Goal: Task Accomplishment & Management: Manage account settings

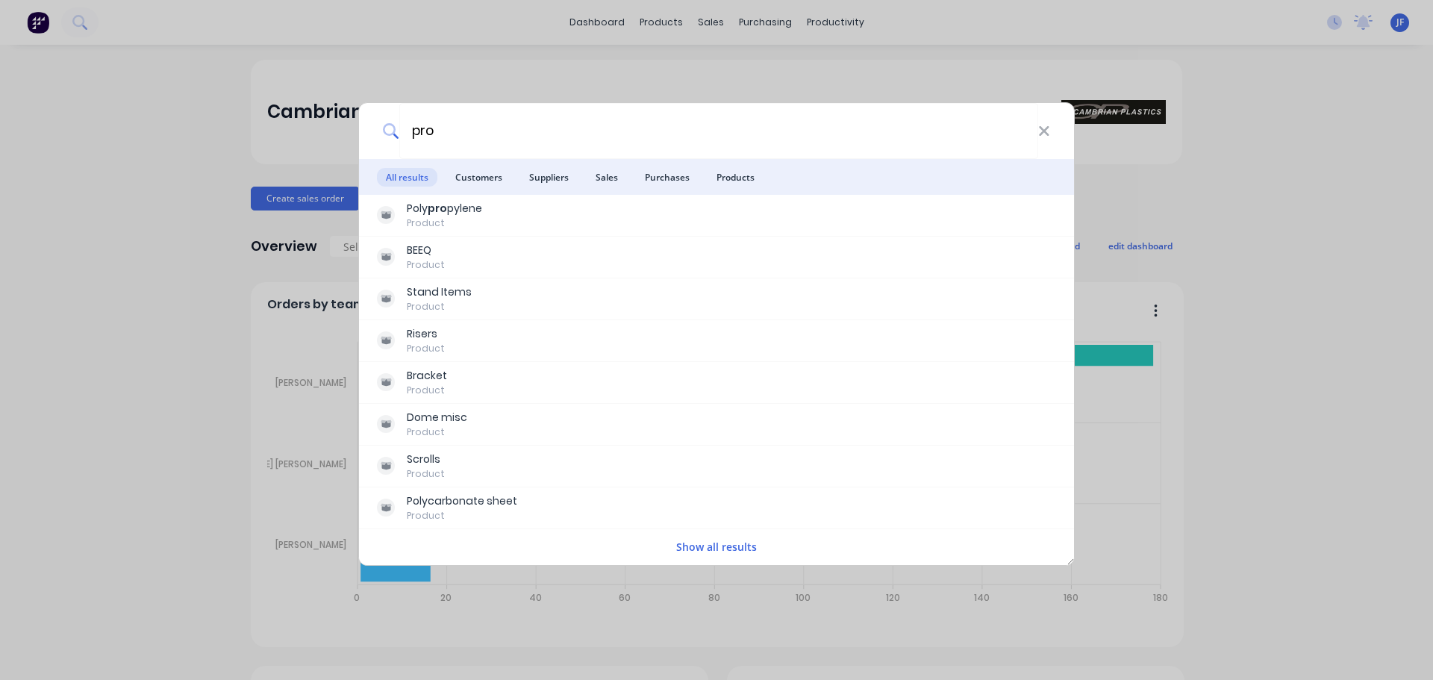
type input "pro"
click at [643, 73] on div "pro All results Customers Suppliers Sales Purchases Products Poly pro pylene Pr…" at bounding box center [716, 340] width 1433 height 680
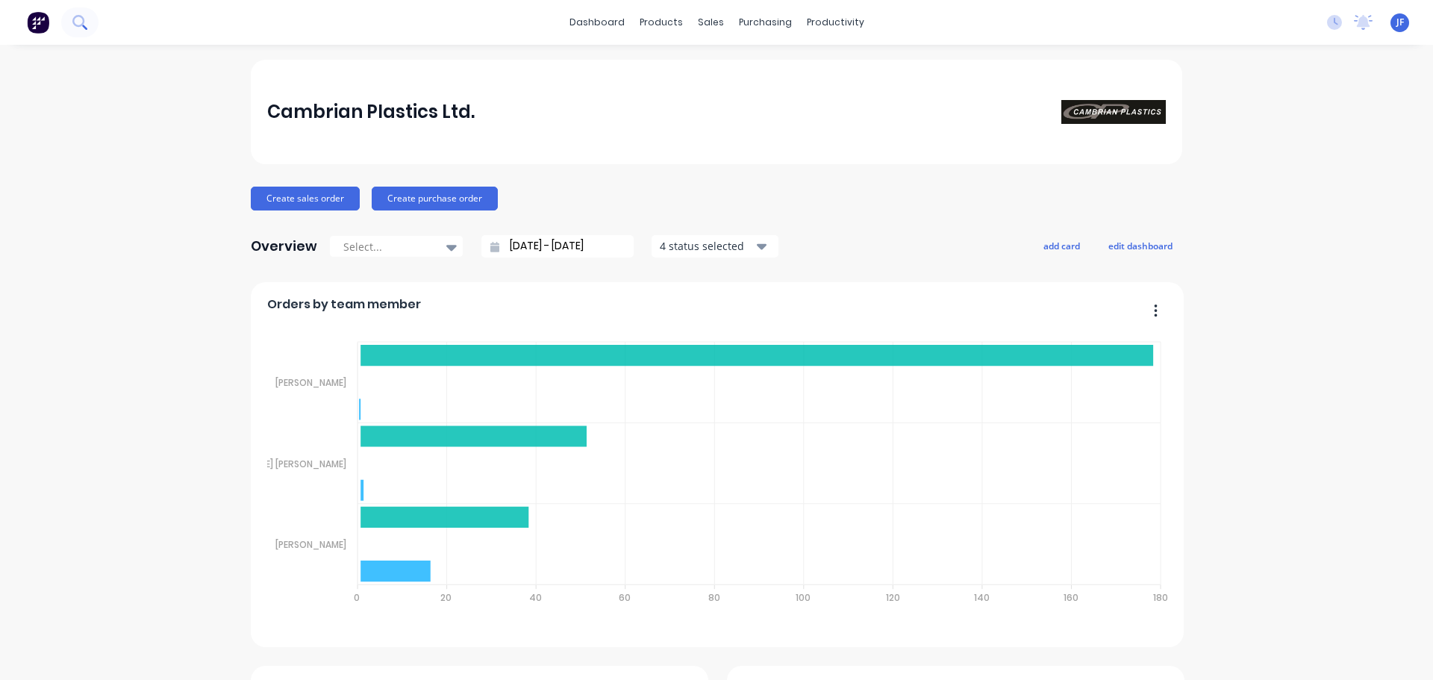
click at [92, 30] on button at bounding box center [79, 22] width 37 height 30
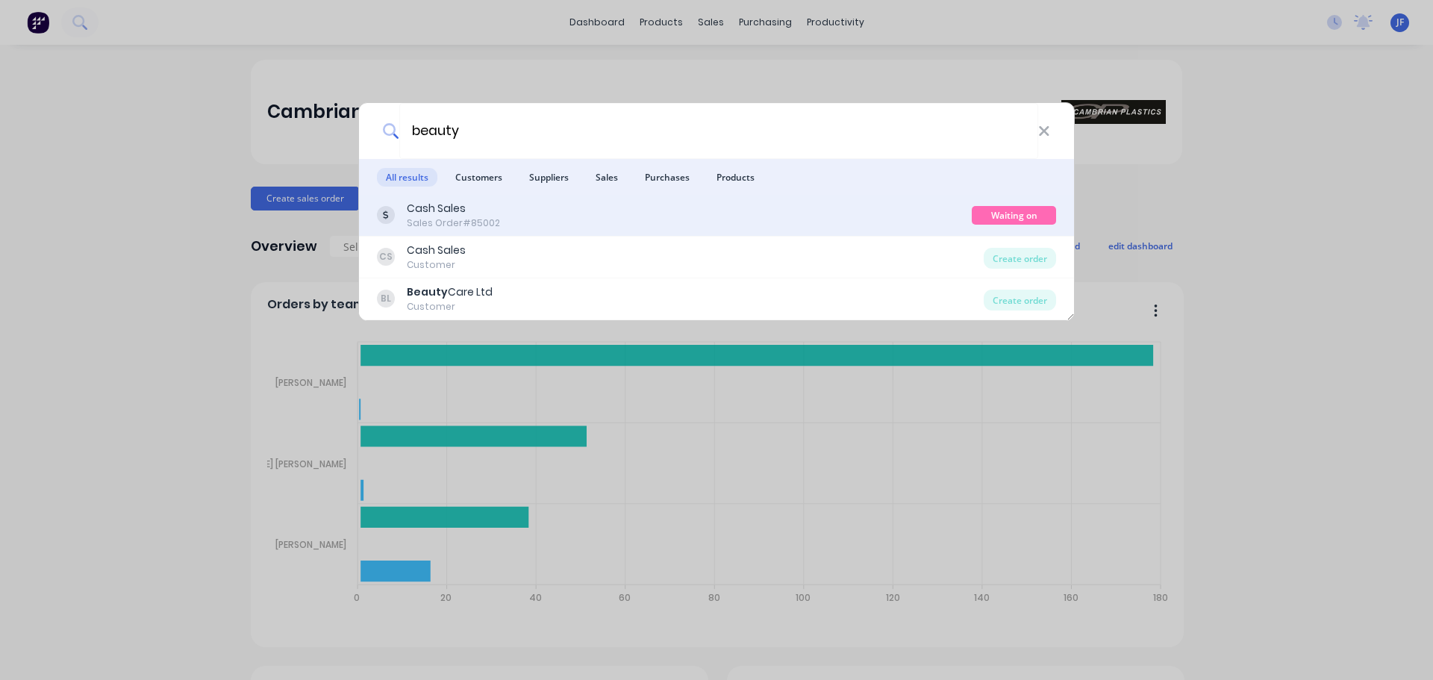
type input "beauty"
click at [774, 210] on div "Cash Sales Sales Order #85002" at bounding box center [674, 215] width 595 height 29
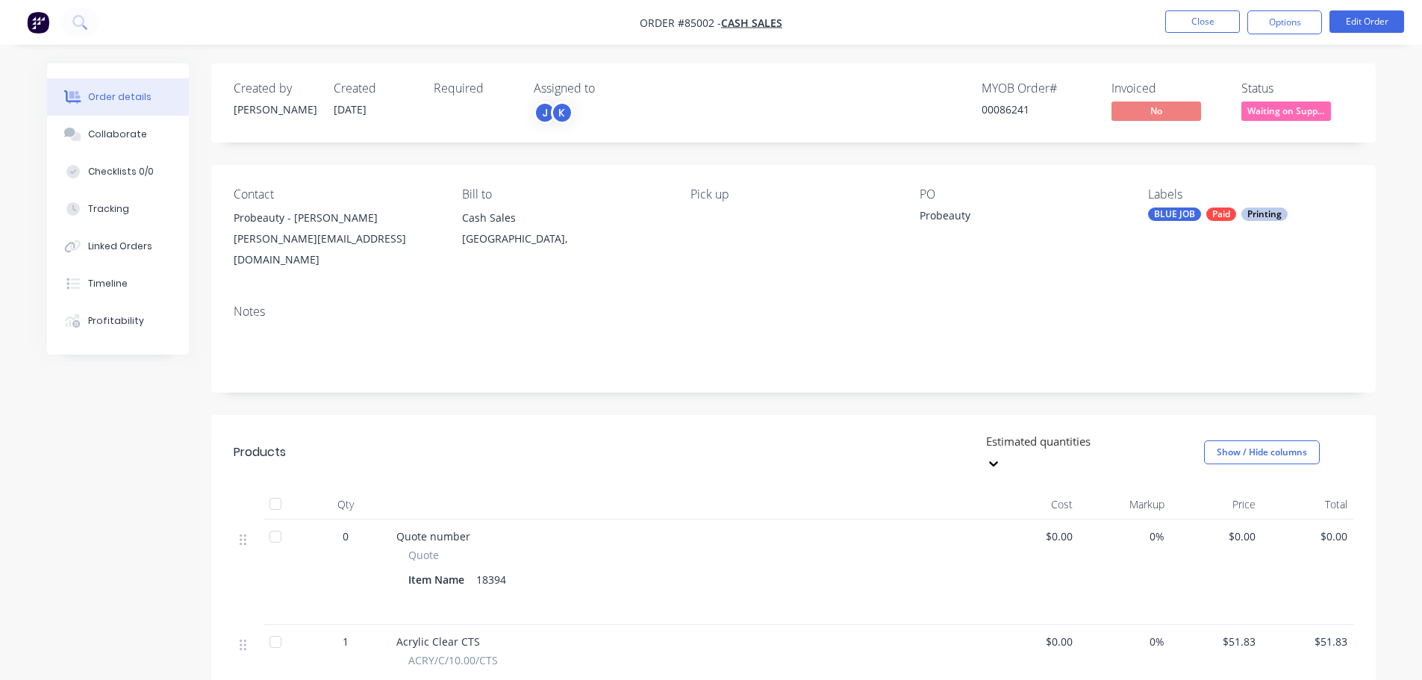
click at [485, 569] on div "18394" at bounding box center [491, 580] width 42 height 22
copy div "18394"
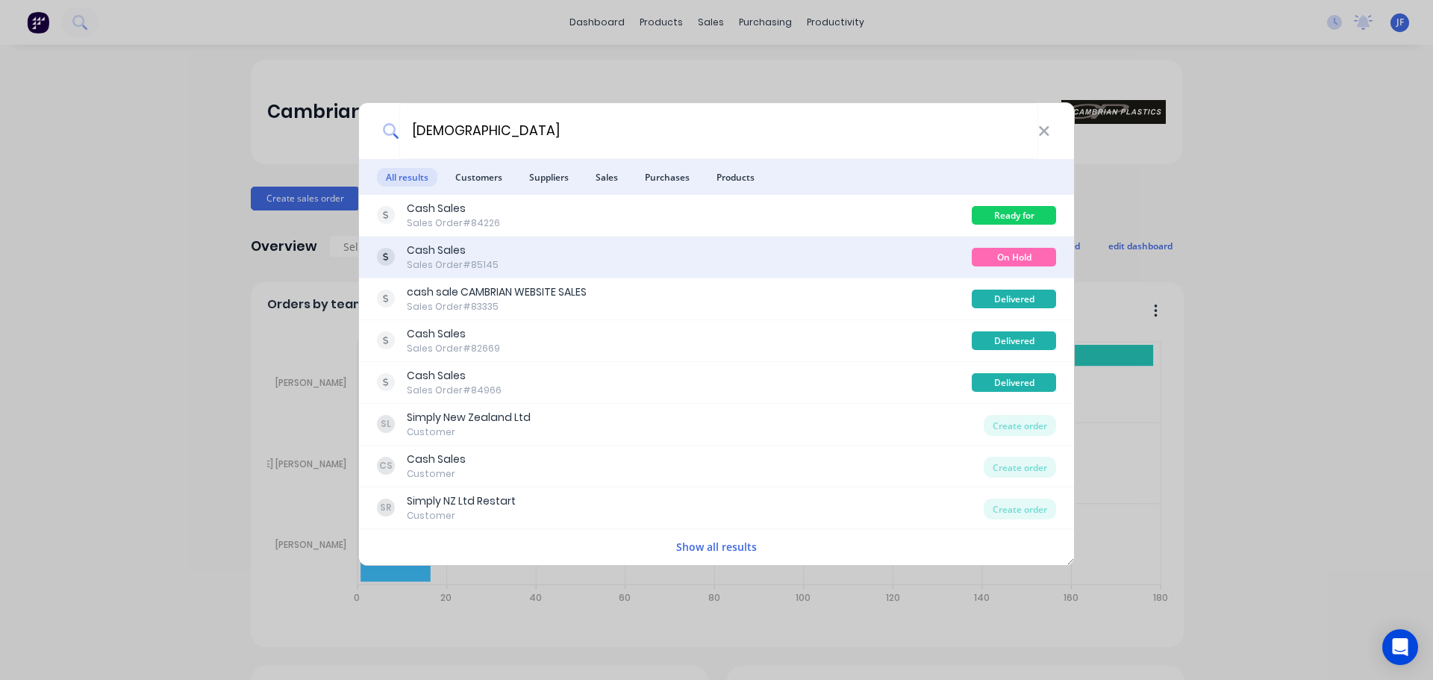
type input "church"
click at [580, 245] on div "Cash Sales Sales Order #85145" at bounding box center [674, 257] width 595 height 29
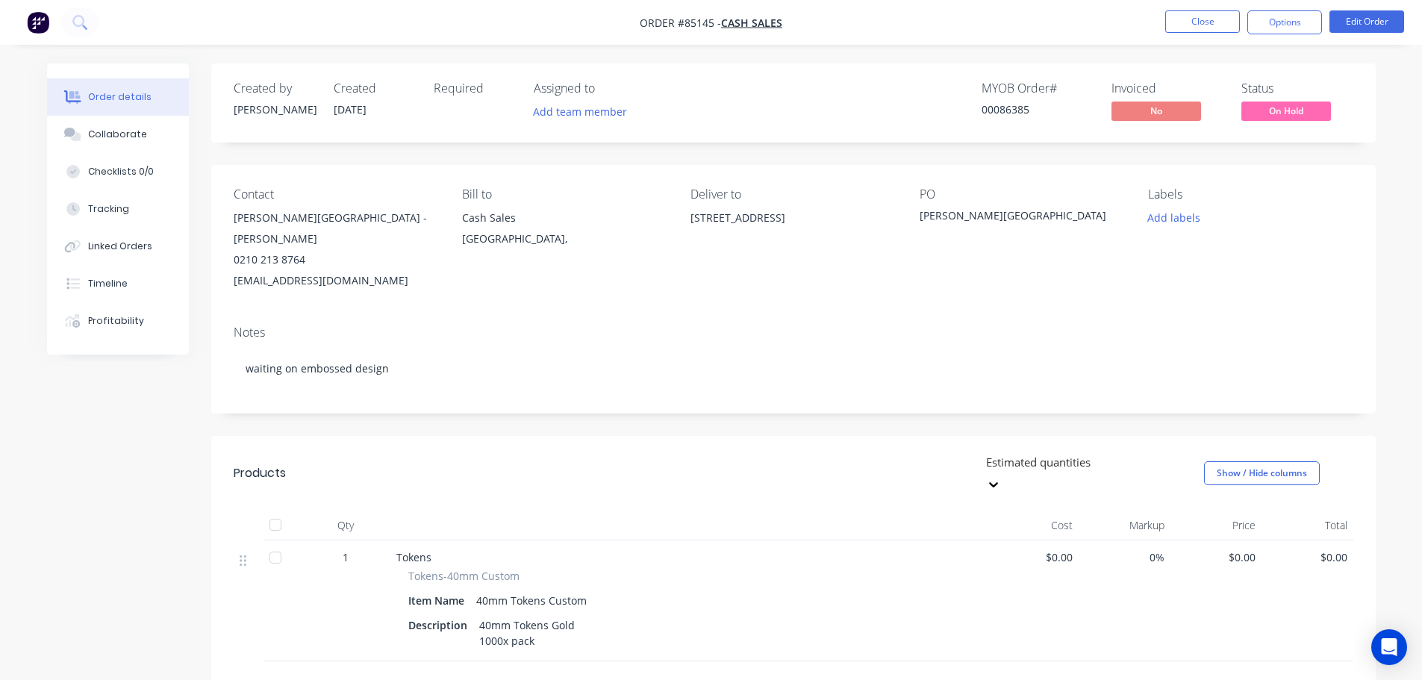
click at [1292, 115] on span "On Hold" at bounding box center [1287, 111] width 90 height 19
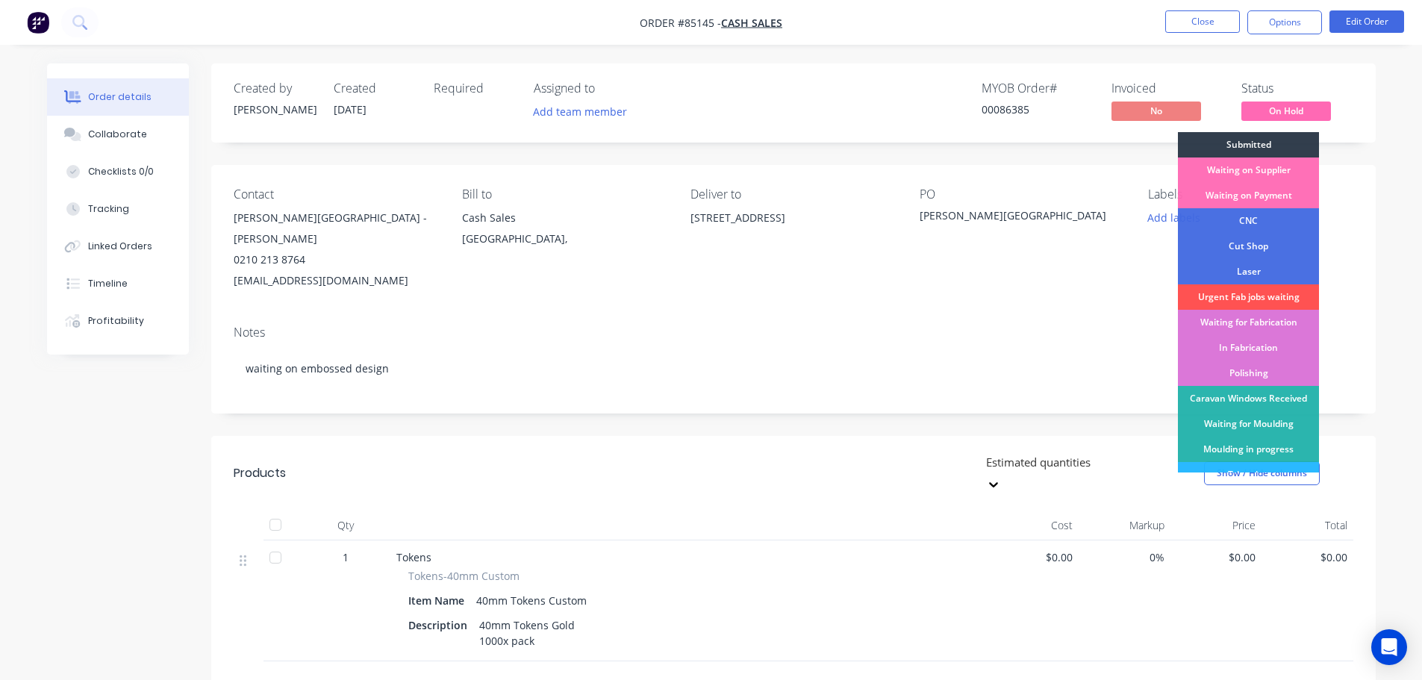
click at [1295, 140] on div "Submitted" at bounding box center [1248, 144] width 141 height 25
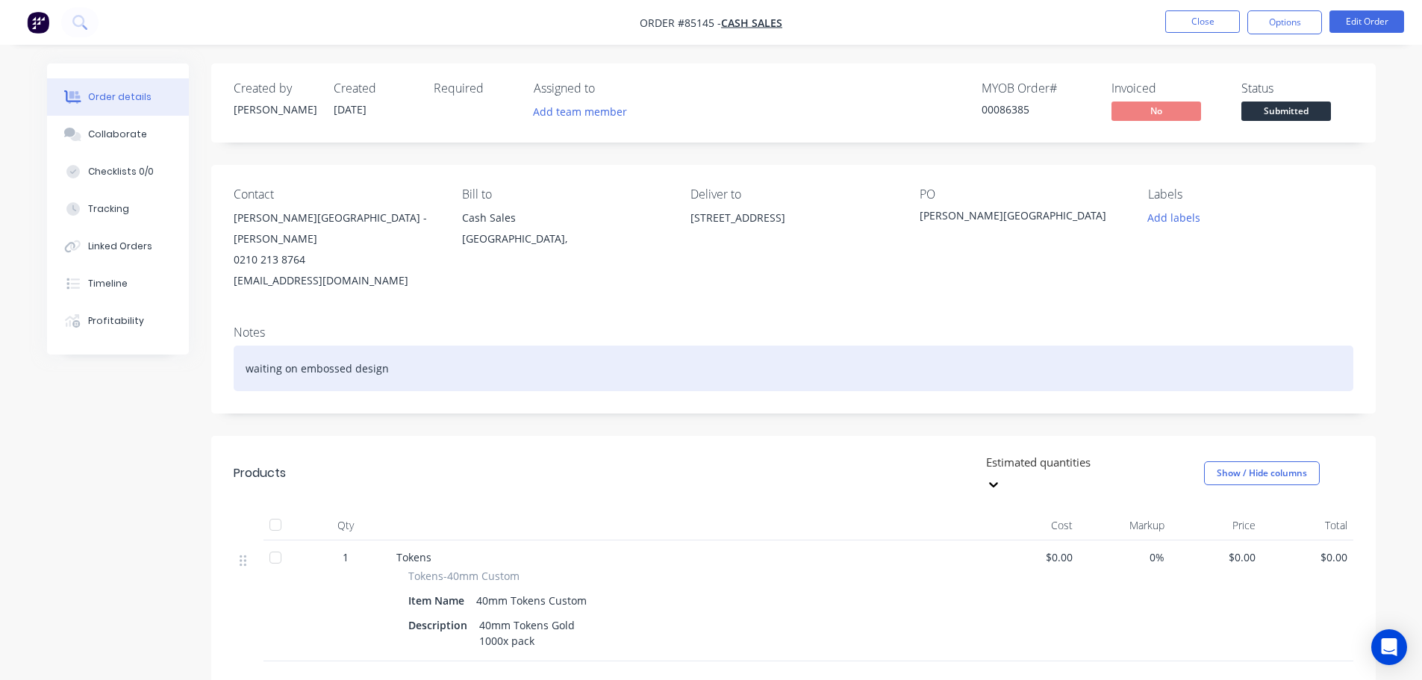
click at [555, 347] on div "waiting on embossed design" at bounding box center [794, 369] width 1120 height 46
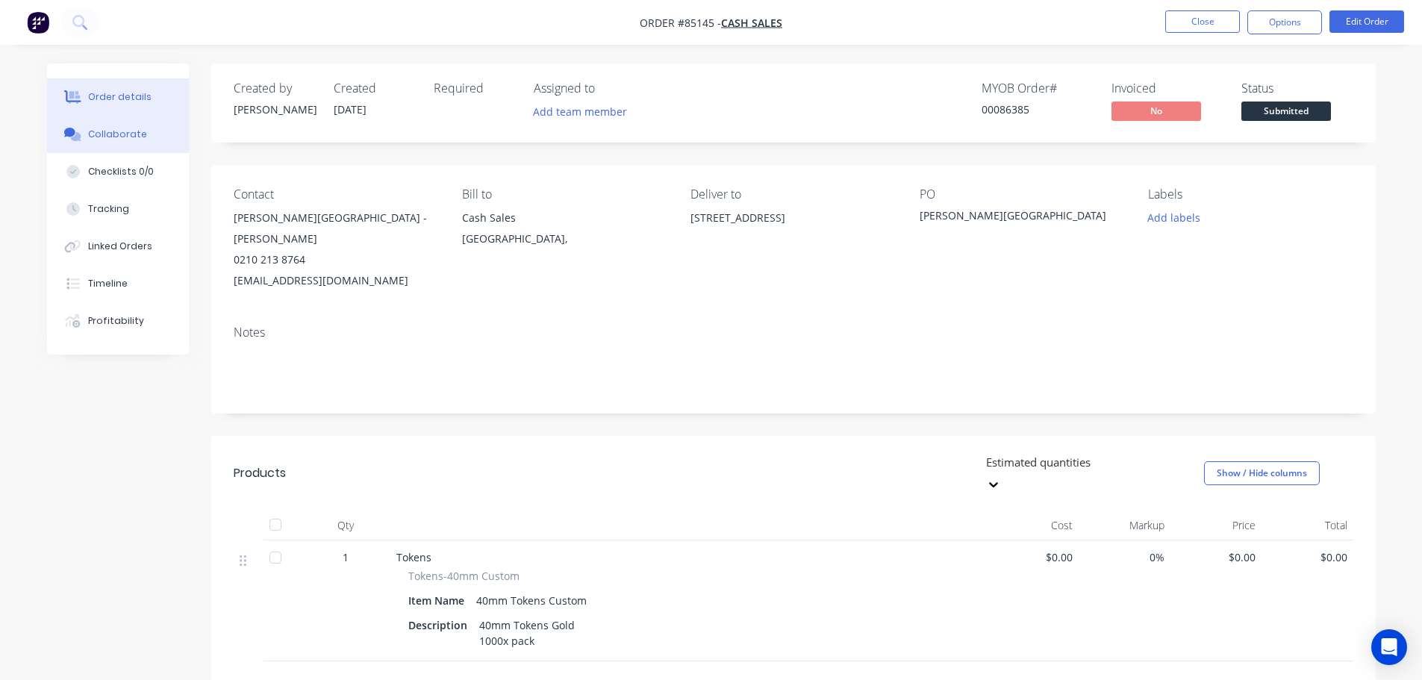
click at [149, 129] on button "Collaborate" at bounding box center [118, 134] width 142 height 37
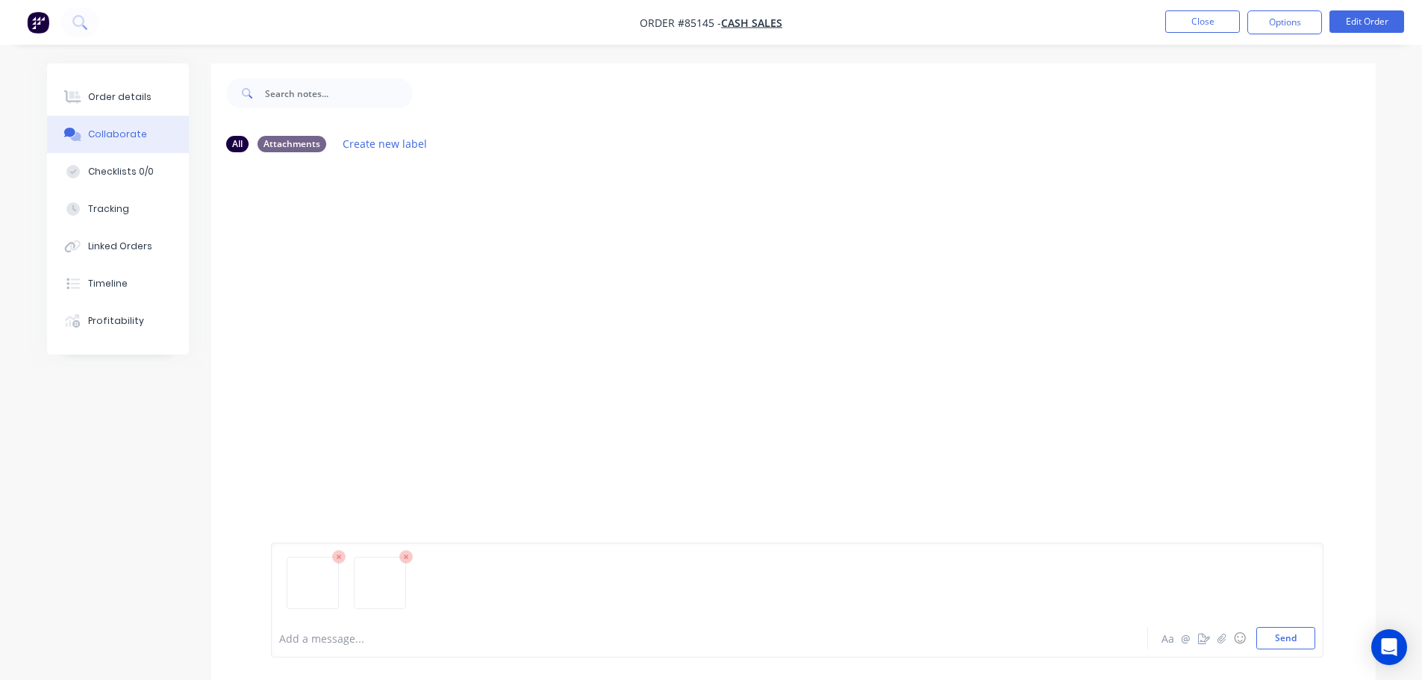
click at [759, 405] on div at bounding box center [793, 391] width 1165 height 455
click at [1291, 644] on button "Send" at bounding box center [1286, 638] width 59 height 22
click at [1286, 634] on button "Send" at bounding box center [1286, 638] width 59 height 22
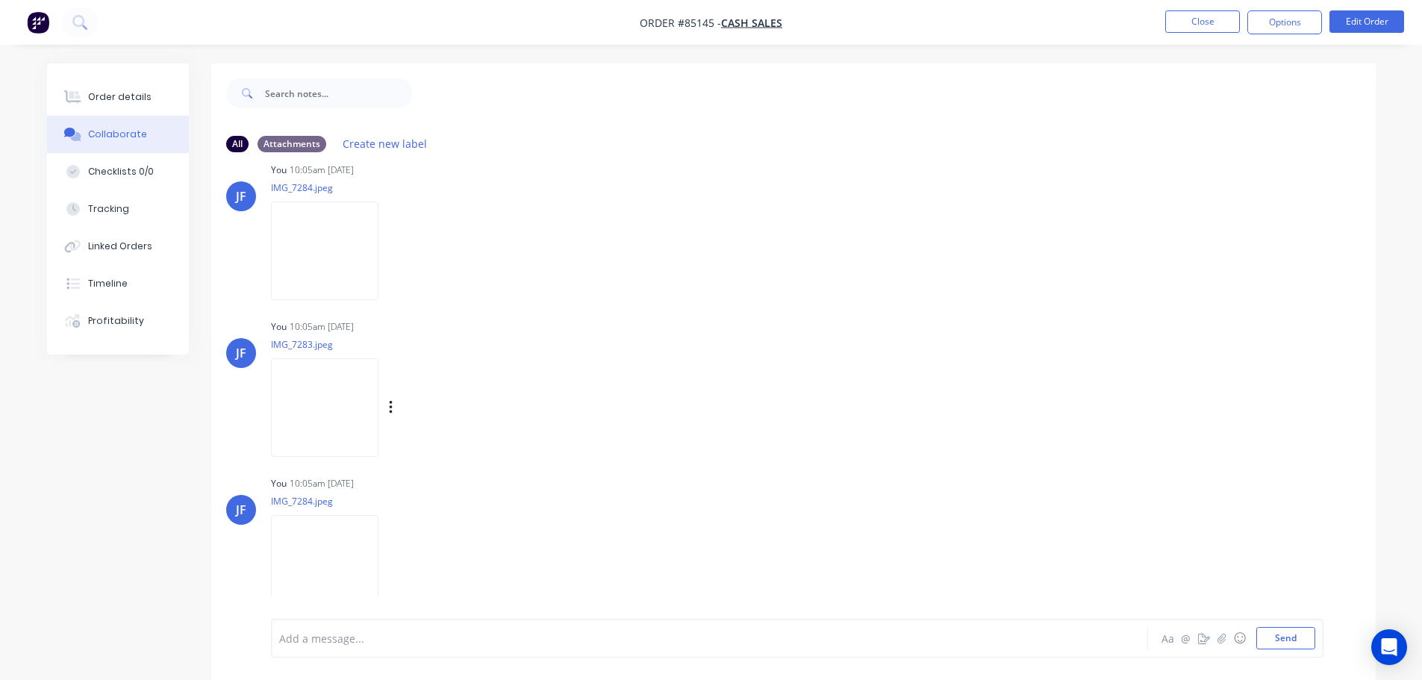
scroll to position [186, 0]
click at [397, 414] on div "Labels Download Delete" at bounding box center [469, 407] width 168 height 22
click at [387, 402] on div "Labels Download Delete" at bounding box center [469, 407] width 168 height 22
click at [390, 402] on icon "button" at bounding box center [391, 406] width 4 height 17
click at [443, 473] on button "Delete" at bounding box center [489, 480] width 168 height 34
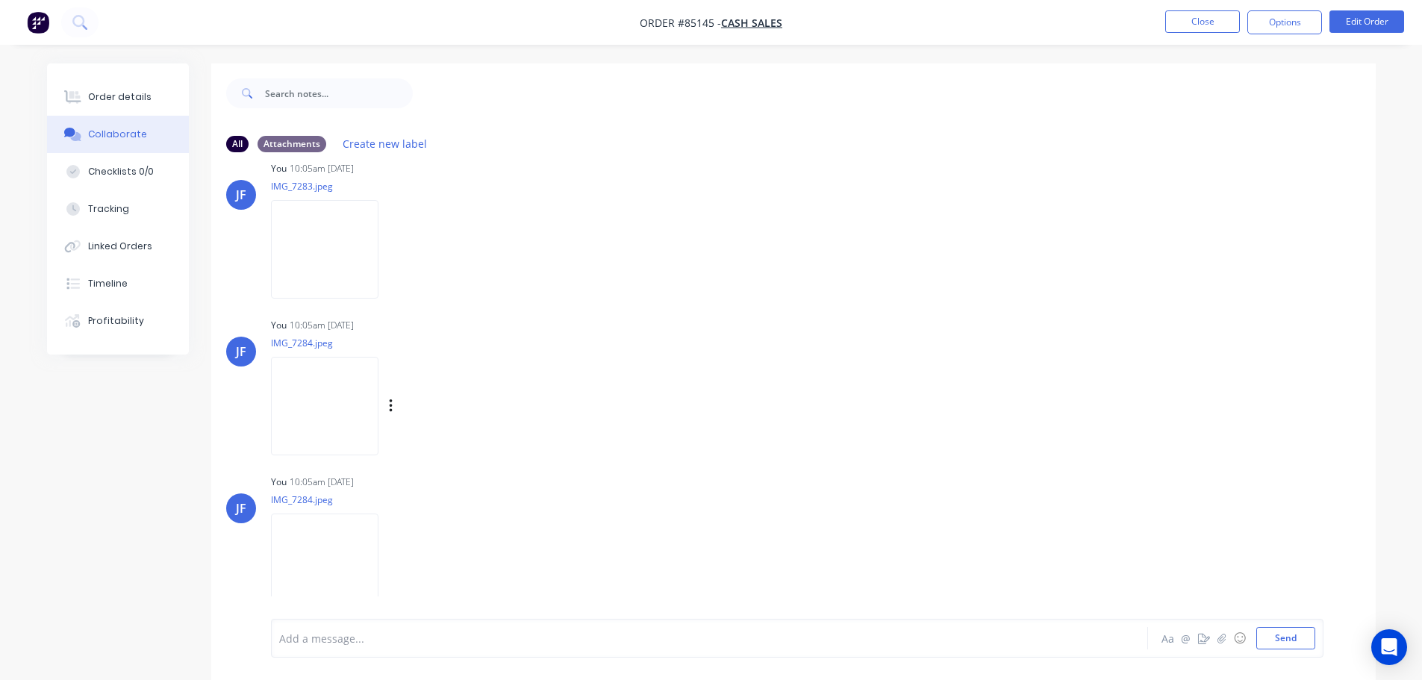
scroll to position [29, 0]
click at [405, 558] on div "Labels Download Delete" at bounding box center [469, 563] width 168 height 22
click at [392, 562] on icon "button" at bounding box center [390, 562] width 3 height 13
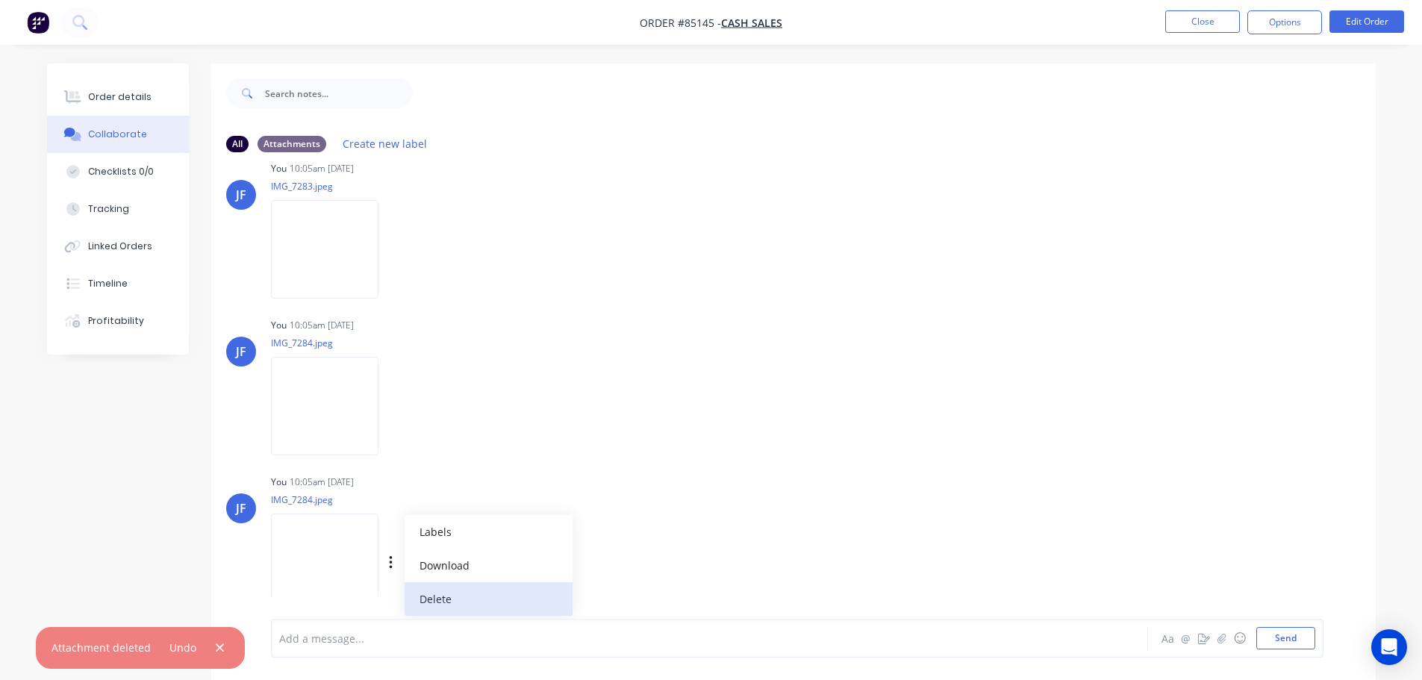
click at [453, 596] on button "Delete" at bounding box center [489, 599] width 168 height 34
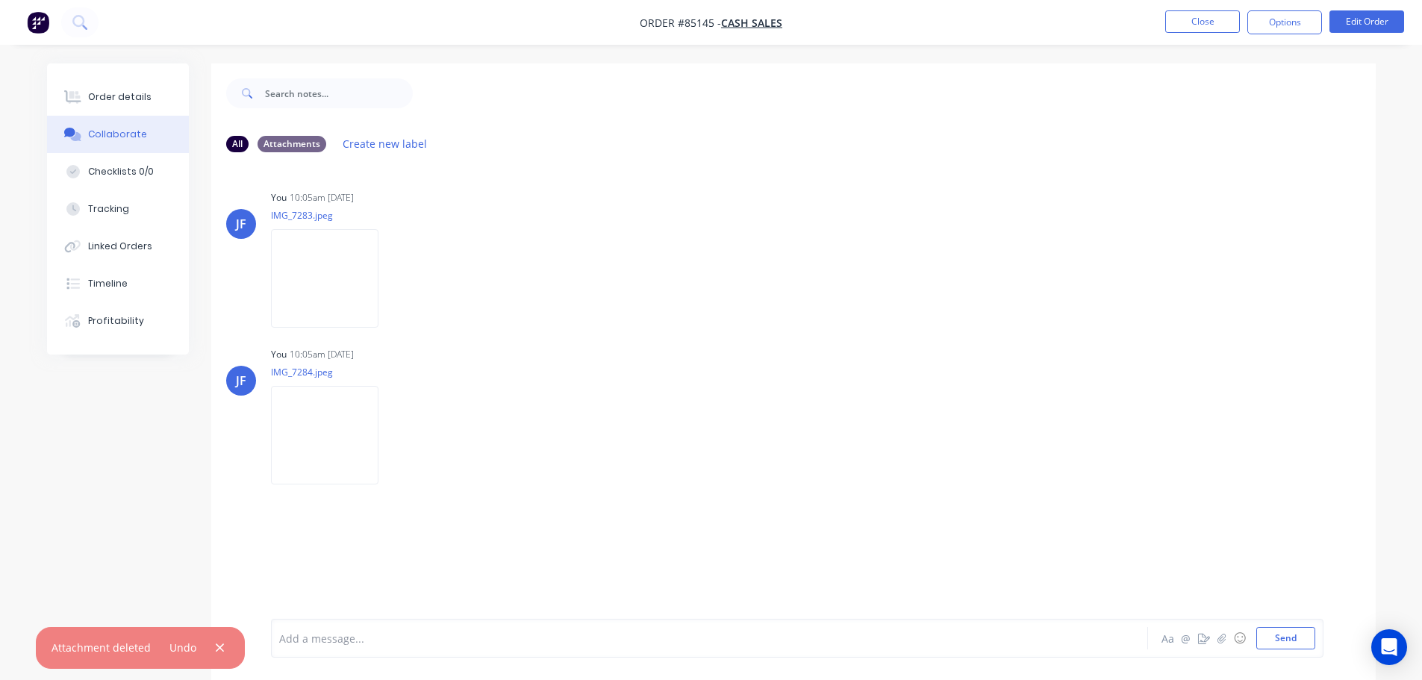
scroll to position [0, 0]
click at [545, 438] on div "Labels Download Delete" at bounding box center [469, 436] width 168 height 22
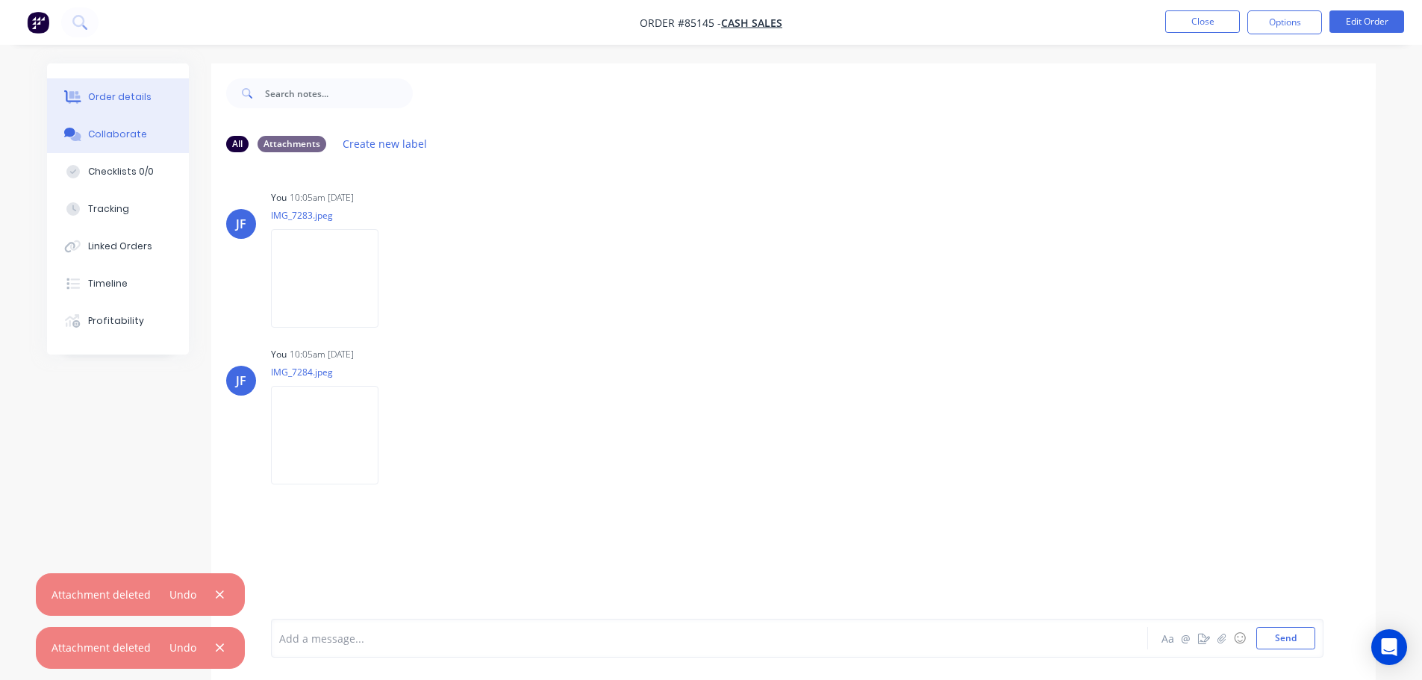
click at [103, 103] on div "Order details" at bounding box center [119, 96] width 63 height 13
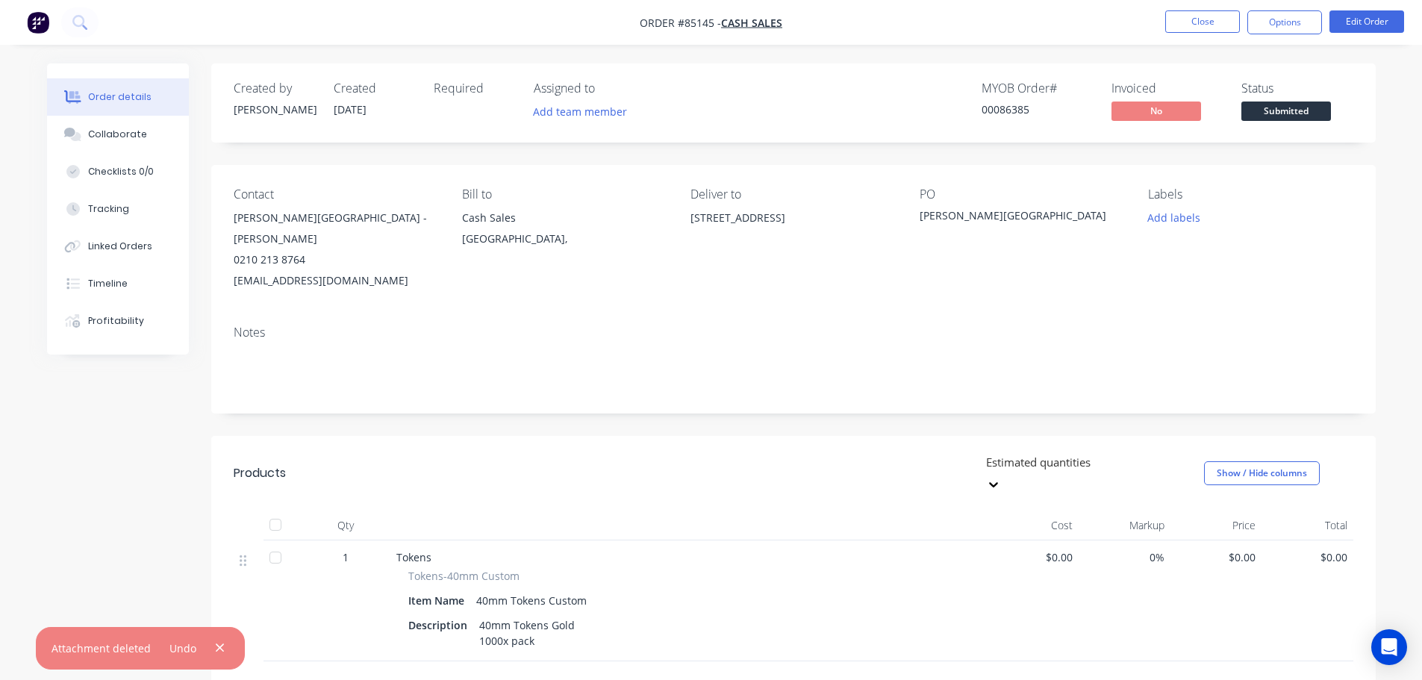
click at [224, 656] on div "Undo" at bounding box center [190, 648] width 78 height 20
click at [223, 646] on button "button" at bounding box center [220, 648] width 19 height 20
click at [1251, 541] on div "$0.00" at bounding box center [1217, 601] width 92 height 121
click at [1242, 550] on span "$0.00" at bounding box center [1217, 558] width 80 height 16
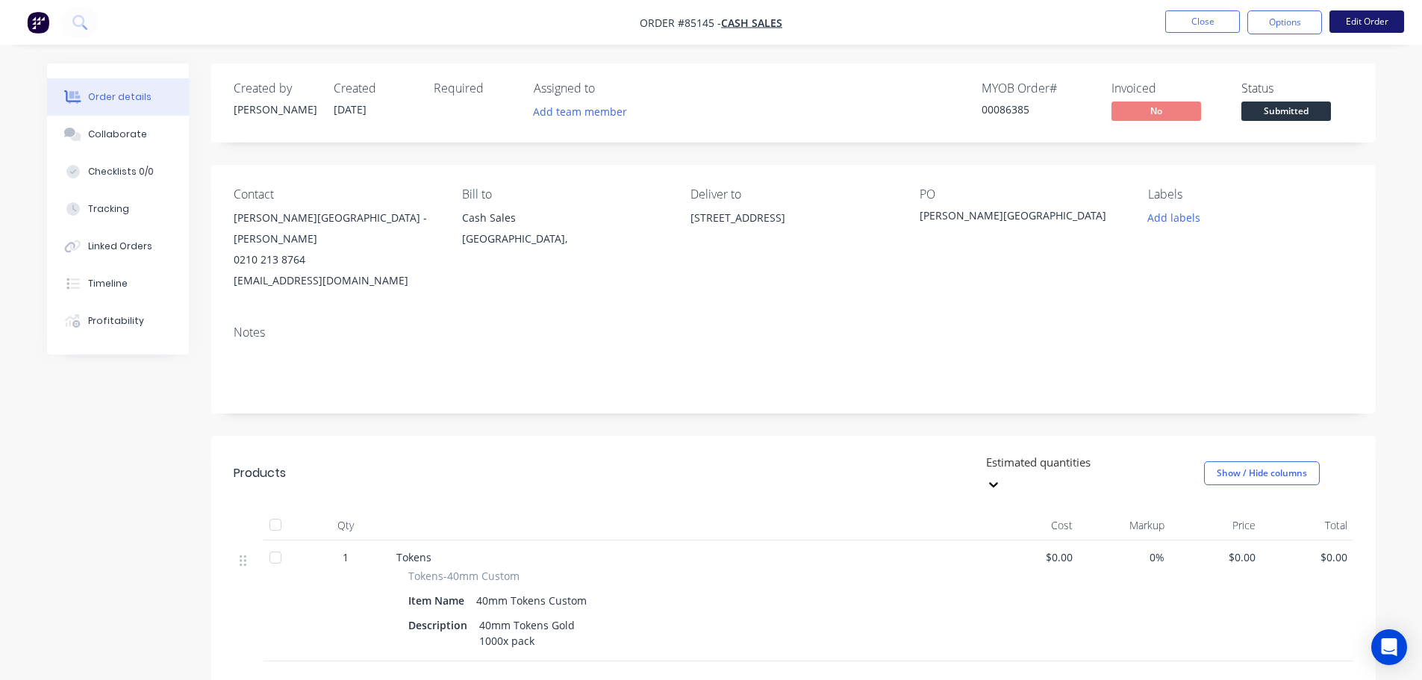
click at [1375, 21] on button "Edit Order" at bounding box center [1367, 21] width 75 height 22
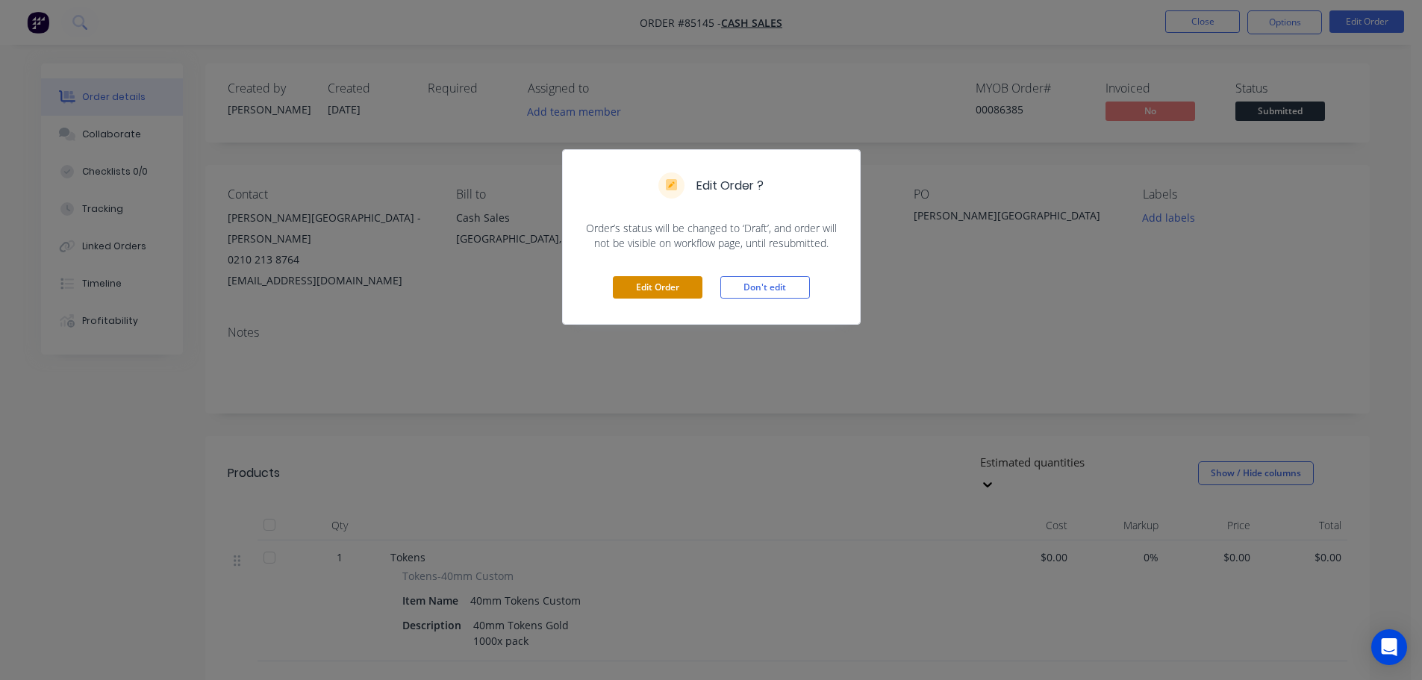
click at [665, 287] on button "Edit Order" at bounding box center [658, 287] width 90 height 22
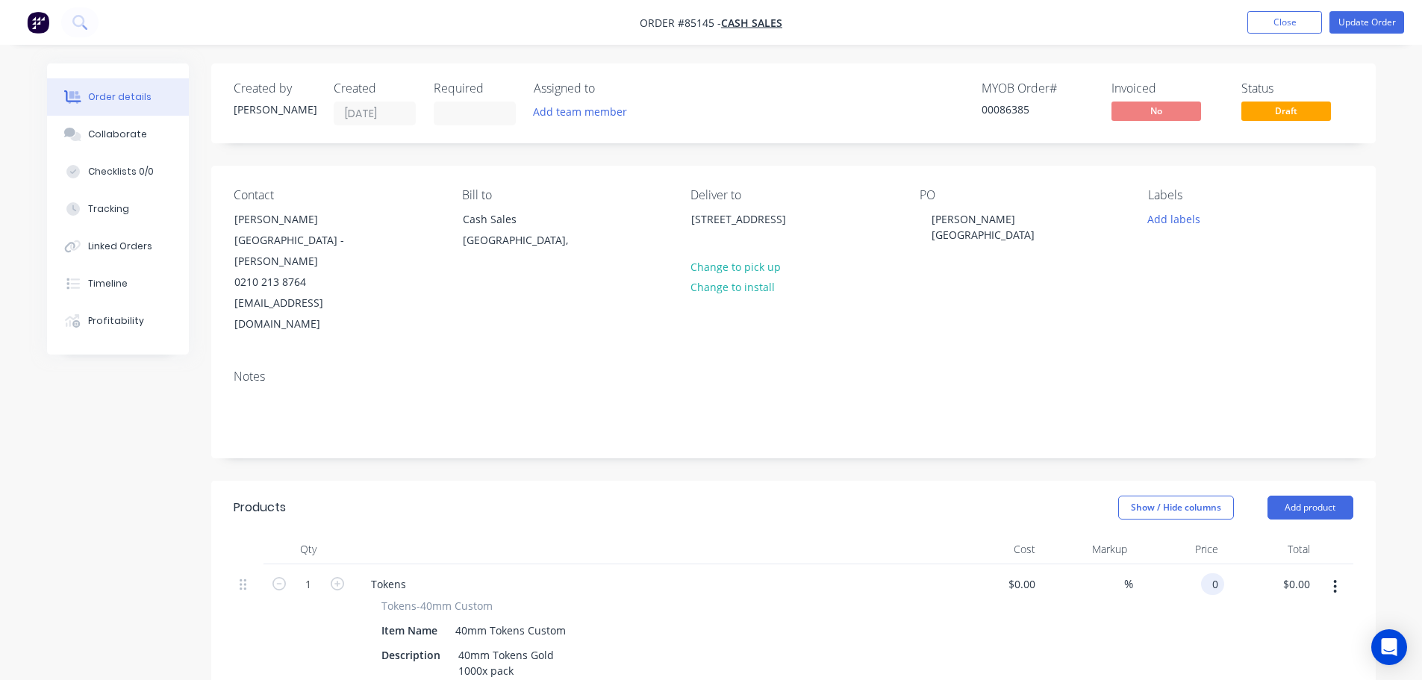
click at [1200, 564] on div "0 0" at bounding box center [1179, 627] width 92 height 127
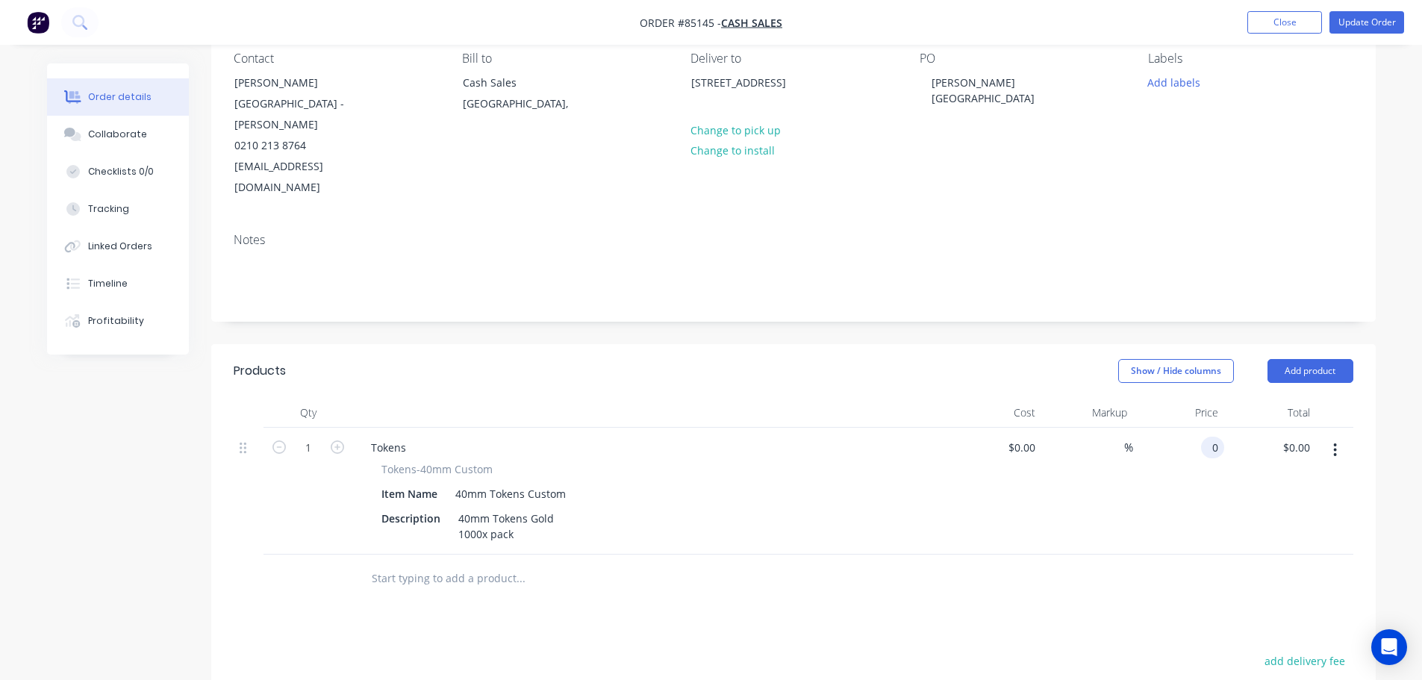
scroll to position [299, 0]
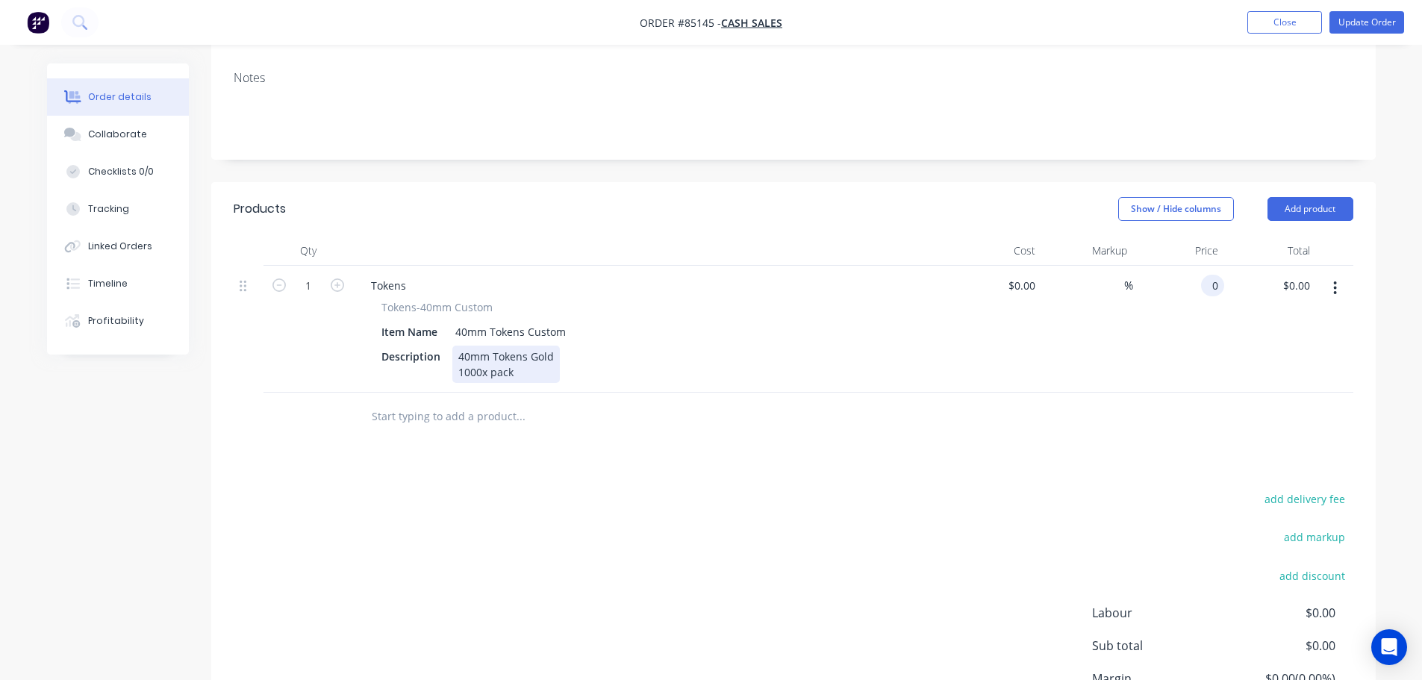
type input "$0.00"
click at [548, 346] on div "40mm Tokens Gold 1000x pack" at bounding box center [506, 364] width 108 height 37
click at [550, 346] on div "40mm Tokens Gold 1000x pack" at bounding box center [506, 364] width 108 height 37
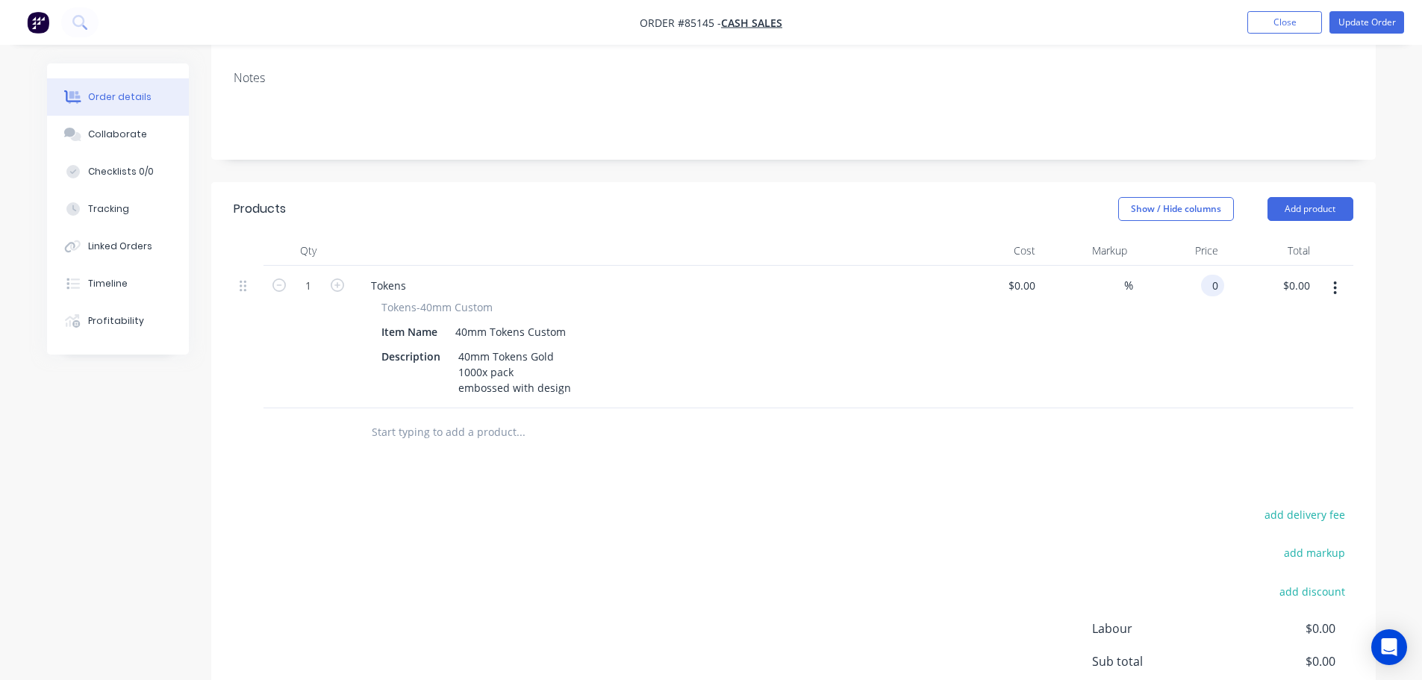
click at [1212, 275] on input "0" at bounding box center [1215, 286] width 17 height 22
type input "$0.00"
click at [1287, 275] on div "0.00 $0.00" at bounding box center [1299, 286] width 34 height 22
type input "322"
type input "$322.00"
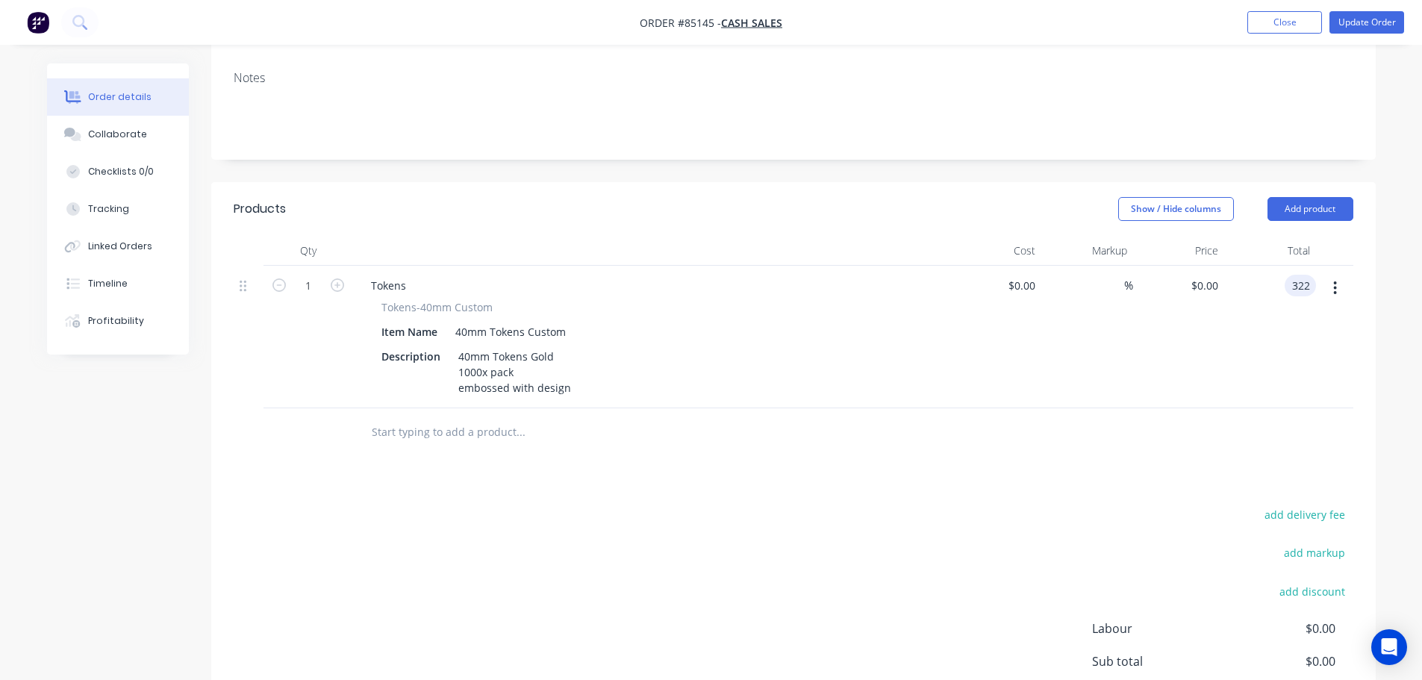
type input "$322.00"
click at [1258, 317] on div "$322.00 322" at bounding box center [1270, 337] width 92 height 143
click at [1289, 505] on button "add delivery fee" at bounding box center [1305, 515] width 96 height 20
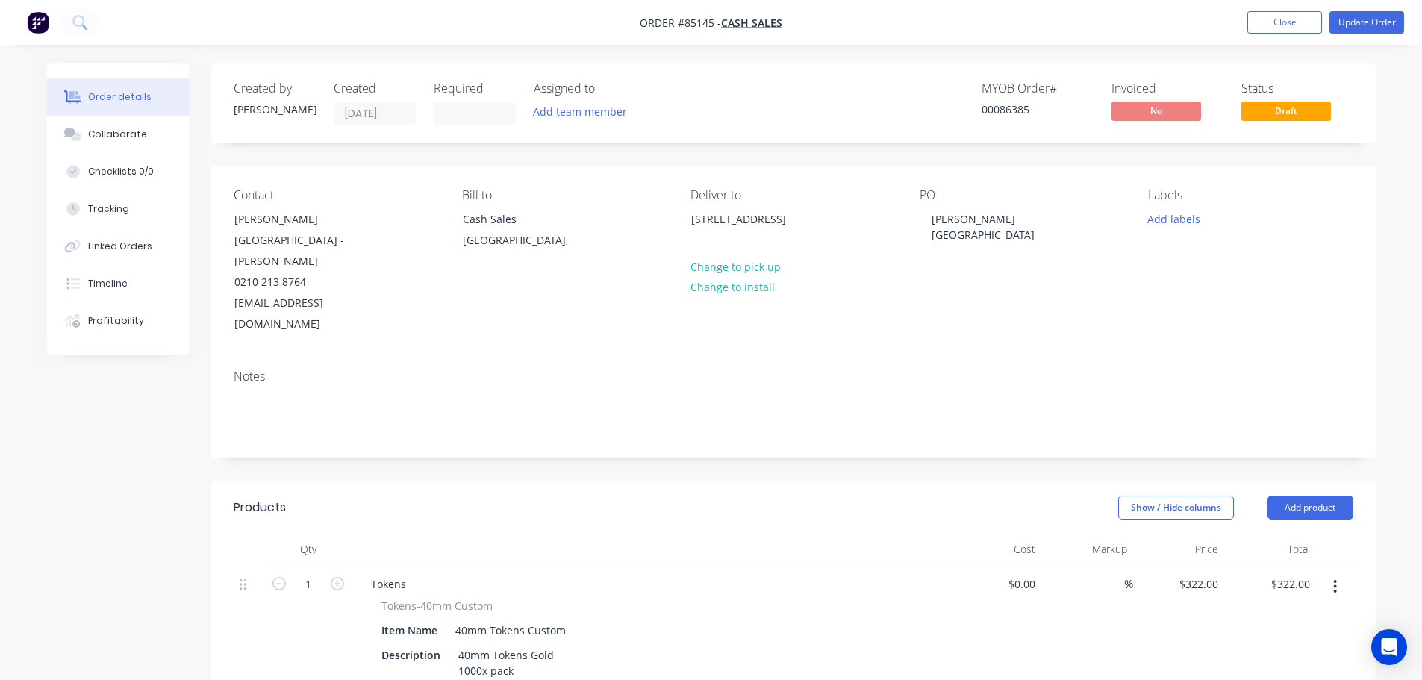
scroll to position [410, 0]
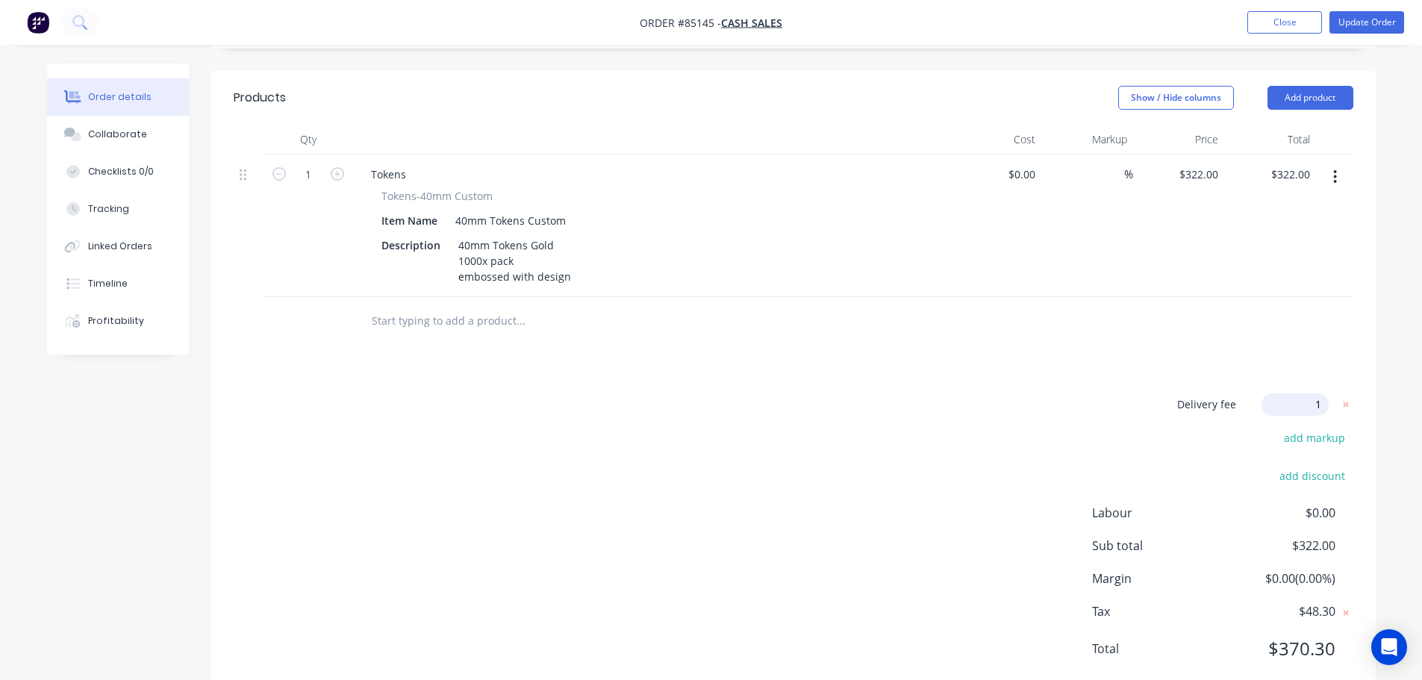
type input "13"
click at [984, 502] on div "Delivery fee $13.00 add markup add discount Labour $0.00 Sub total $335.00 Marg…" at bounding box center [794, 536] width 1120 height 281
click at [1348, 21] on button "Update Order" at bounding box center [1367, 22] width 75 height 22
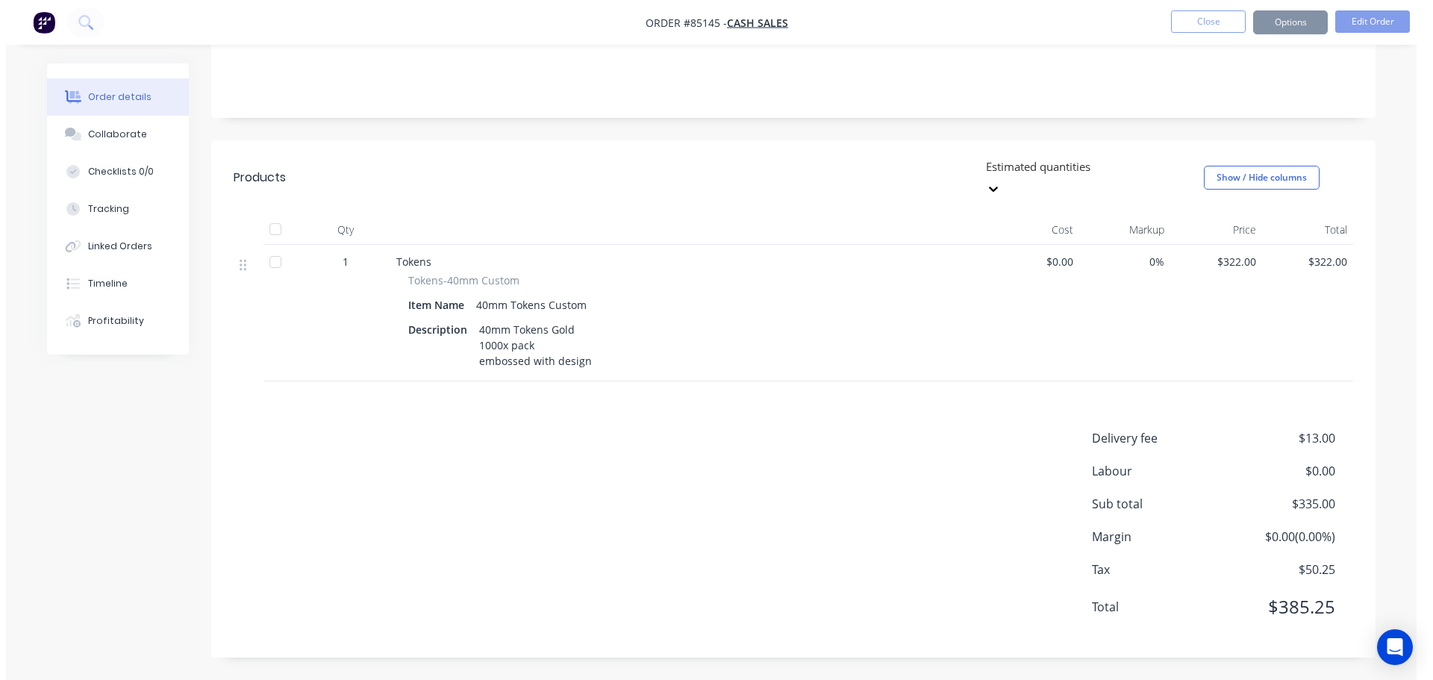
scroll to position [0, 0]
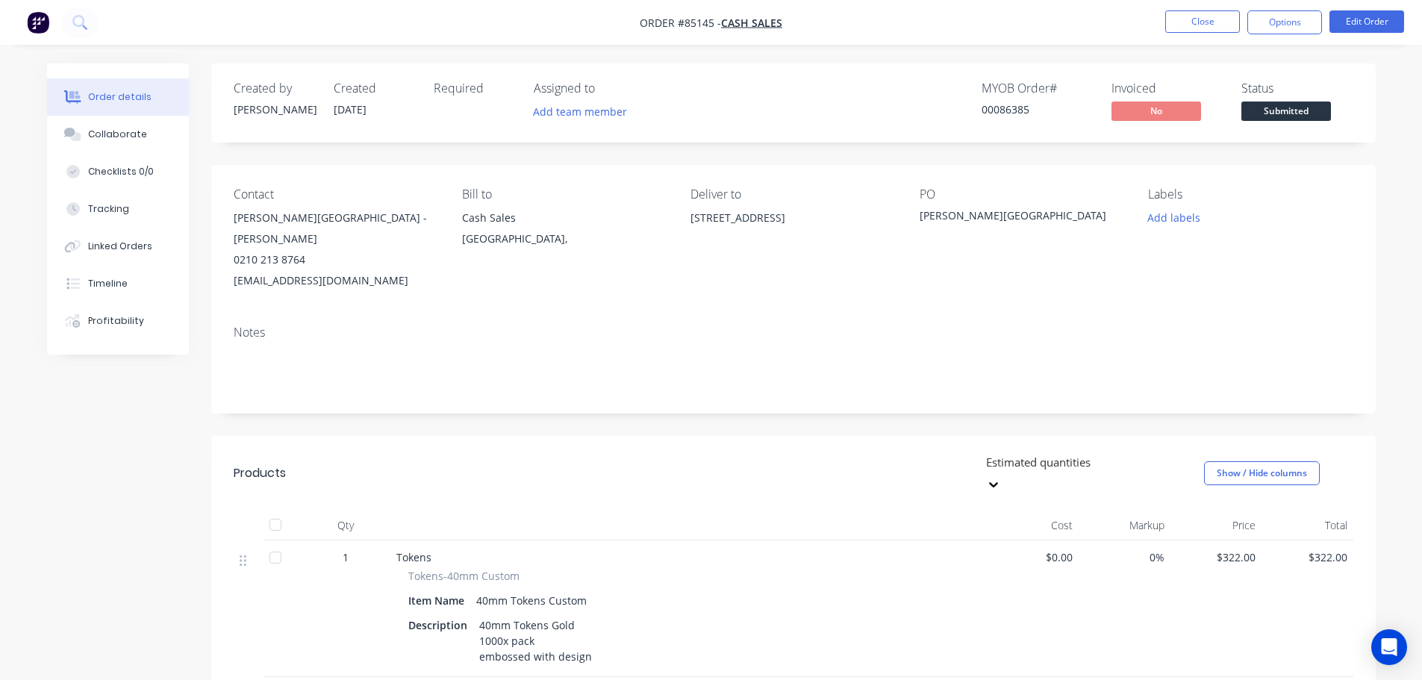
click at [646, 259] on div "Bill to Cash Sales Auckland," at bounding box center [564, 239] width 205 height 104
click at [1291, 20] on button "Options" at bounding box center [1285, 22] width 75 height 24
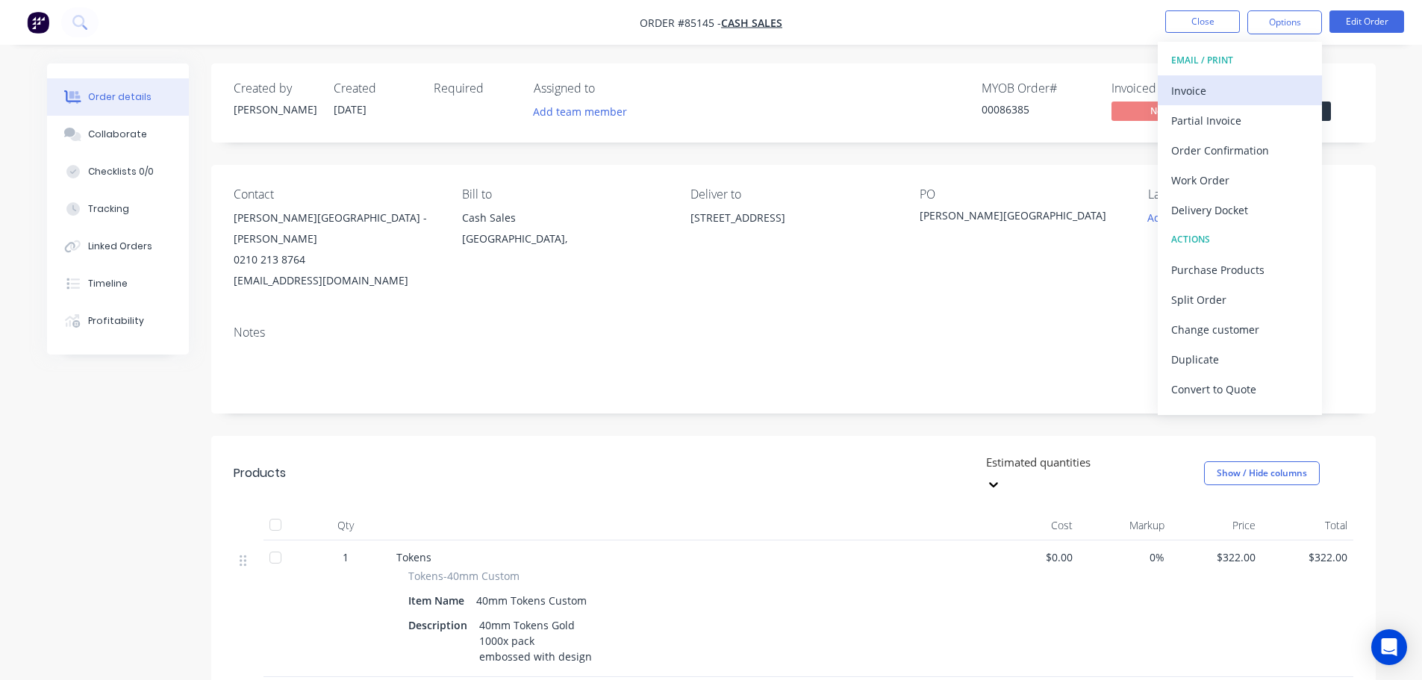
click at [1236, 92] on div "Invoice" at bounding box center [1239, 91] width 137 height 22
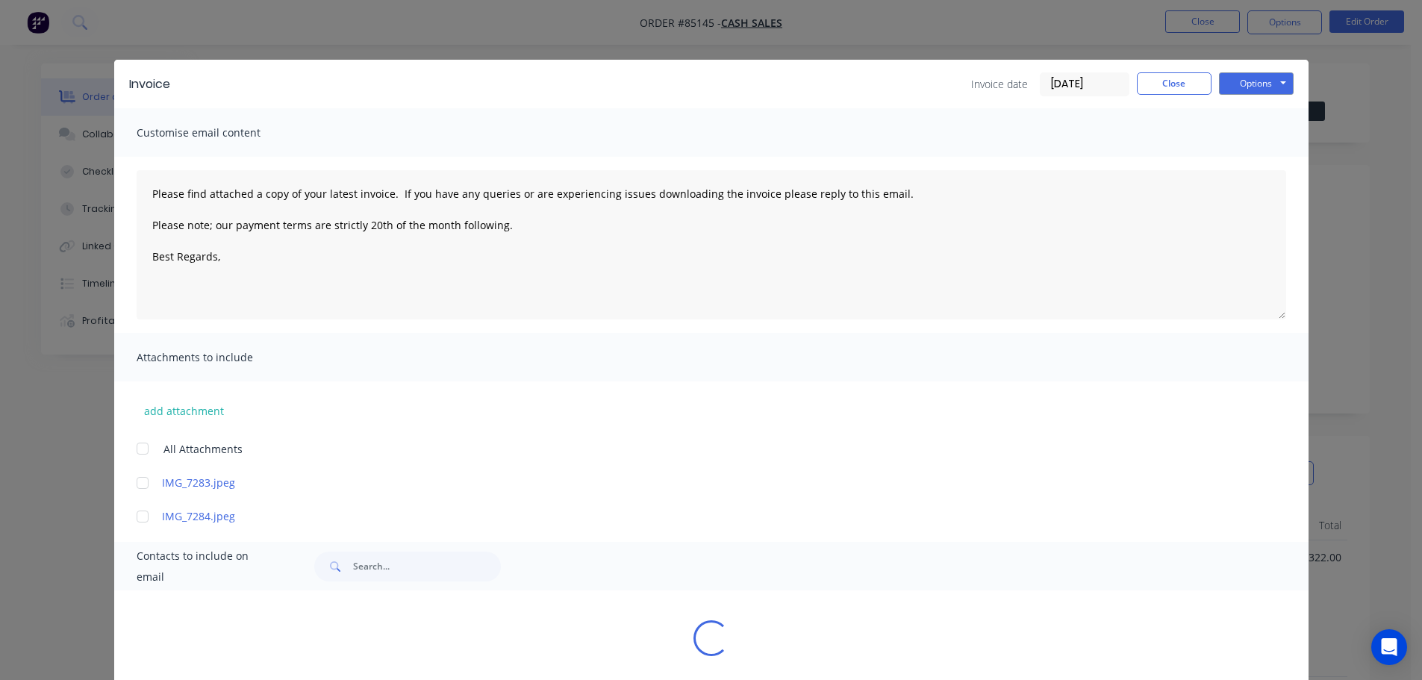
click at [1257, 83] on button "Options" at bounding box center [1256, 83] width 75 height 22
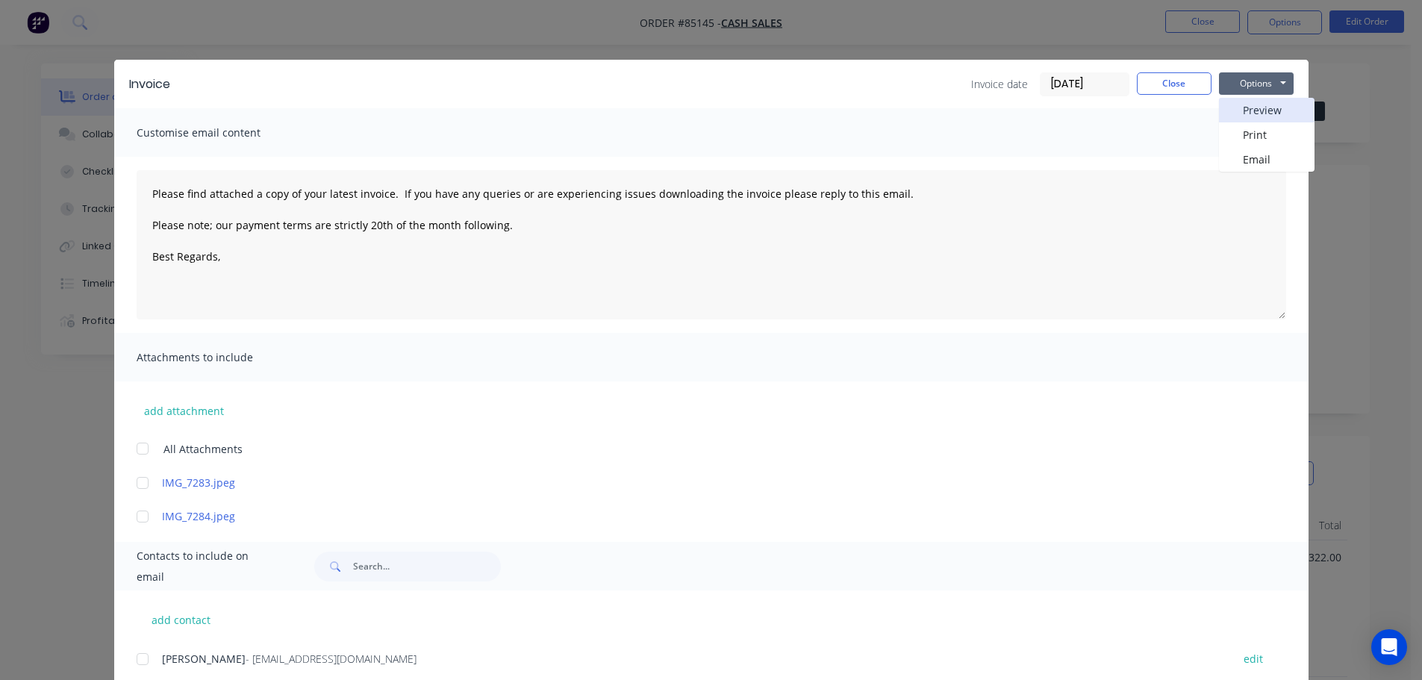
click at [1259, 108] on button "Preview" at bounding box center [1267, 110] width 96 height 25
click at [1166, 78] on button "Close" at bounding box center [1174, 83] width 75 height 22
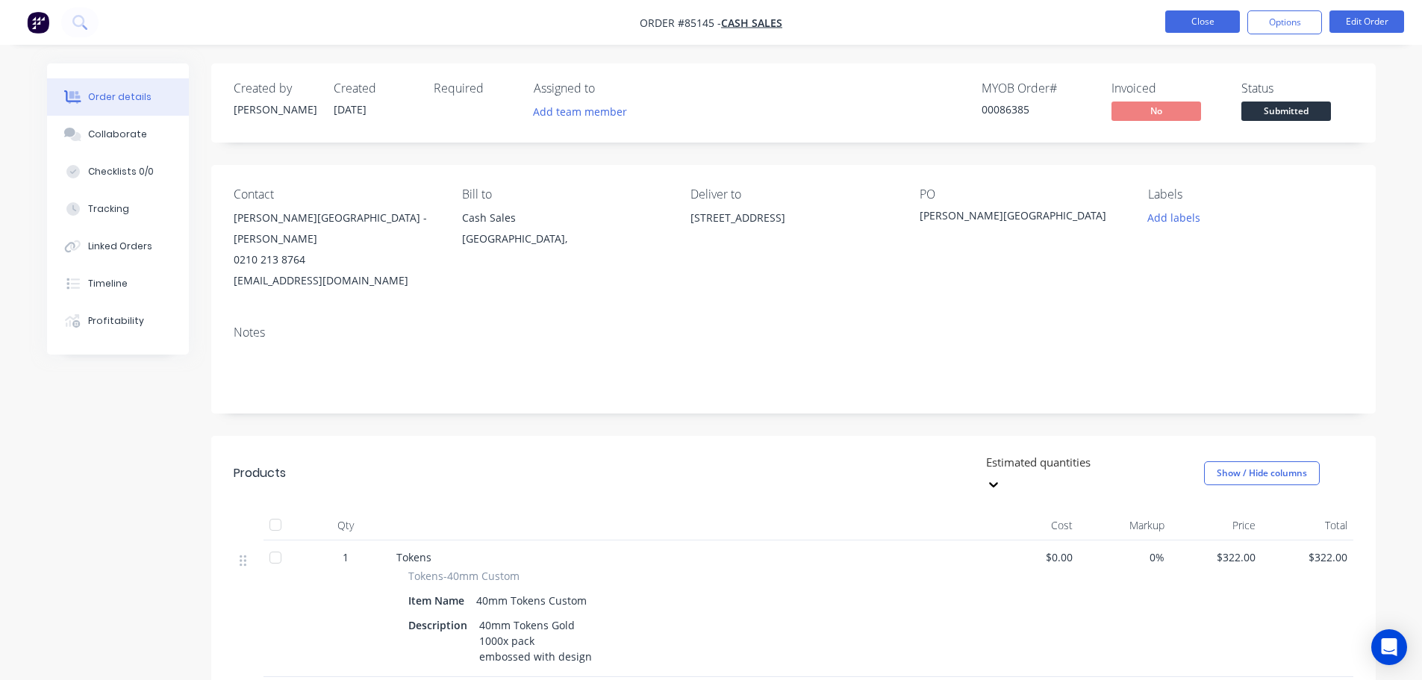
click at [1227, 21] on button "Close" at bounding box center [1202, 21] width 75 height 22
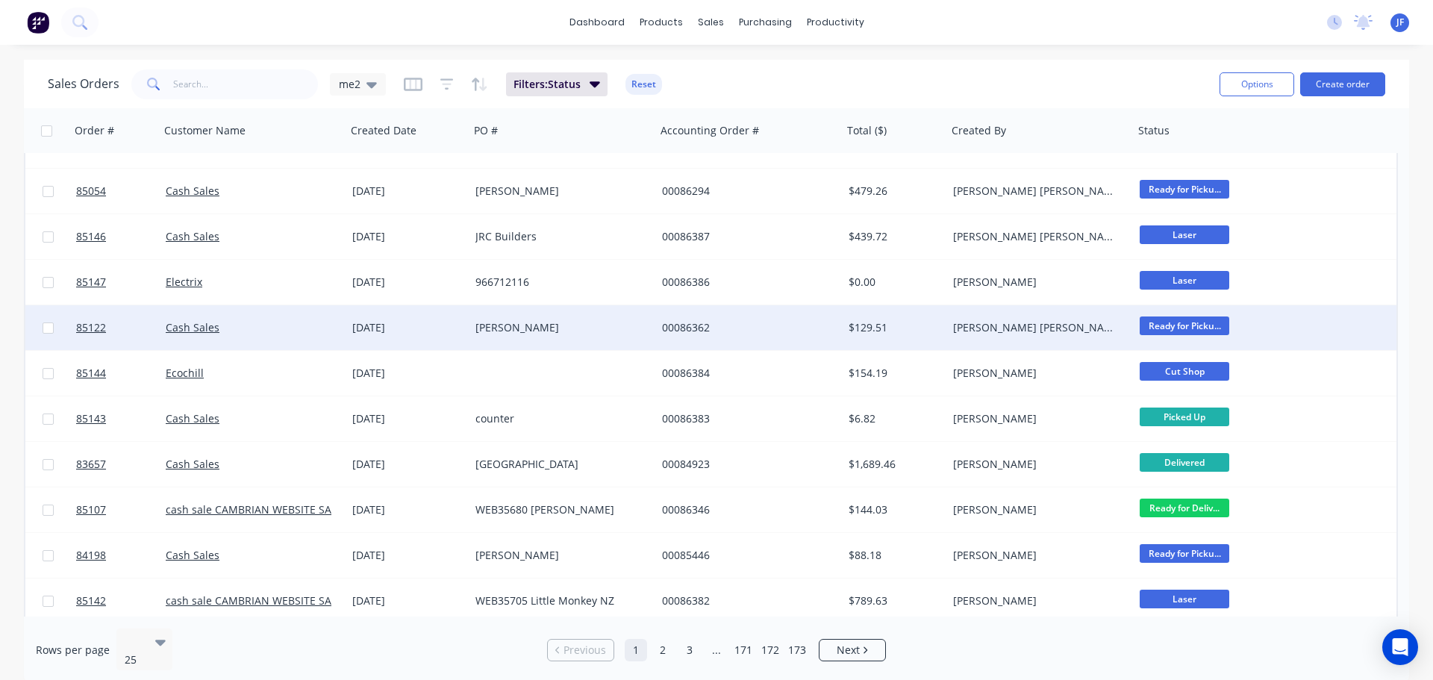
scroll to position [597, 0]
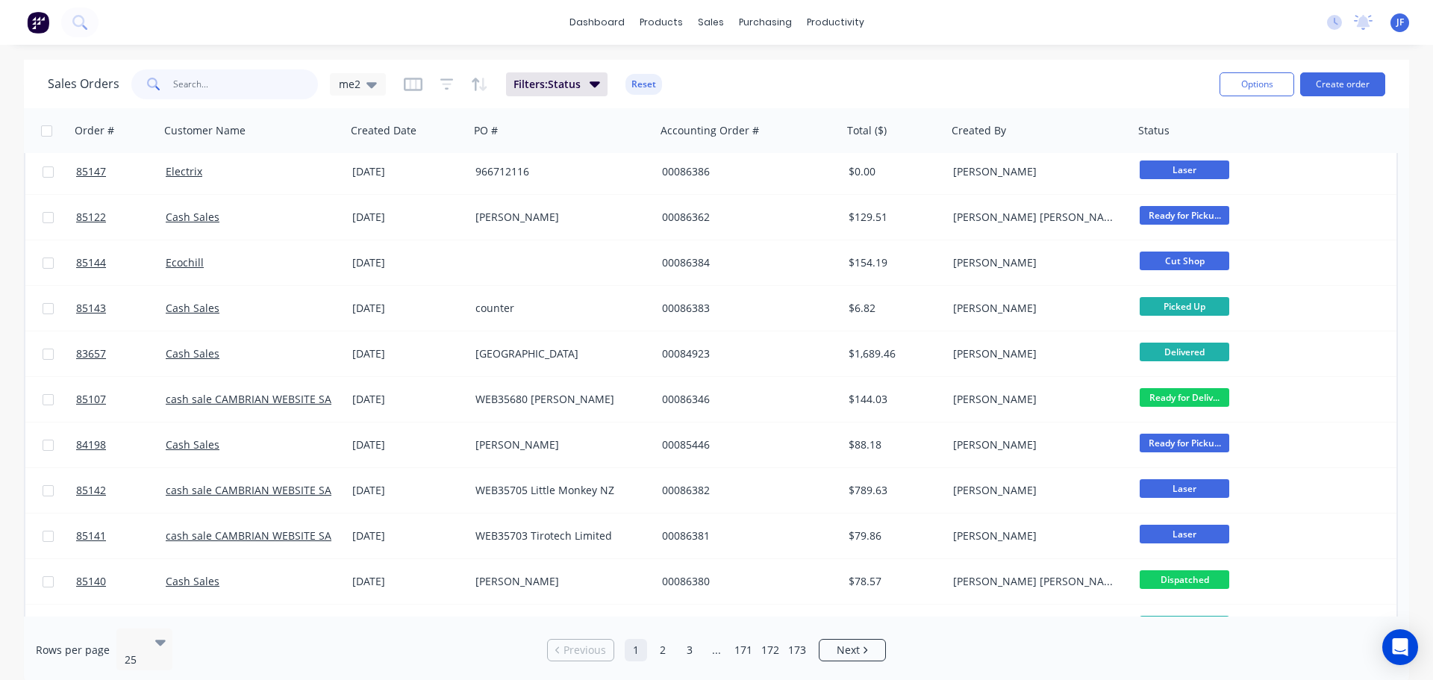
click at [229, 94] on input "text" at bounding box center [246, 84] width 146 height 30
type input "ecochill"
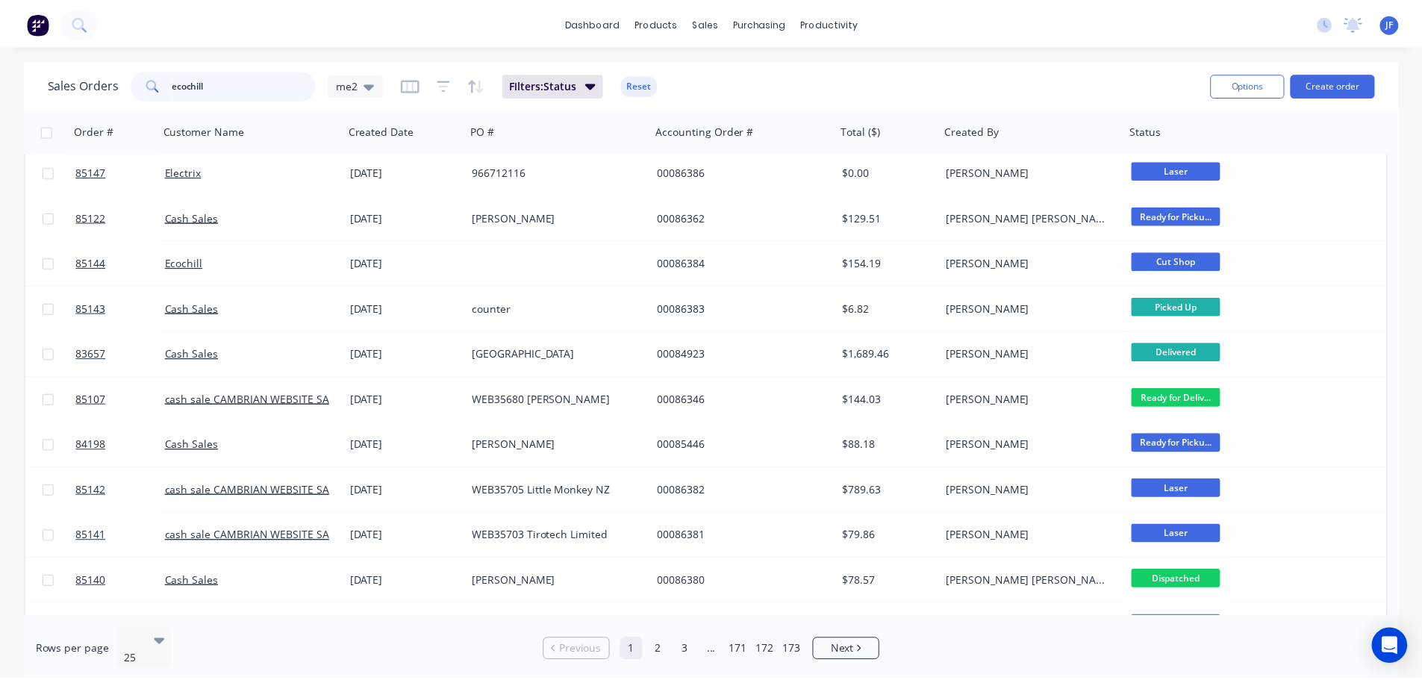
scroll to position [0, 0]
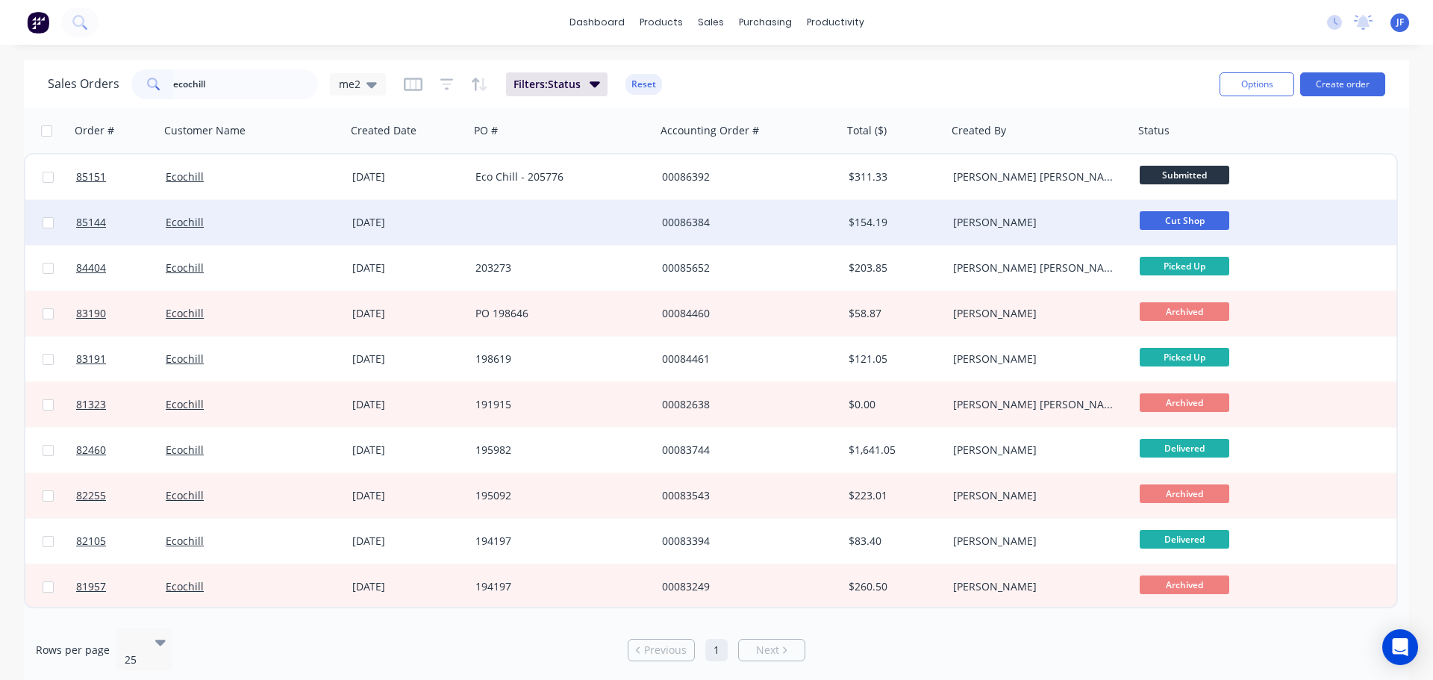
click at [447, 228] on div "[DATE]" at bounding box center [407, 222] width 111 height 15
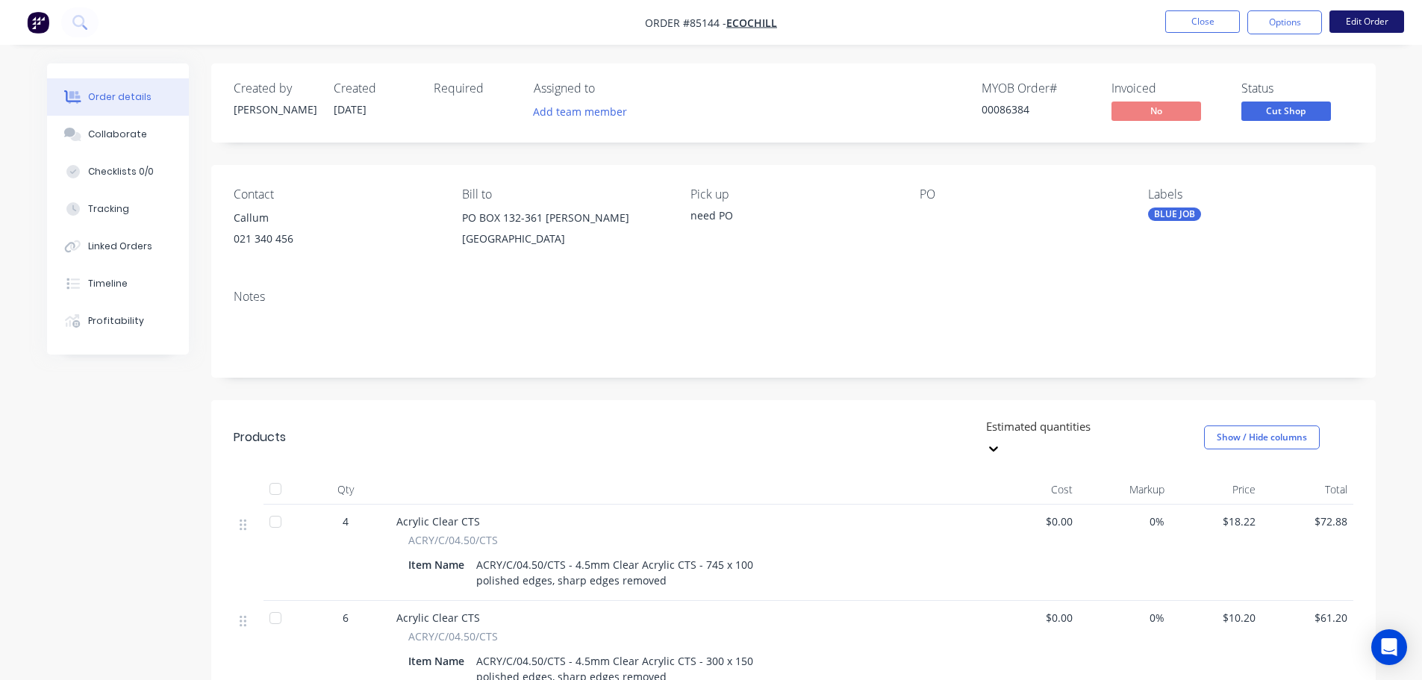
click at [1375, 22] on button "Edit Order" at bounding box center [1367, 21] width 75 height 22
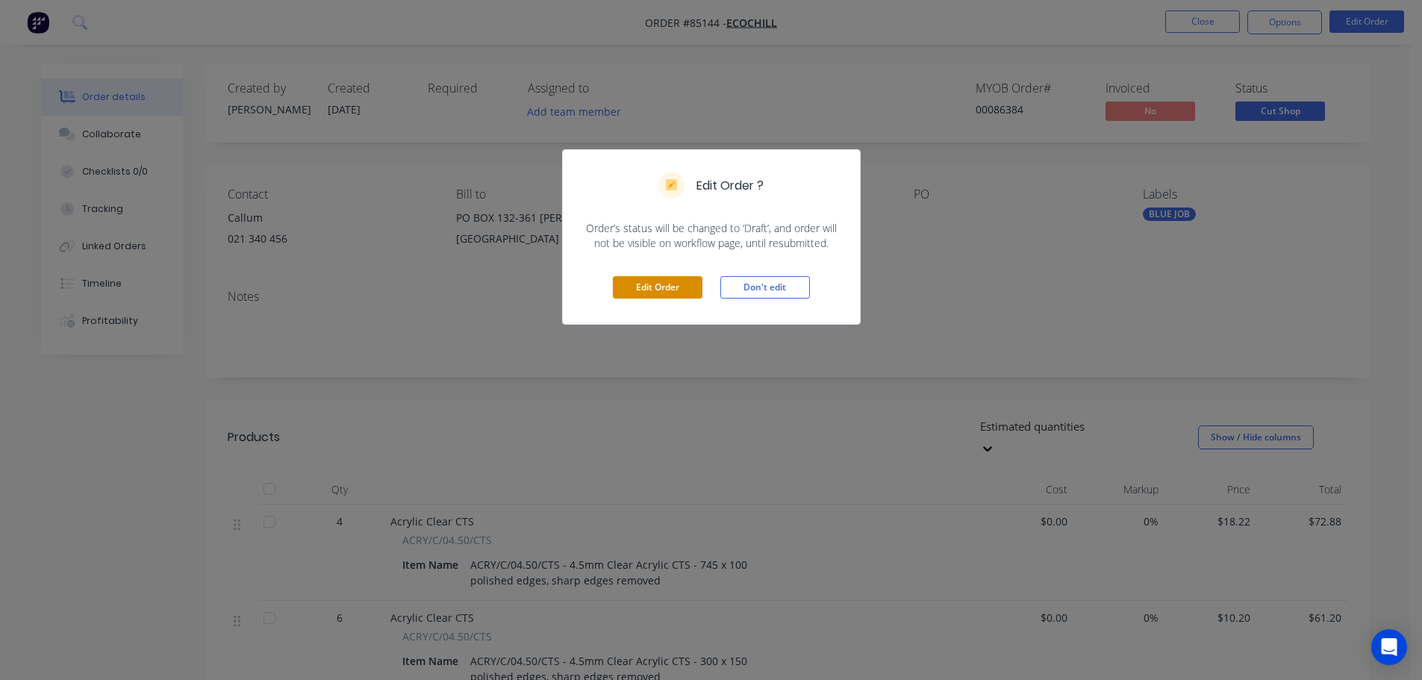
click at [667, 290] on button "Edit Order" at bounding box center [658, 287] width 90 height 22
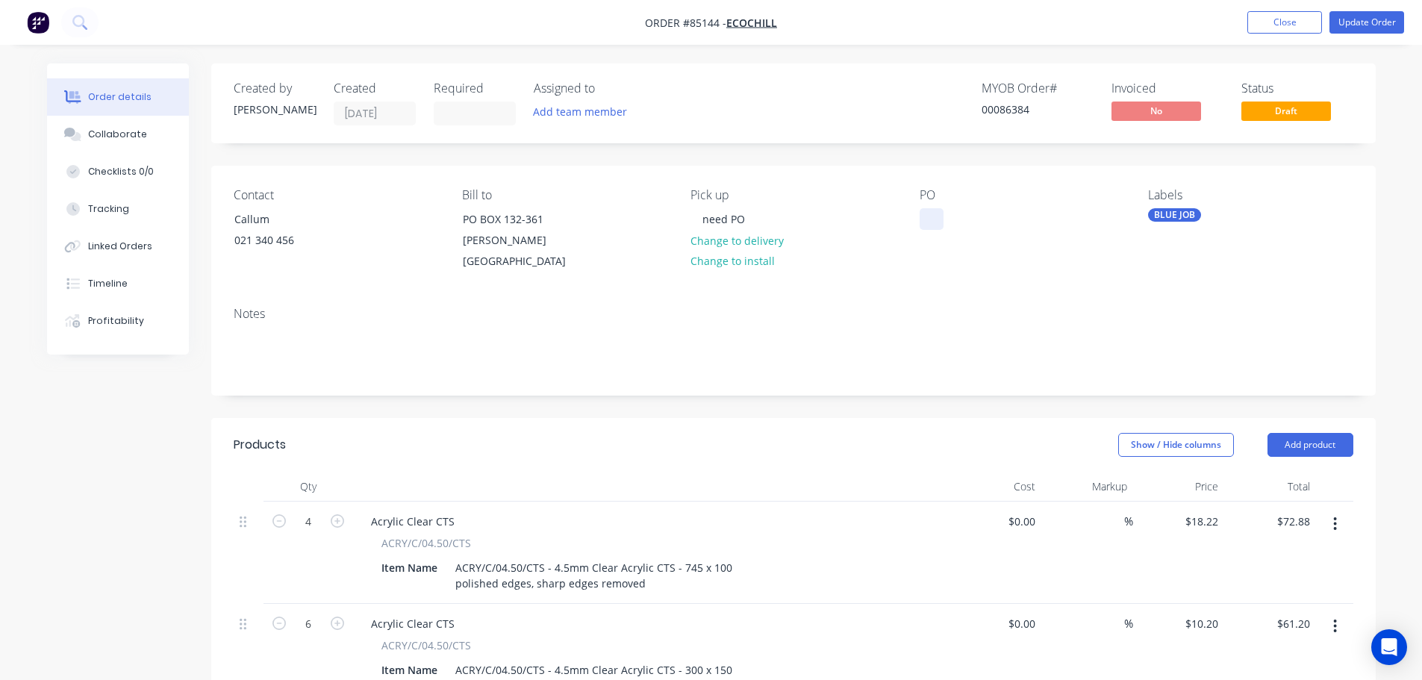
click at [927, 216] on div at bounding box center [932, 219] width 24 height 22
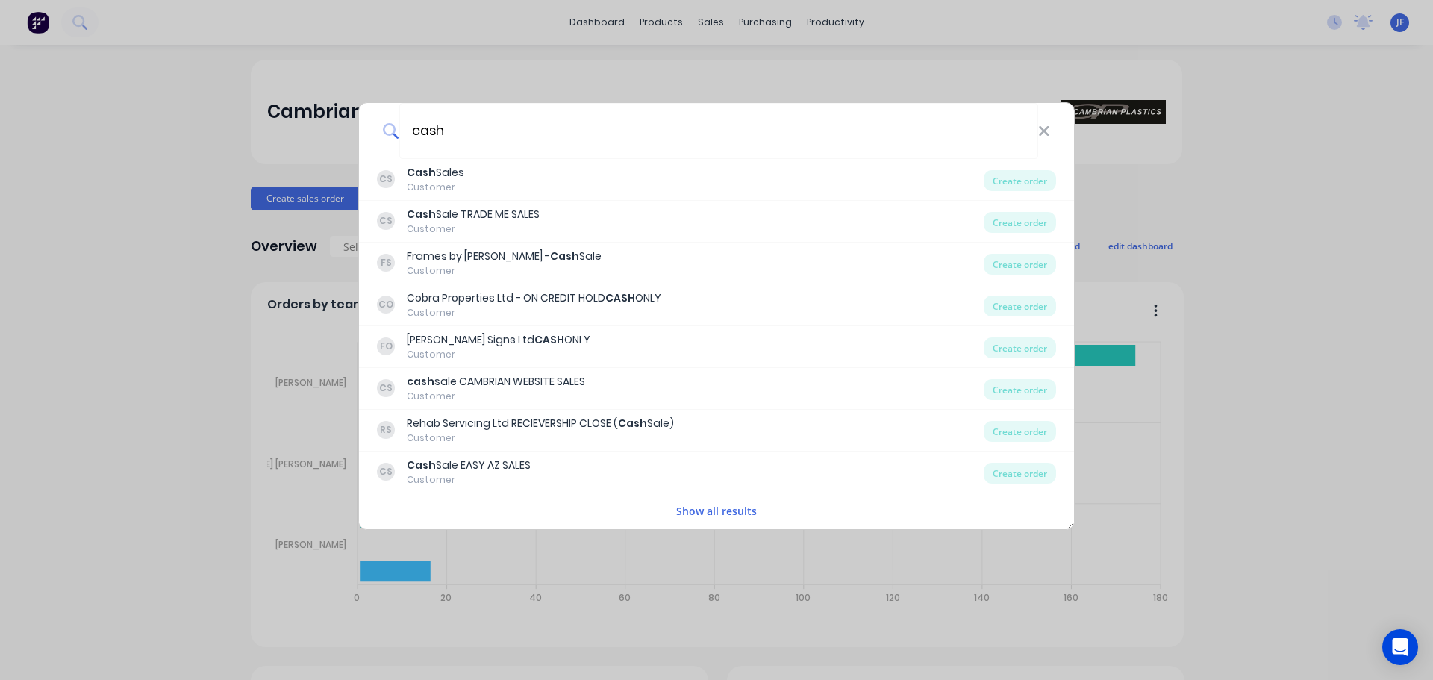
type input "cash"
click at [495, 176] on div "CS Cash Sales Customer" at bounding box center [680, 179] width 607 height 29
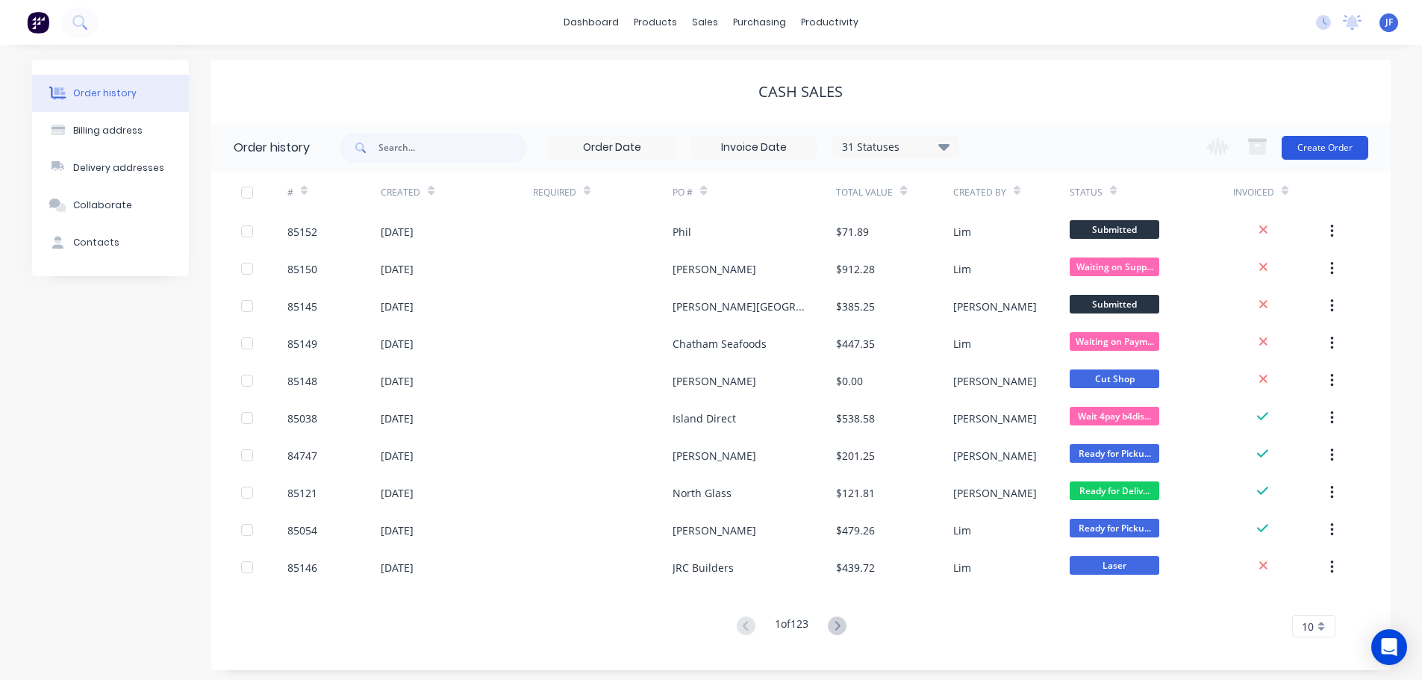
click at [1329, 141] on button "Create Order" at bounding box center [1325, 148] width 87 height 24
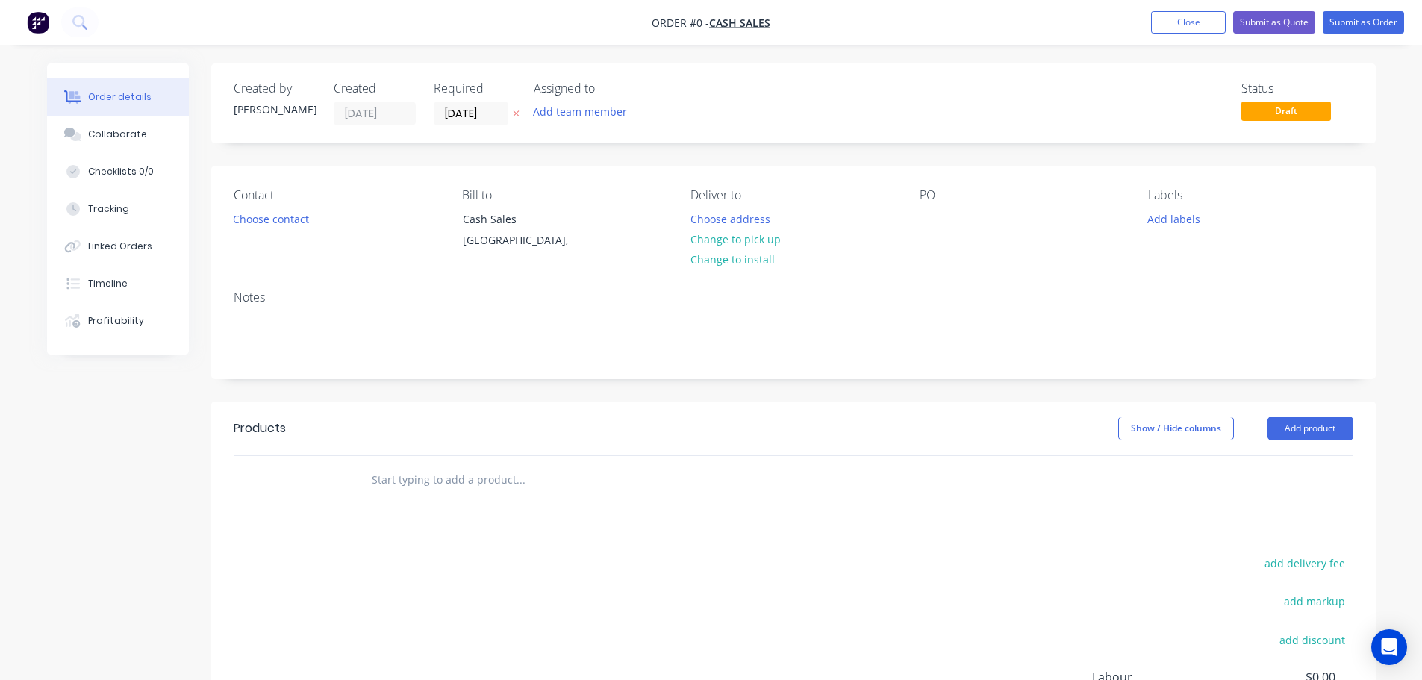
click at [520, 119] on button "button" at bounding box center [516, 113] width 16 height 17
click at [282, 222] on button "Choose contact" at bounding box center [271, 218] width 92 height 20
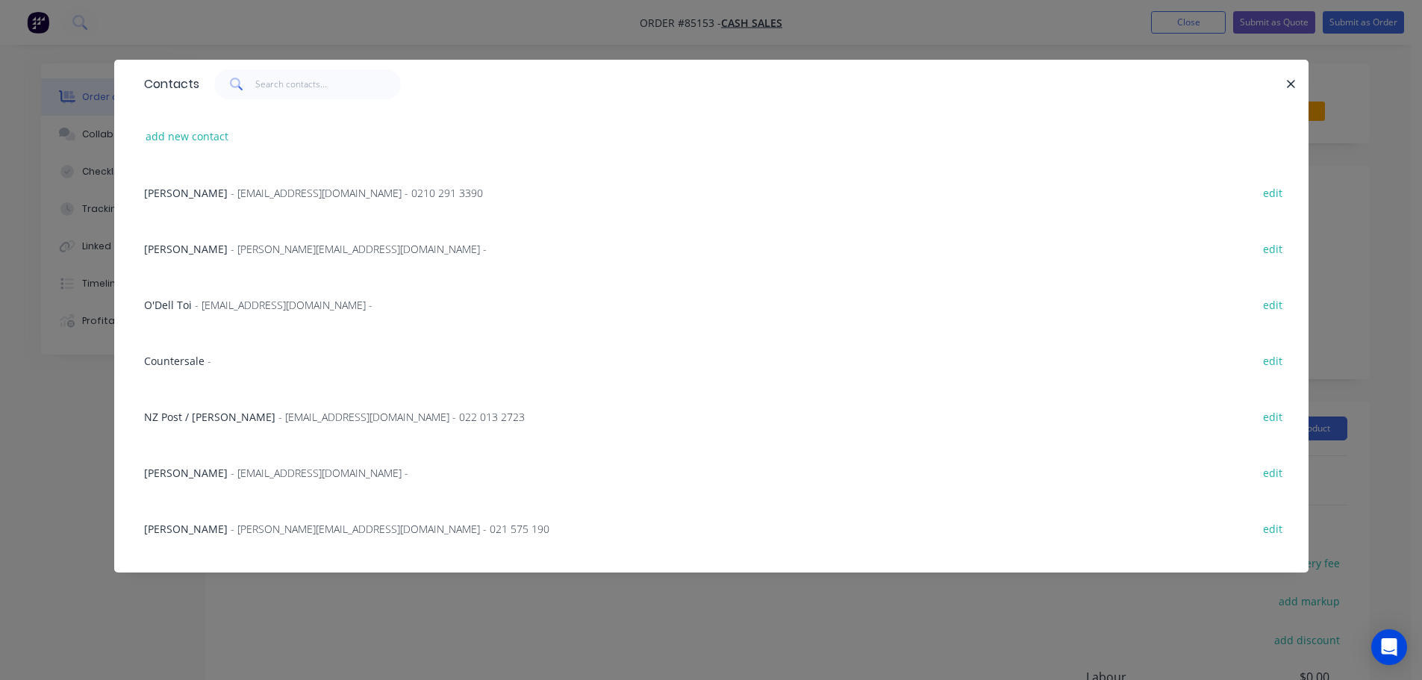
click at [278, 99] on div "Contacts" at bounding box center [711, 84] width 1195 height 49
click at [273, 87] on input "text" at bounding box center [328, 84] width 146 height 30
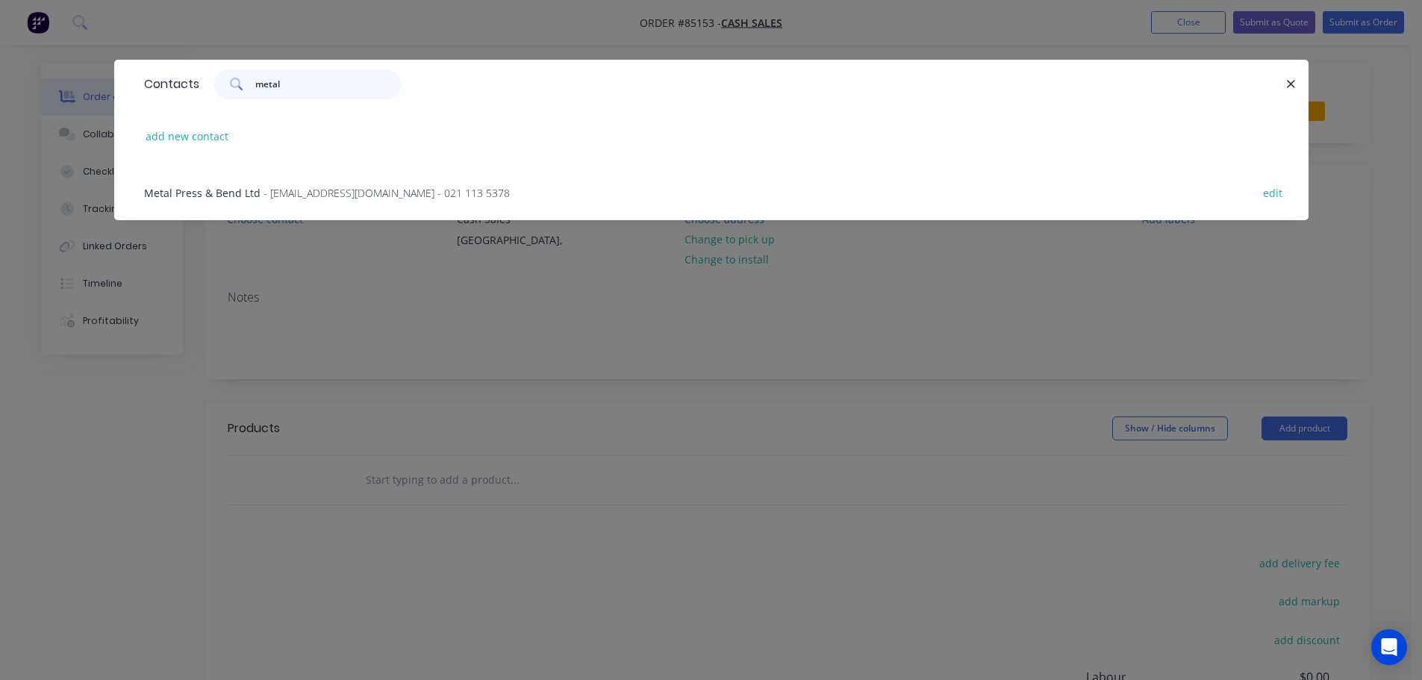
type input "metal"
click at [357, 181] on div "Metal Press & Bend Ltd - info@metalpress.co.nz - 021 113 5378 edit" at bounding box center [712, 192] width 1150 height 56
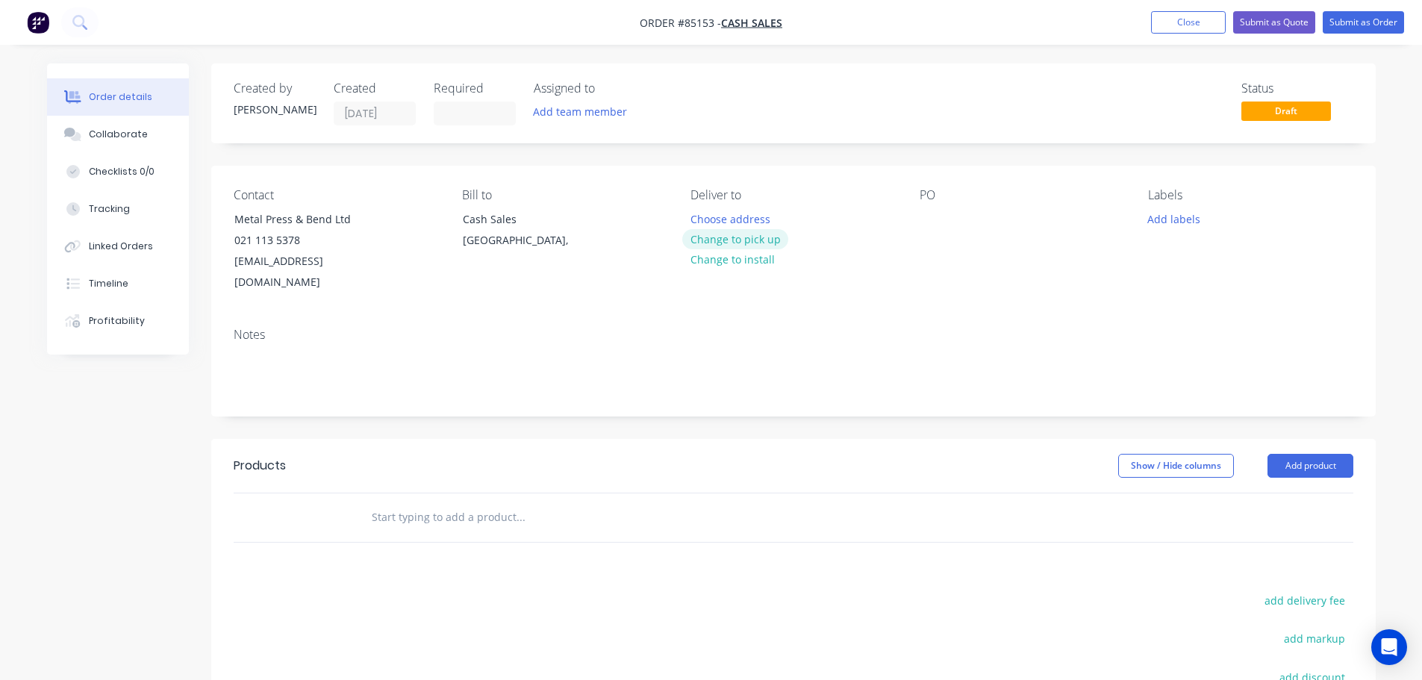
click at [773, 233] on button "Change to pick up" at bounding box center [735, 239] width 106 height 20
drag, startPoint x: 231, startPoint y: 217, endPoint x: 474, endPoint y: 199, distance: 243.4
click at [474, 199] on div "Contact Metal Press & Bend Ltd 021 113 5378 info@metalpress.co.nz Bill to Cash …" at bounding box center [793, 241] width 1165 height 150
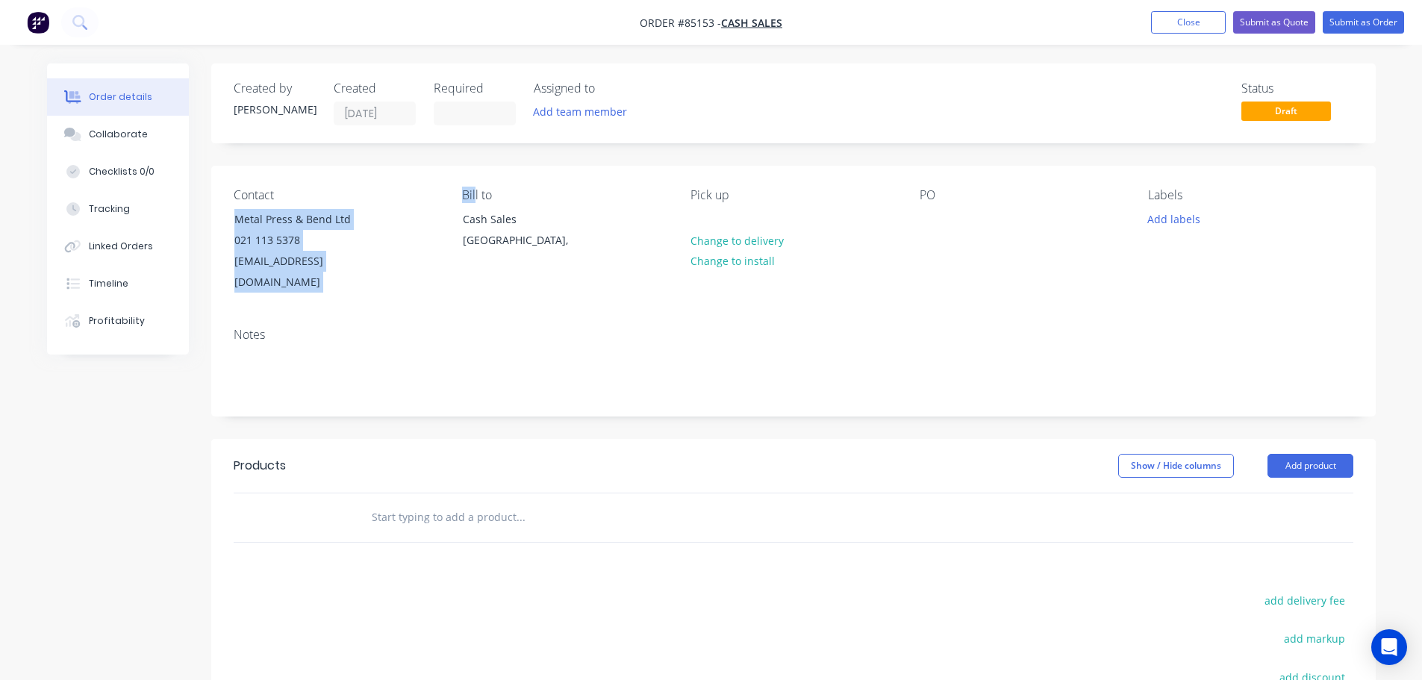
copy div "Metal Press & Bend Ltd 021 113 5378 info@metalpress.co.nz Bil"
click at [930, 216] on div at bounding box center [932, 219] width 24 height 22
paste div
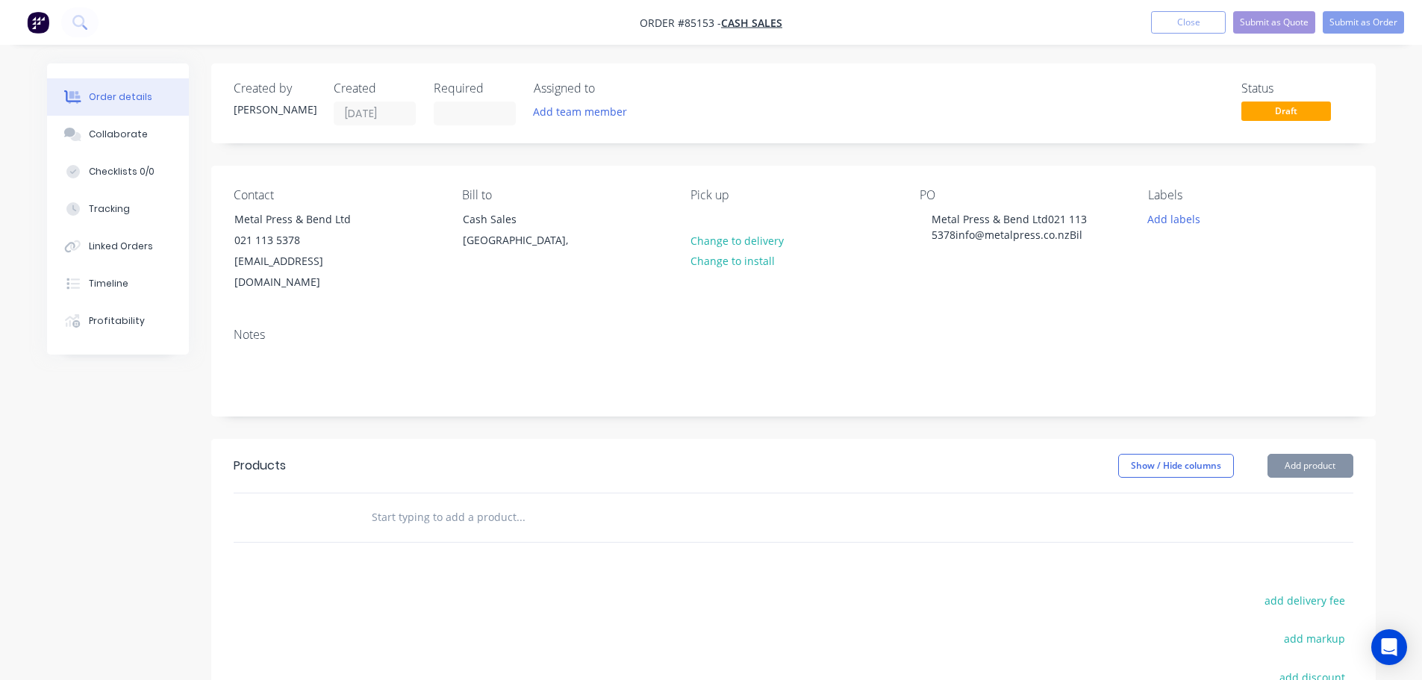
click at [412, 187] on div "Contact Metal Press & Bend Ltd 021 113 5378 info@metalpress.co.nz Bill to Cash …" at bounding box center [793, 241] width 1165 height 150
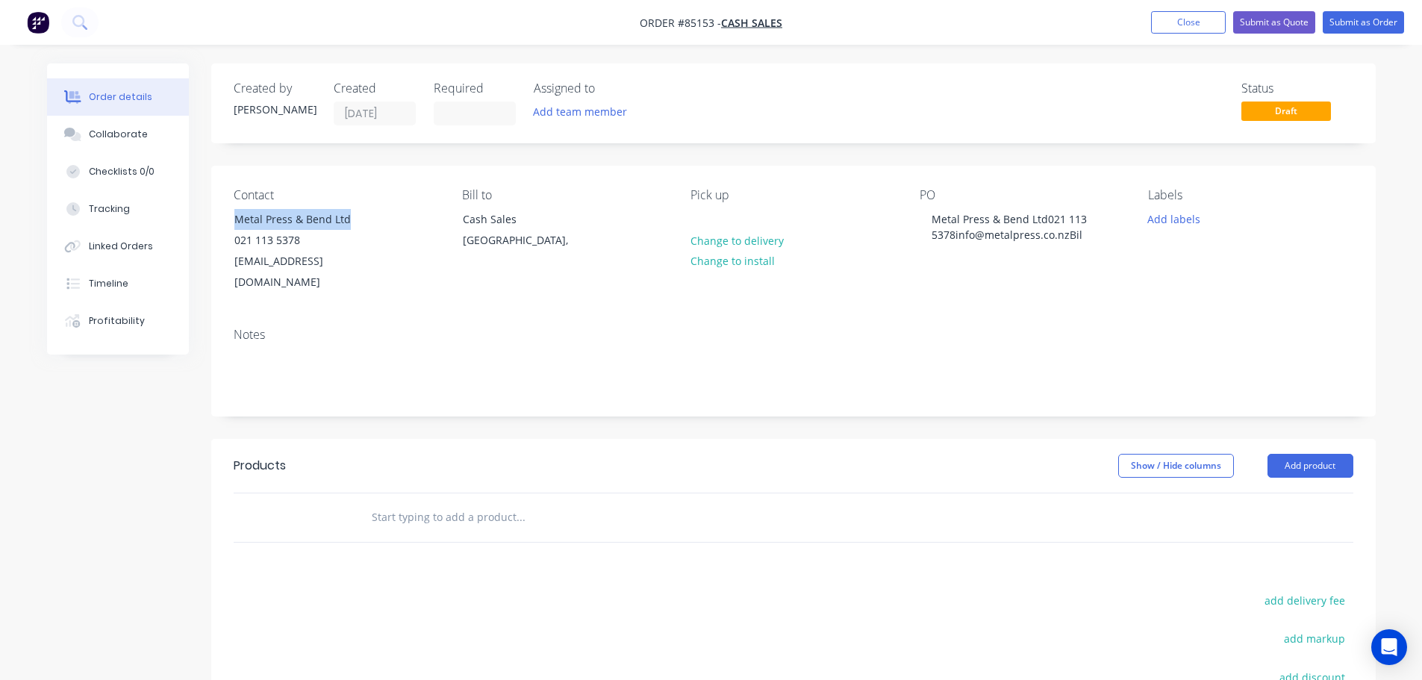
drag, startPoint x: 322, startPoint y: 211, endPoint x: 214, endPoint y: 214, distance: 107.5
click at [214, 214] on div "Contact Metal Press & Bend Ltd 021 113 5378 info@metalpress.co.nz Bill to Cash …" at bounding box center [793, 241] width 1165 height 150
copy div "Metal Press & Bend Ltd"
click at [948, 208] on div "PO Metal Press & Bend Ltd021 113 5378info@metalpress.co.nzBil" at bounding box center [1022, 240] width 205 height 105
click at [953, 214] on div "Metal Press & Bend Ltd021 113 5378info@metalpress.co.nzBil" at bounding box center [1013, 226] width 187 height 37
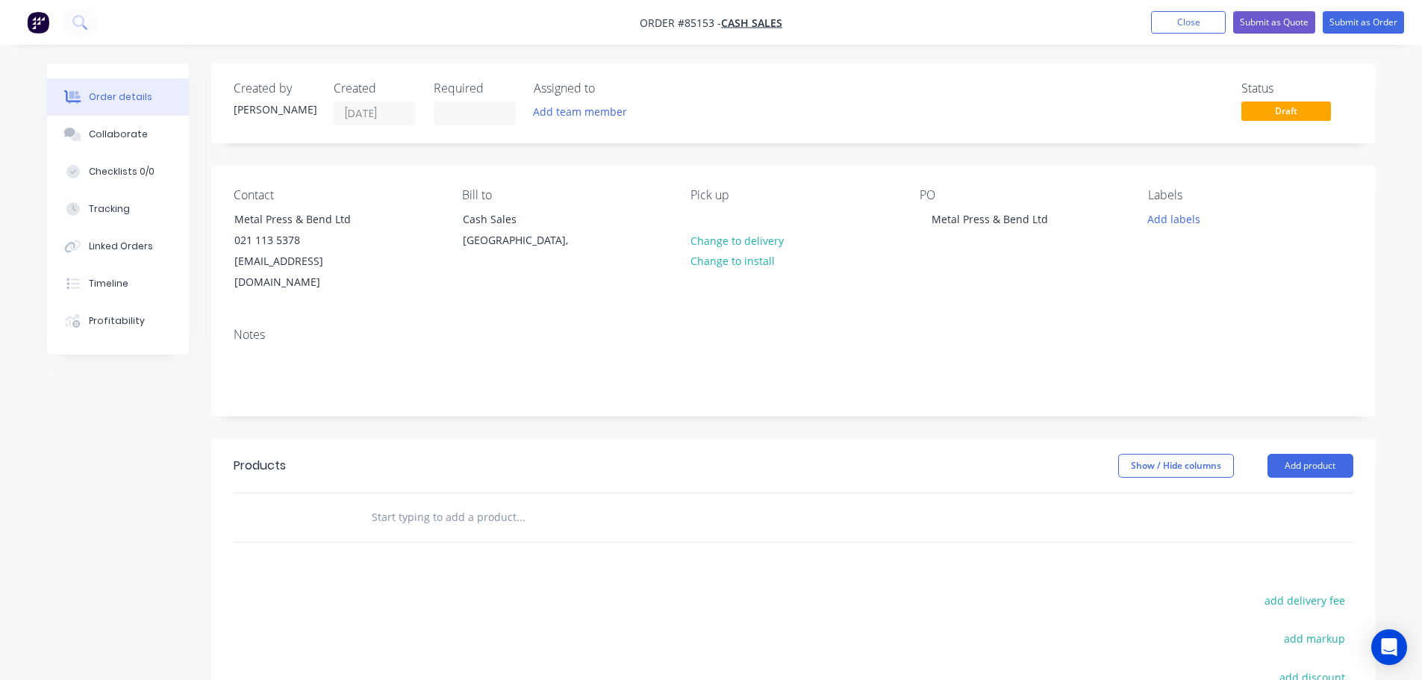
click at [473, 502] on input "text" at bounding box center [520, 517] width 299 height 30
click at [415, 502] on input "text" at bounding box center [520, 517] width 299 height 30
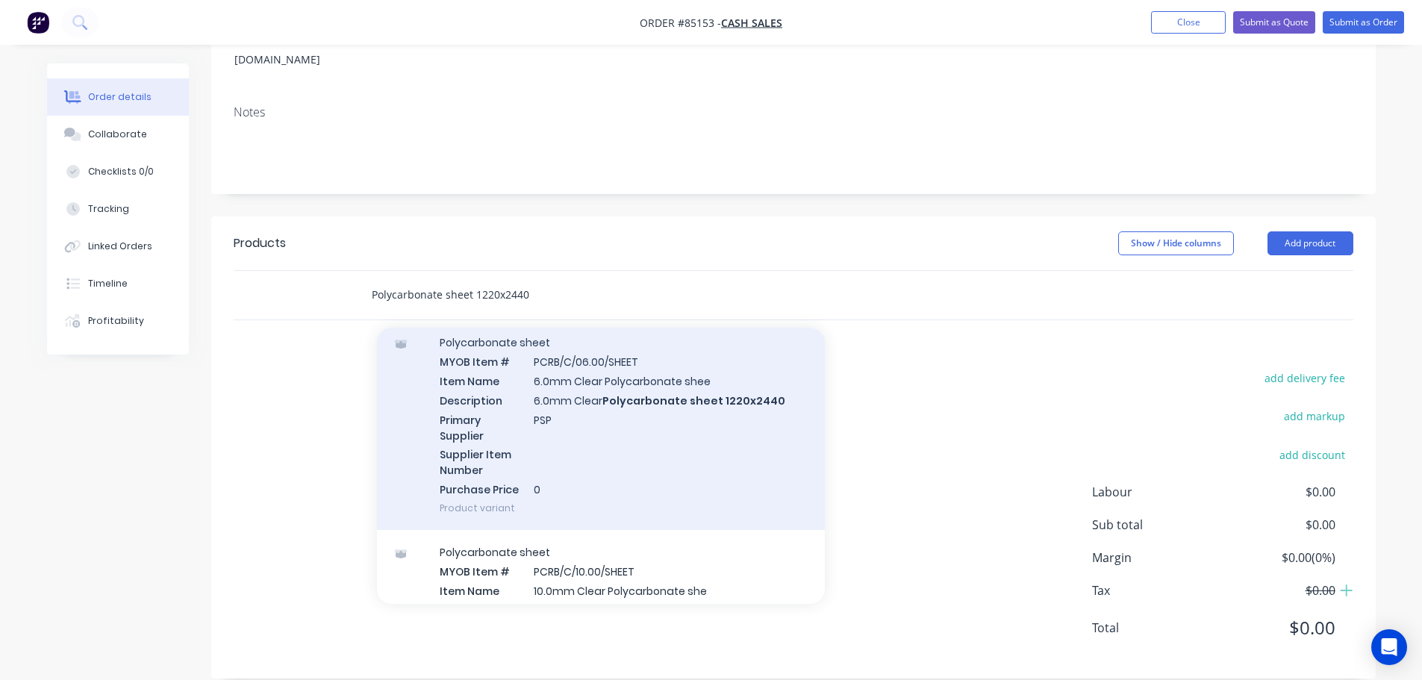
scroll to position [1045, 0]
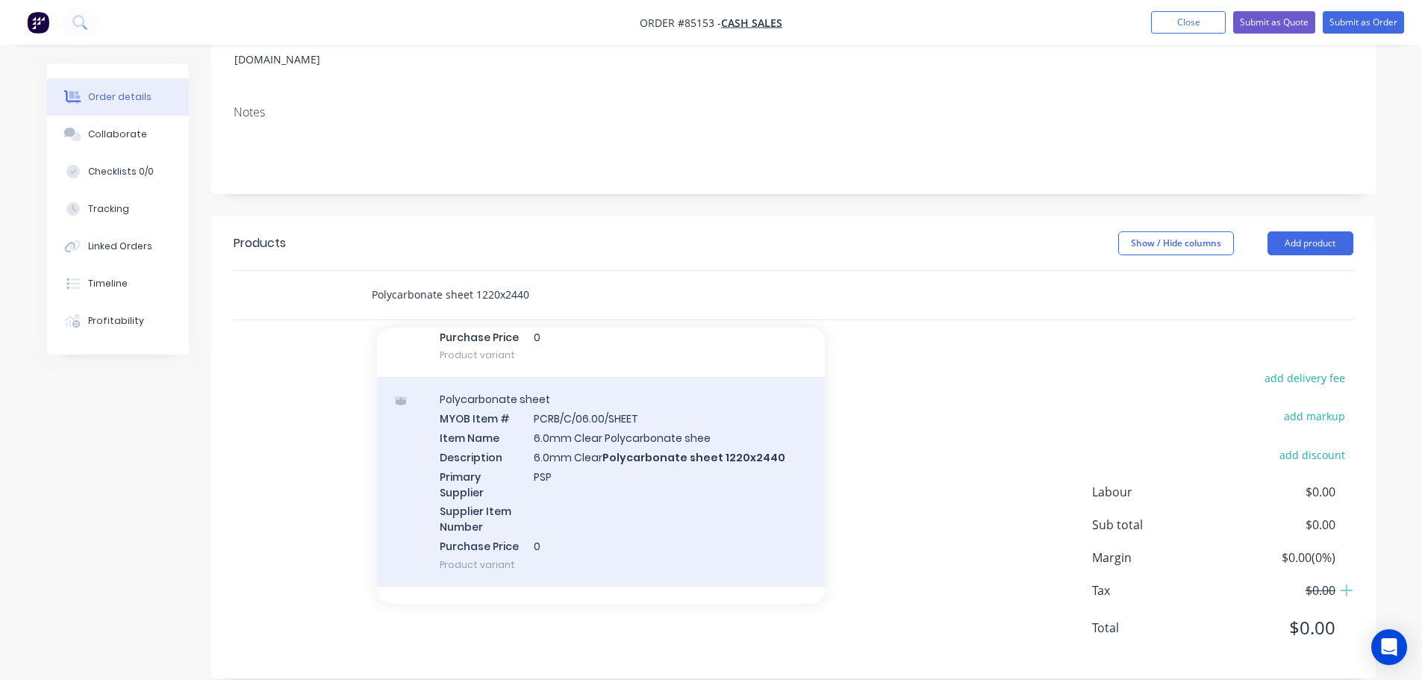
type input "Polycarbonate sheet 1220x2440"
click at [595, 446] on div "Polycarbonate sheet MYOB Item # PCRB/C/06.00/SHEET Item Name 6.0mm Clear Polyca…" at bounding box center [601, 482] width 448 height 210
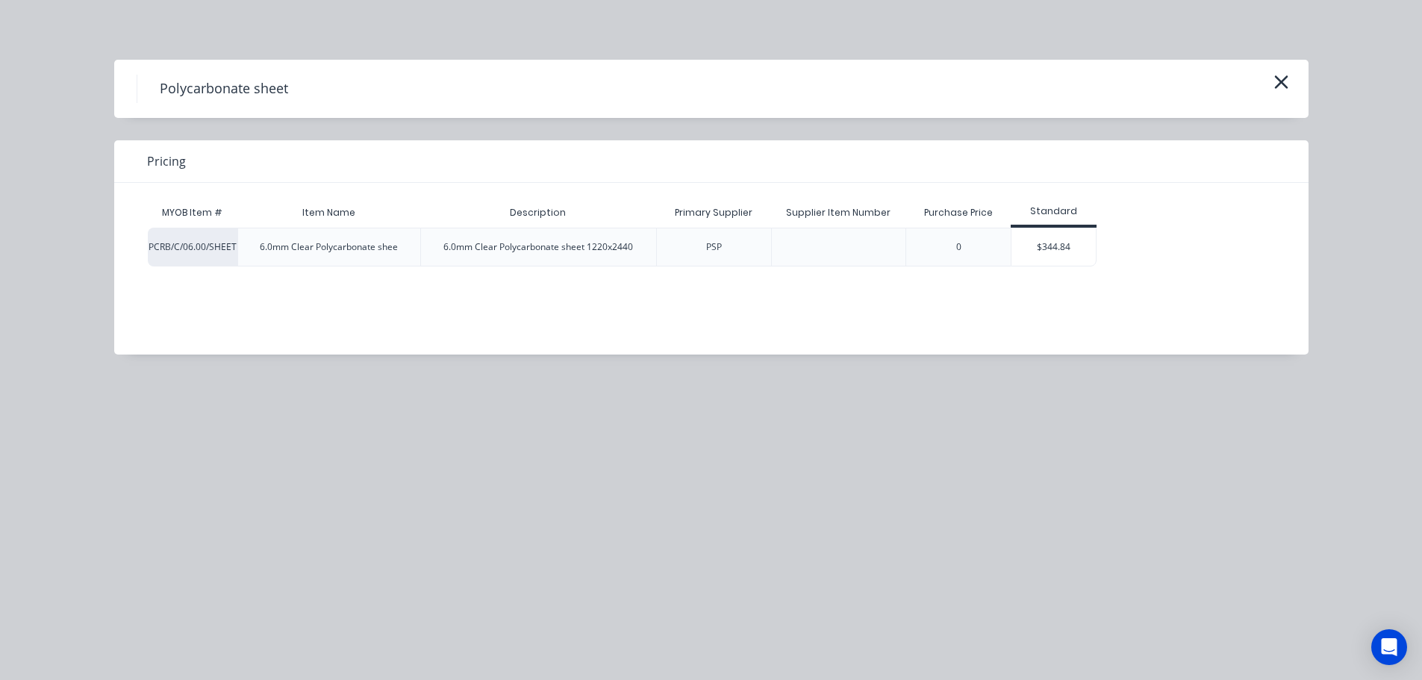
click at [1065, 238] on div "$344.84" at bounding box center [1054, 246] width 84 height 37
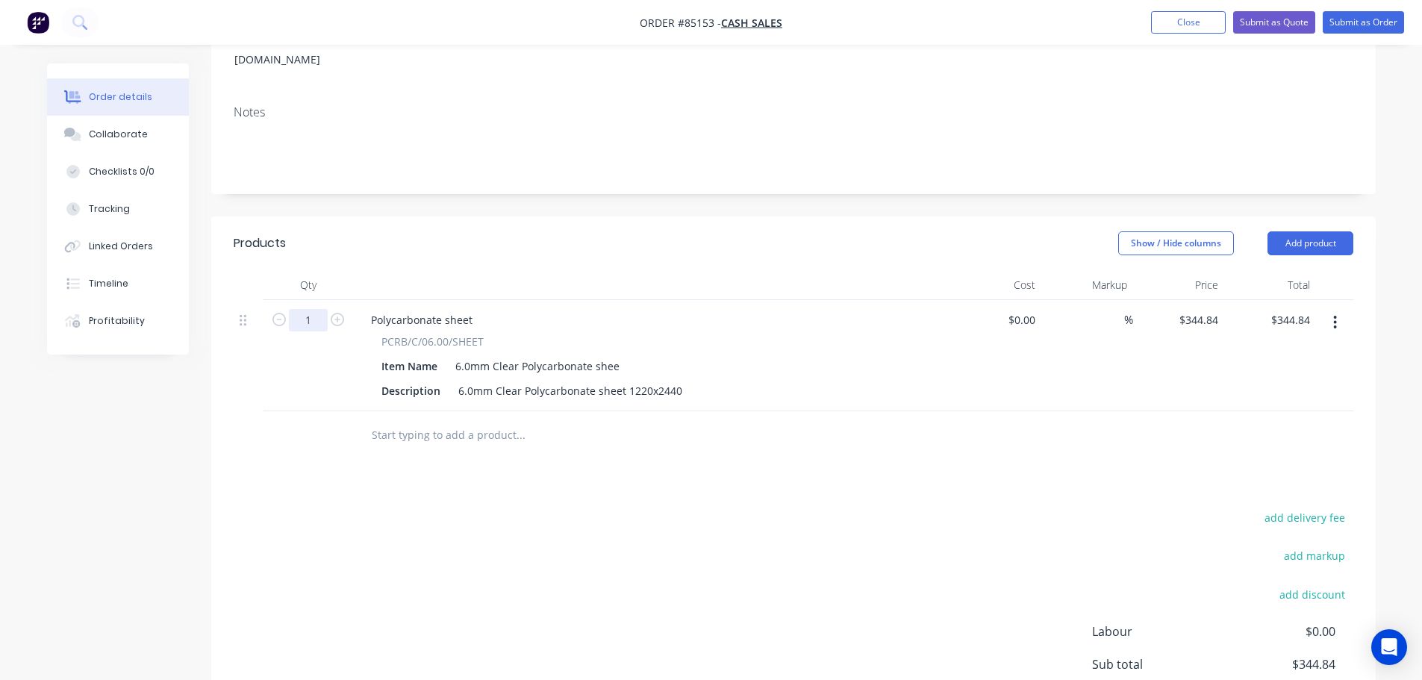
click at [317, 309] on input "1" at bounding box center [308, 320] width 39 height 22
type input "3"
type input "$1,034.52"
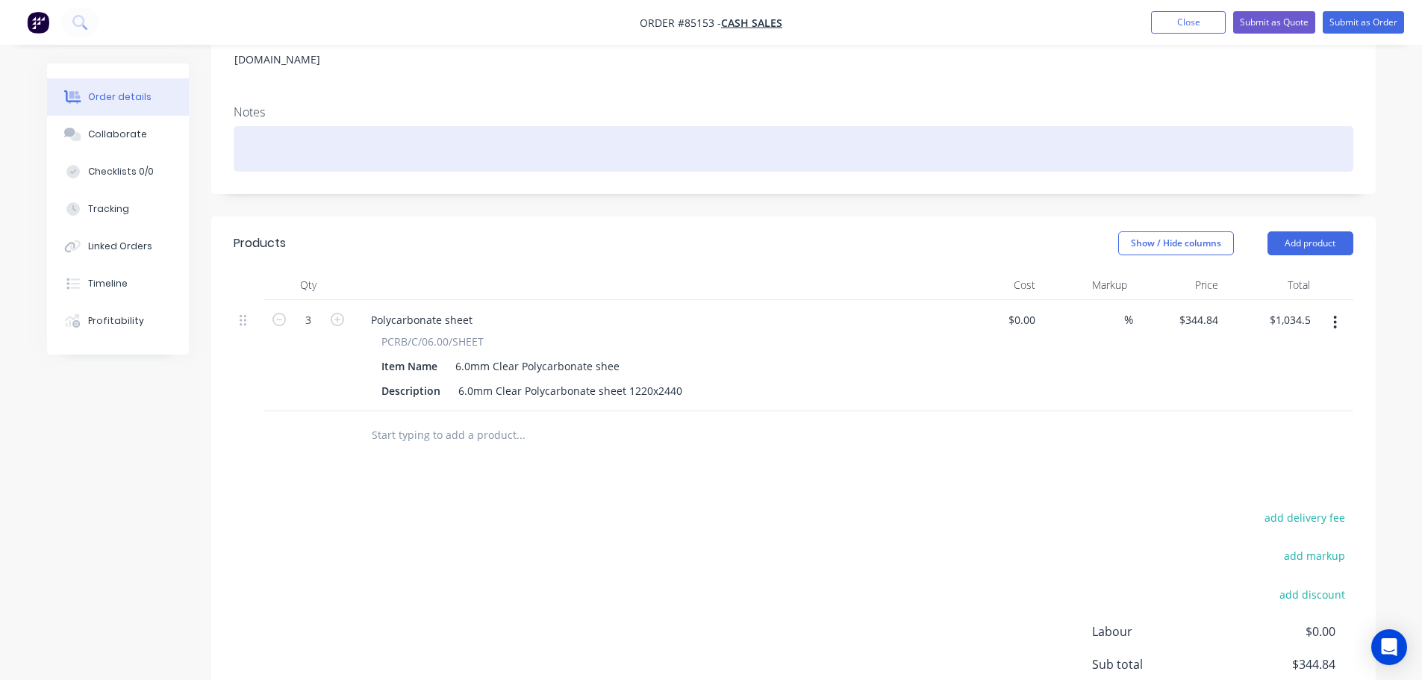
drag, startPoint x: 1090, startPoint y: 428, endPoint x: 1319, endPoint y: 149, distance: 360.2
click at [1092, 426] on div at bounding box center [794, 435] width 1120 height 49
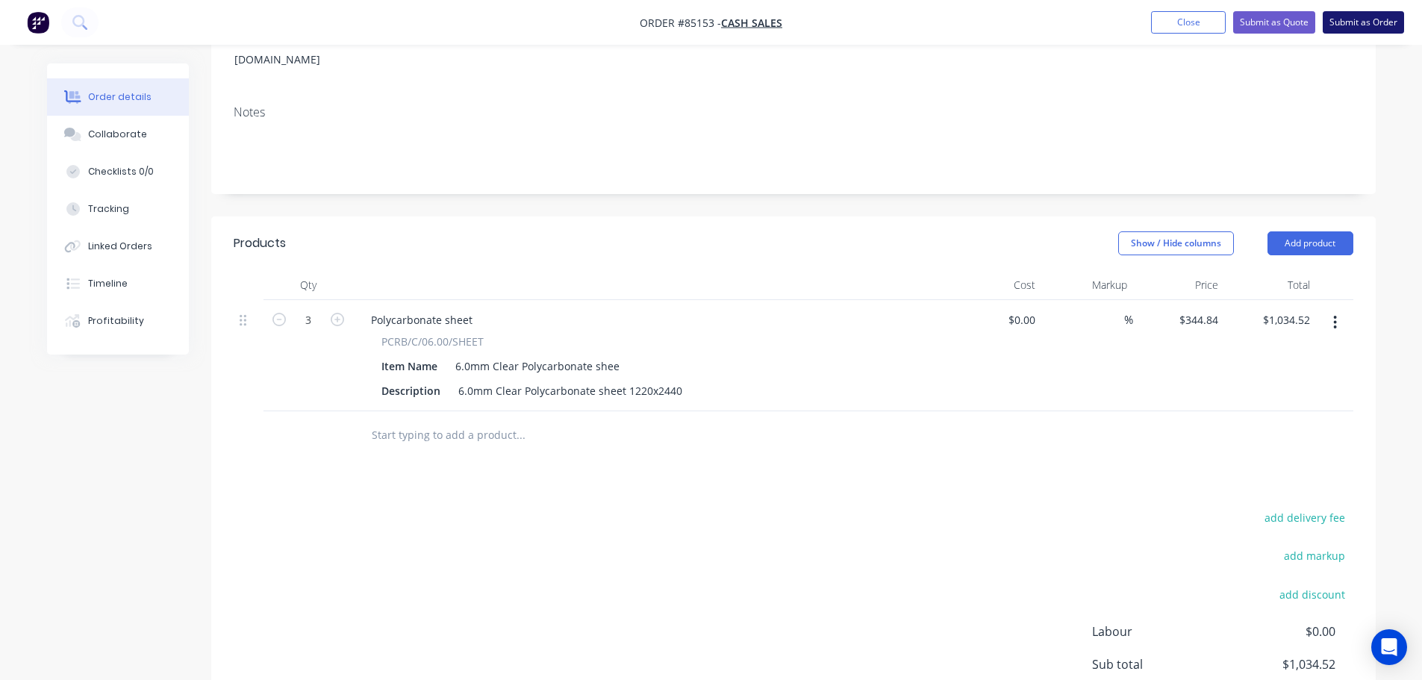
click at [1345, 24] on button "Submit as Order" at bounding box center [1363, 22] width 81 height 22
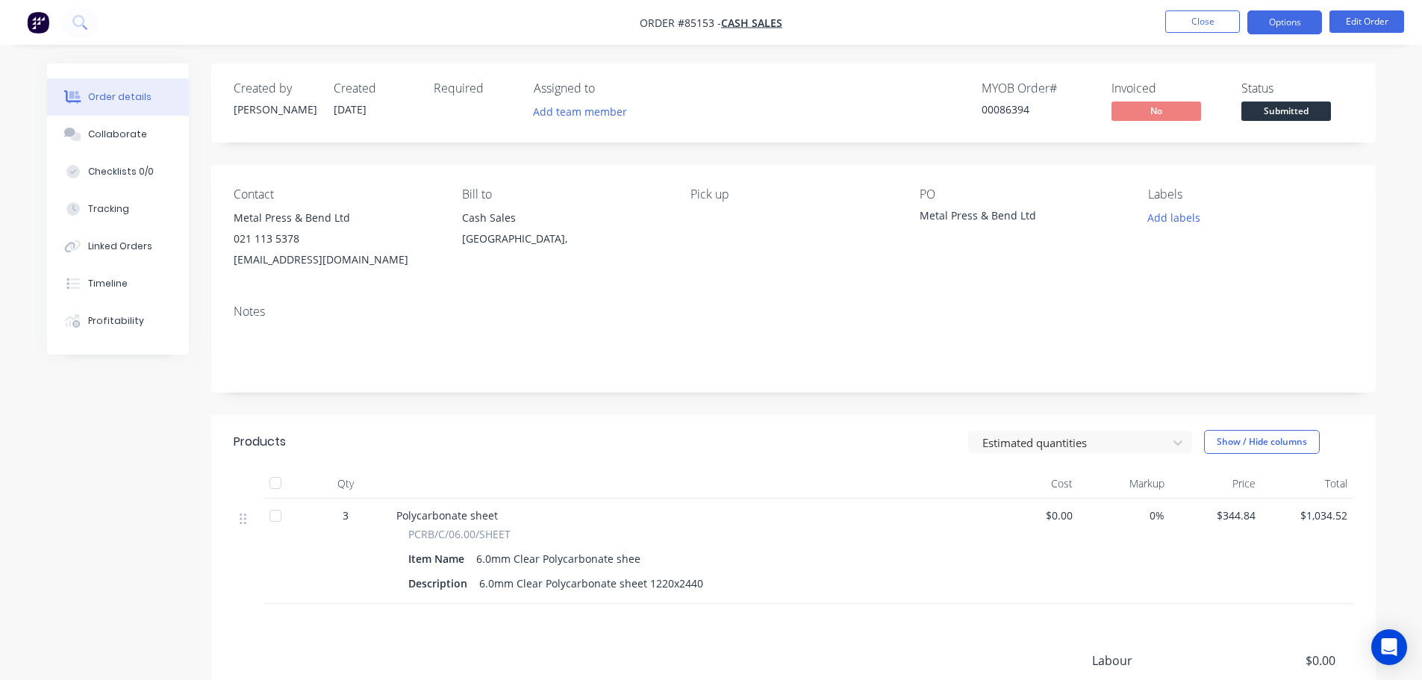
click at [1292, 16] on button "Options" at bounding box center [1285, 22] width 75 height 24
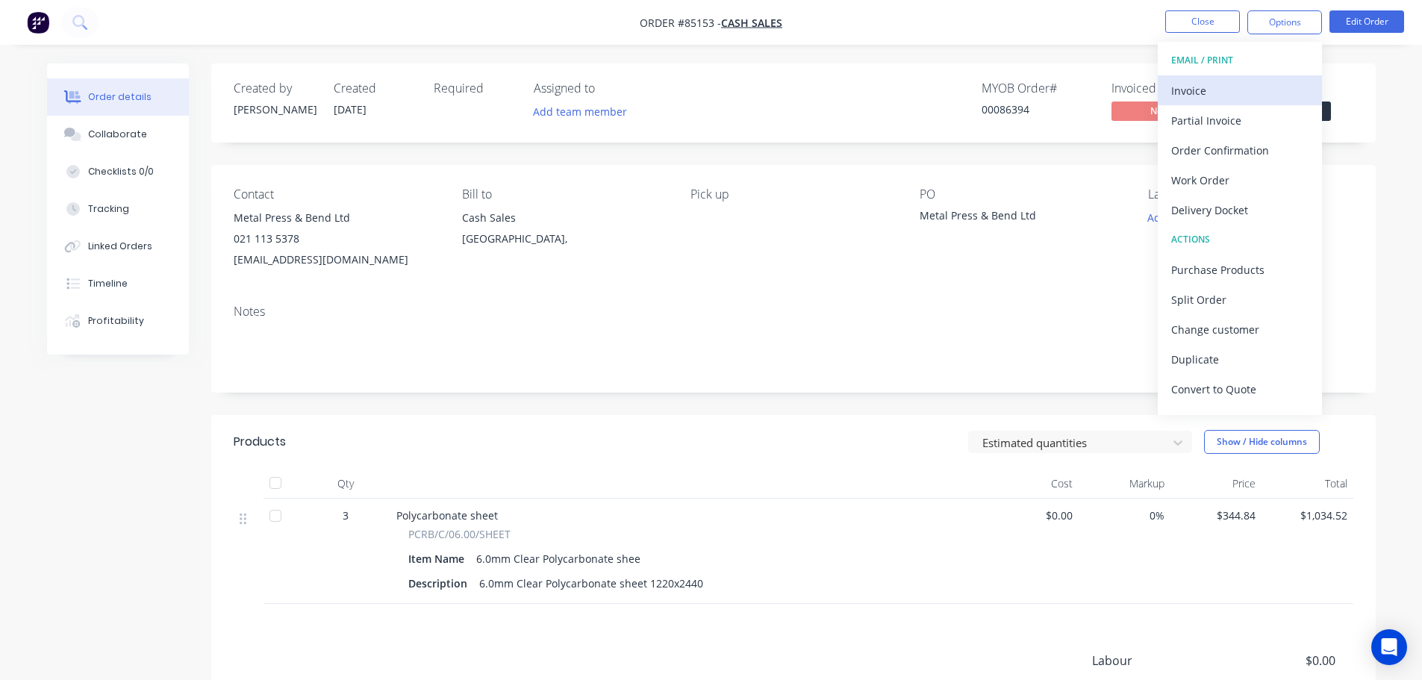
click at [1230, 92] on div "Invoice" at bounding box center [1239, 91] width 137 height 22
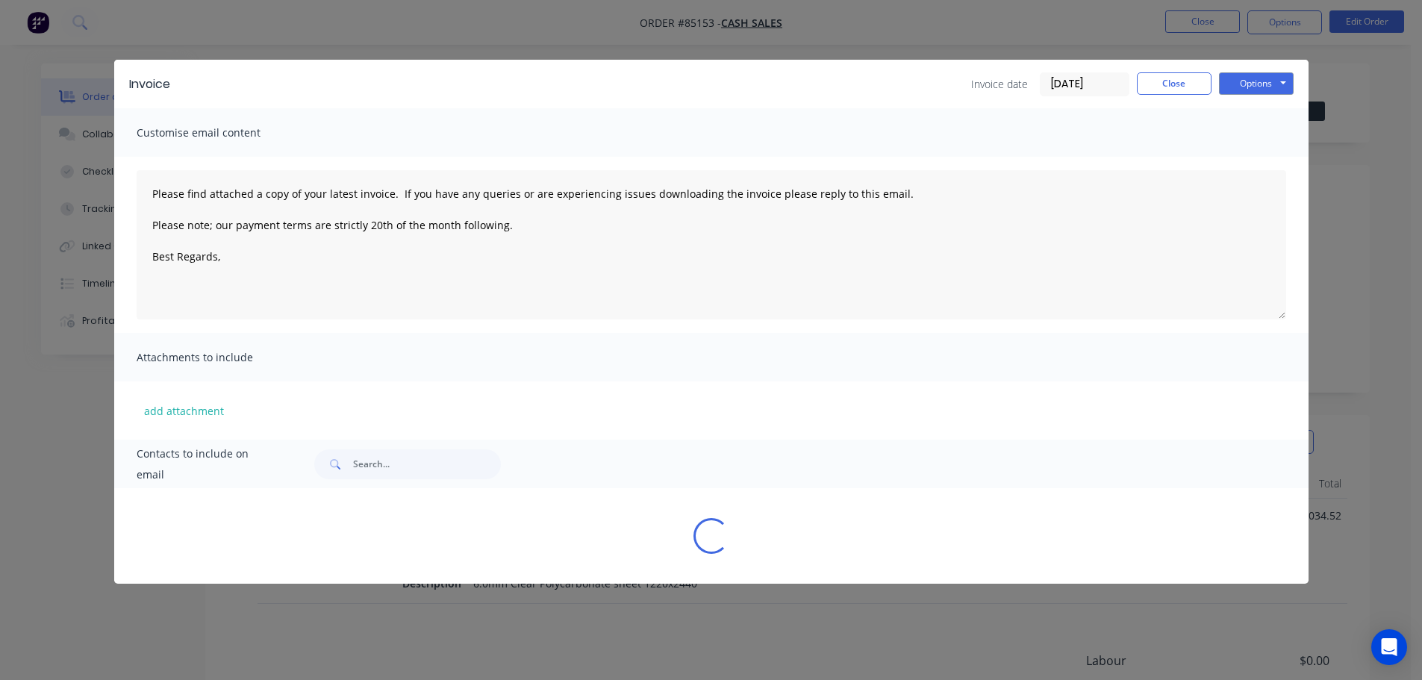
click at [1255, 87] on button "Options" at bounding box center [1256, 83] width 75 height 22
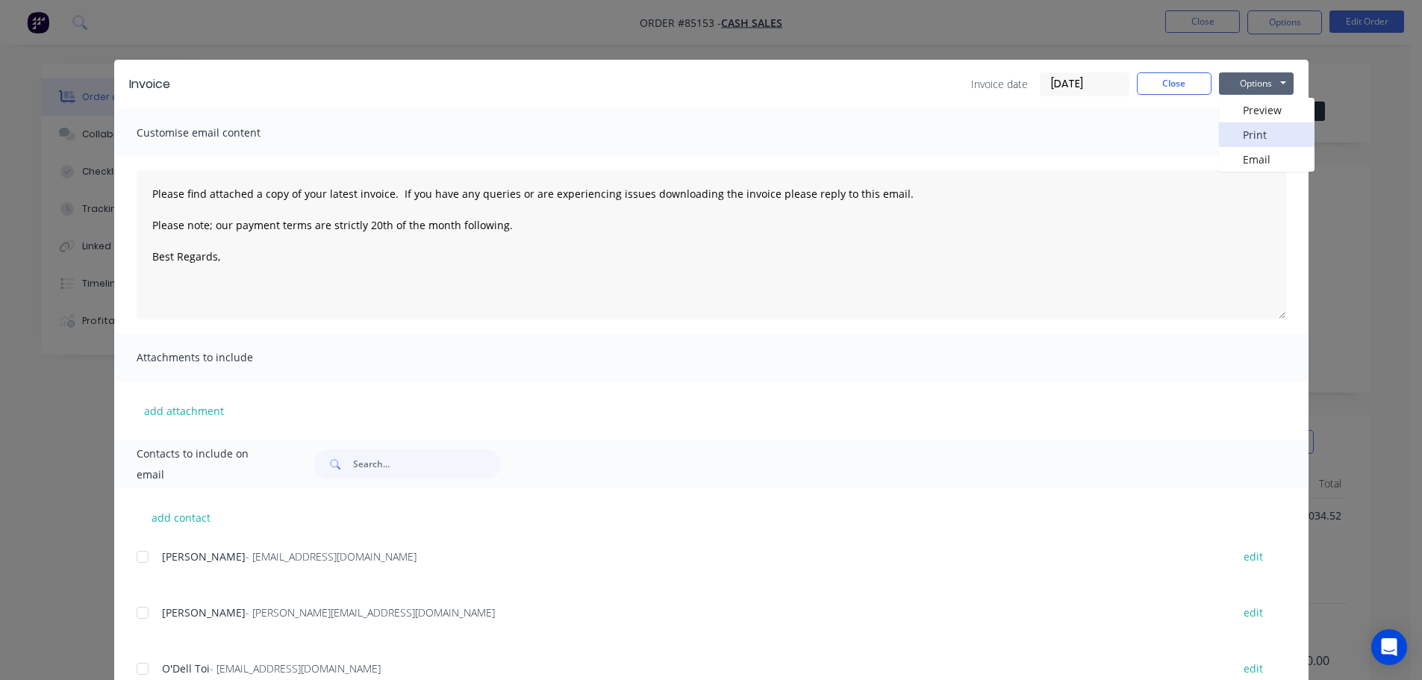
click at [1259, 128] on button "Print" at bounding box center [1267, 134] width 96 height 25
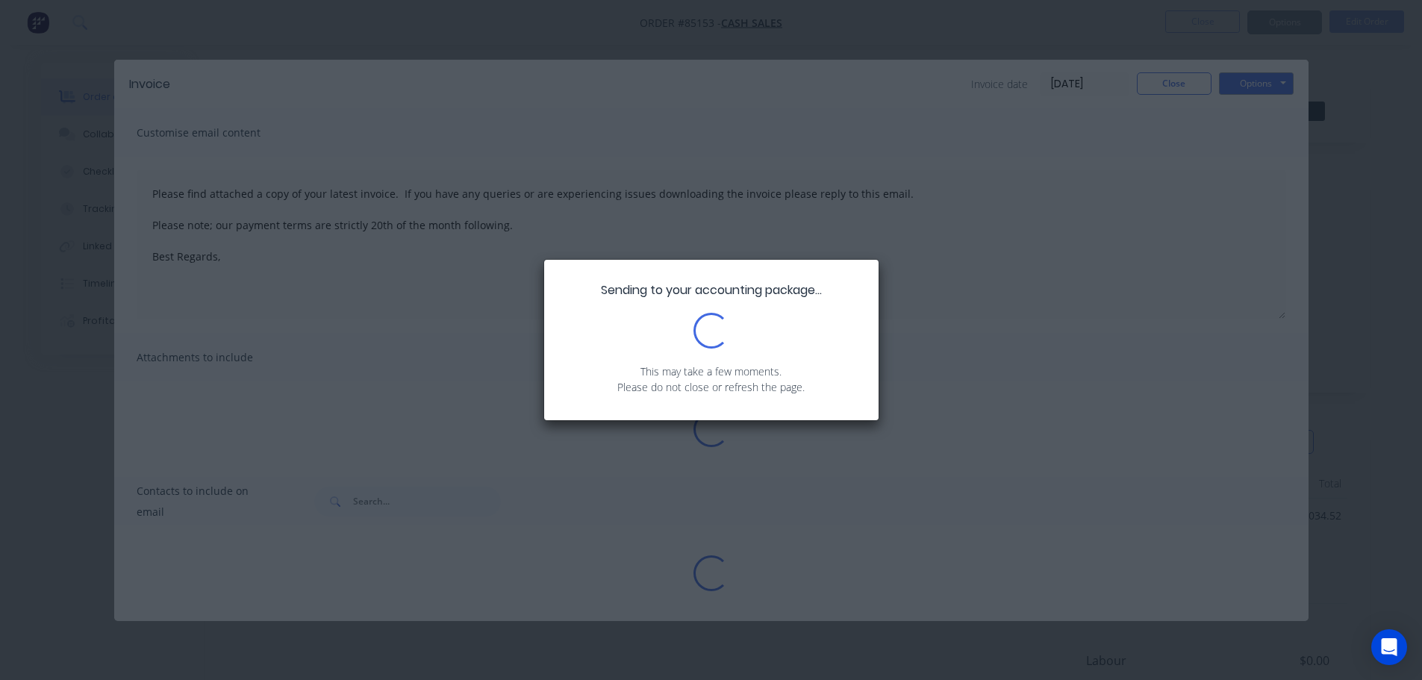
type textarea "Please find attached a copy of your latest invoice. If you have any queries or …"
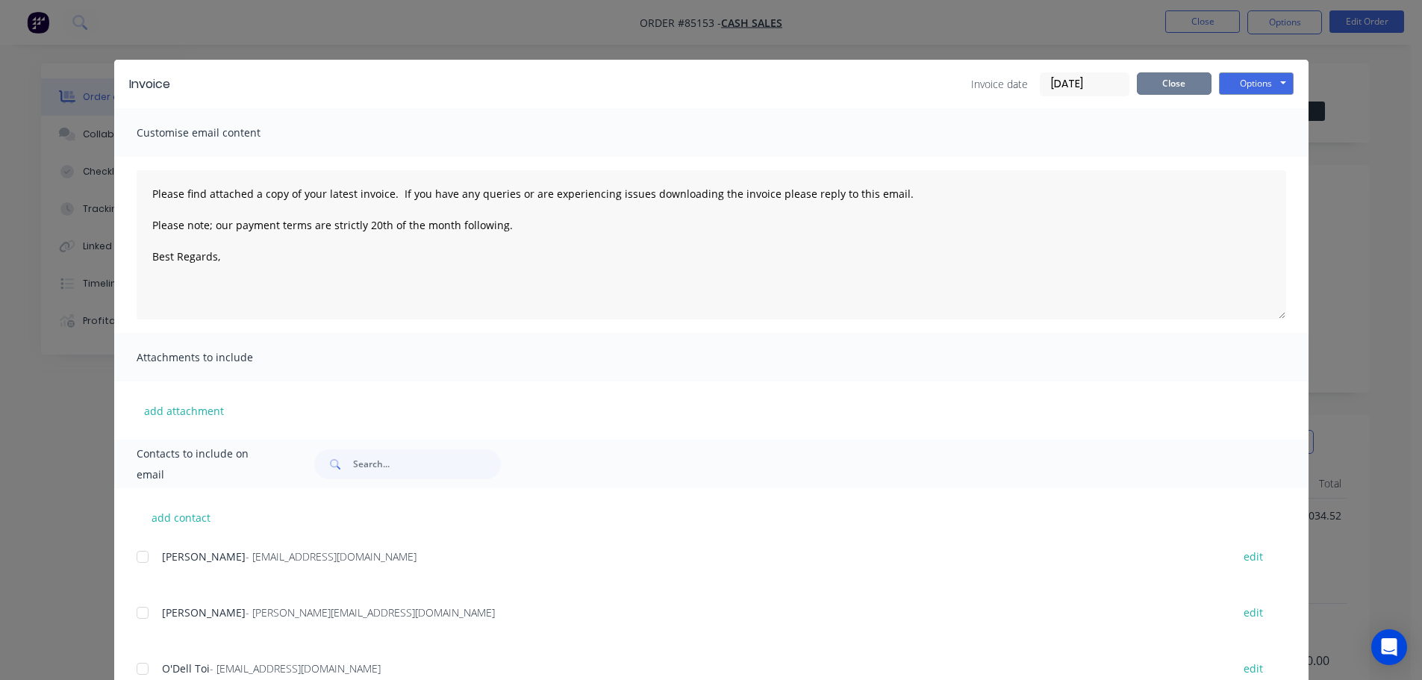
drag, startPoint x: 1134, startPoint y: 85, endPoint x: 1143, endPoint y: 85, distance: 9.0
click at [1137, 85] on button "Close" at bounding box center [1174, 83] width 75 height 22
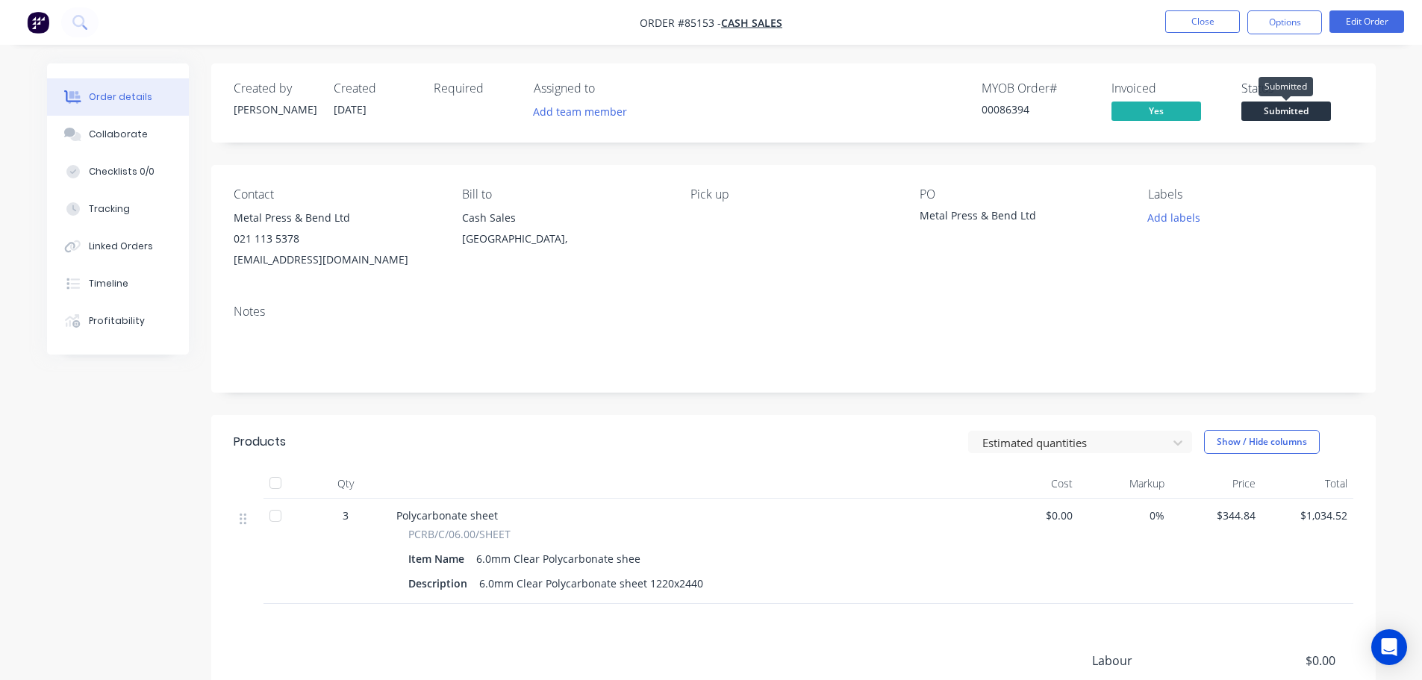
click at [1257, 113] on span "Submitted" at bounding box center [1287, 111] width 90 height 19
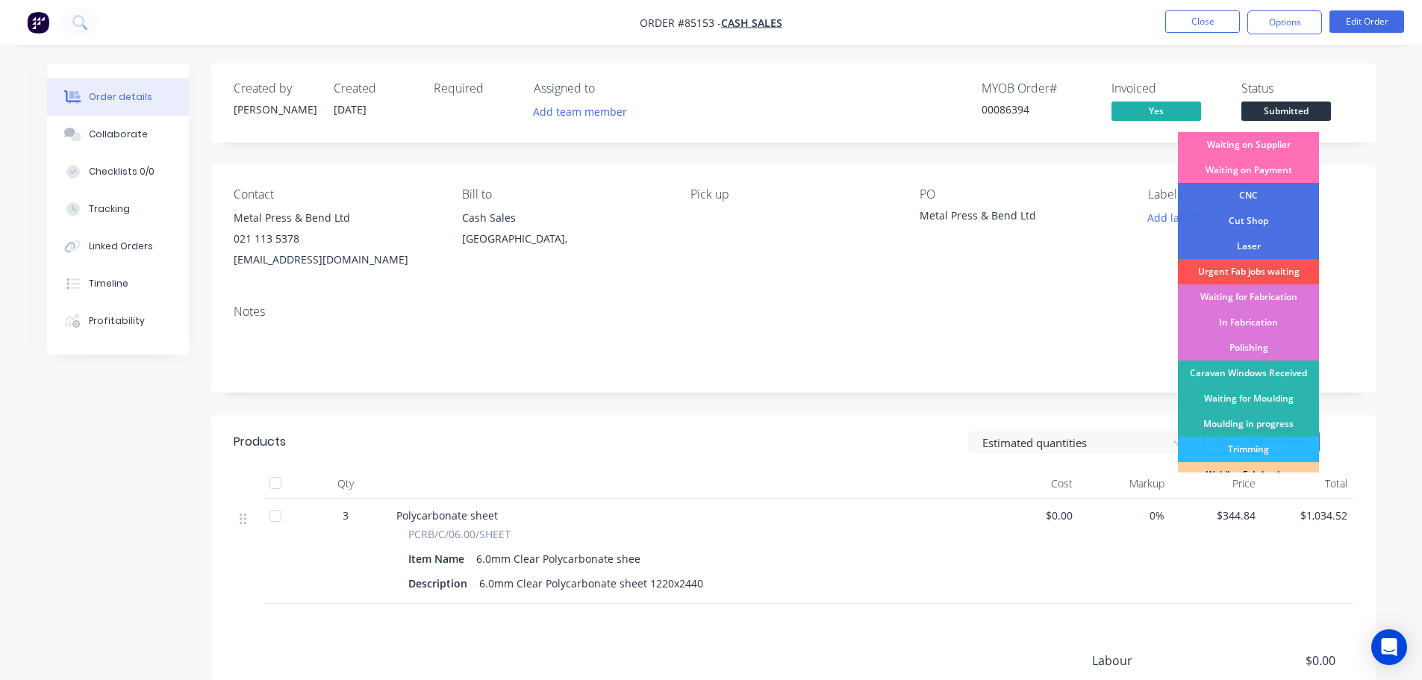
scroll to position [294, 0]
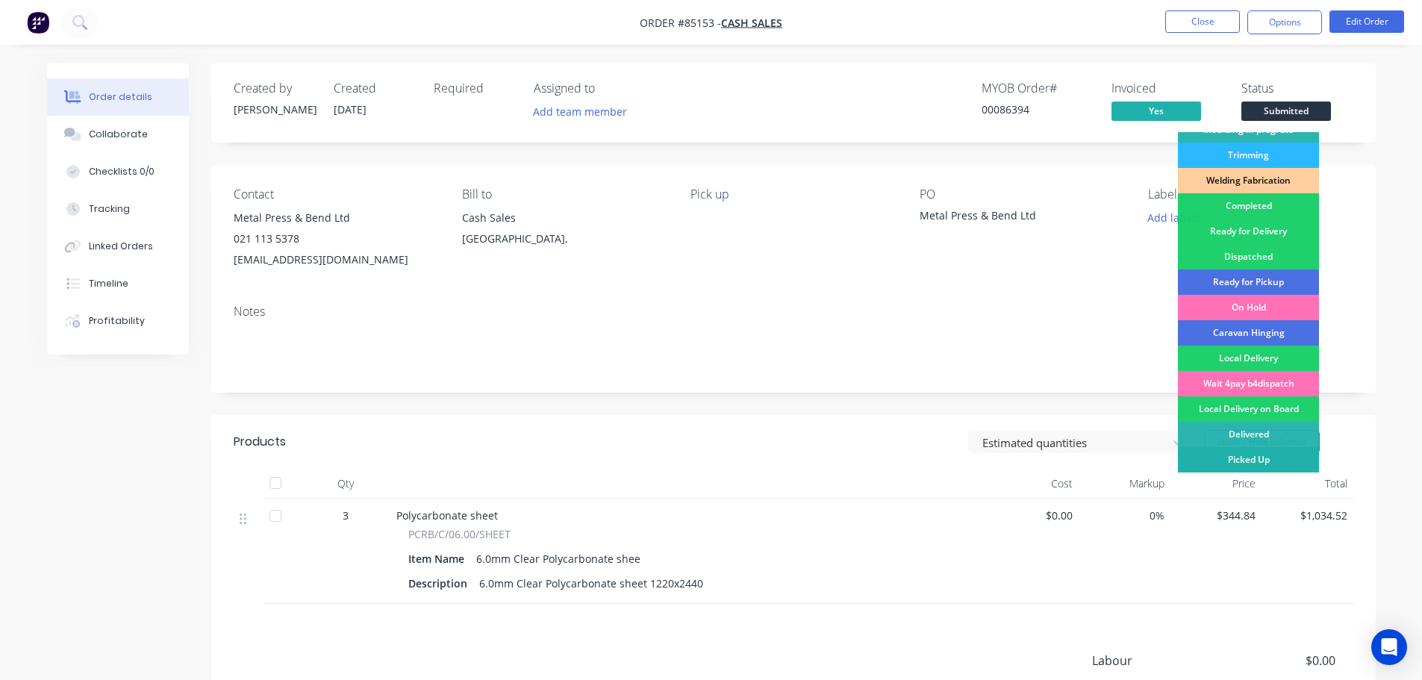
click at [1285, 453] on div "Picked Up" at bounding box center [1248, 459] width 141 height 25
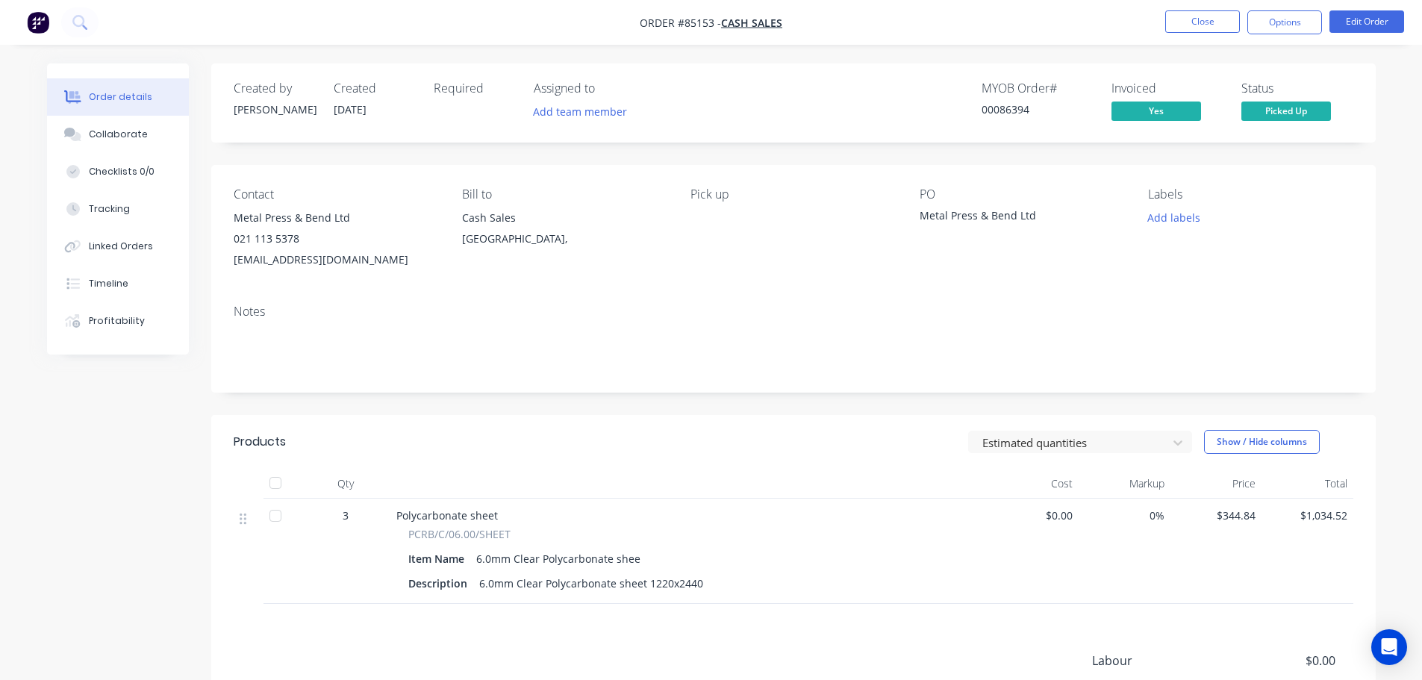
click at [947, 37] on nav "Order #85153 - Cash Sales Close Options Edit Order" at bounding box center [711, 22] width 1422 height 45
click at [1363, 22] on button "Edit Order" at bounding box center [1367, 21] width 75 height 22
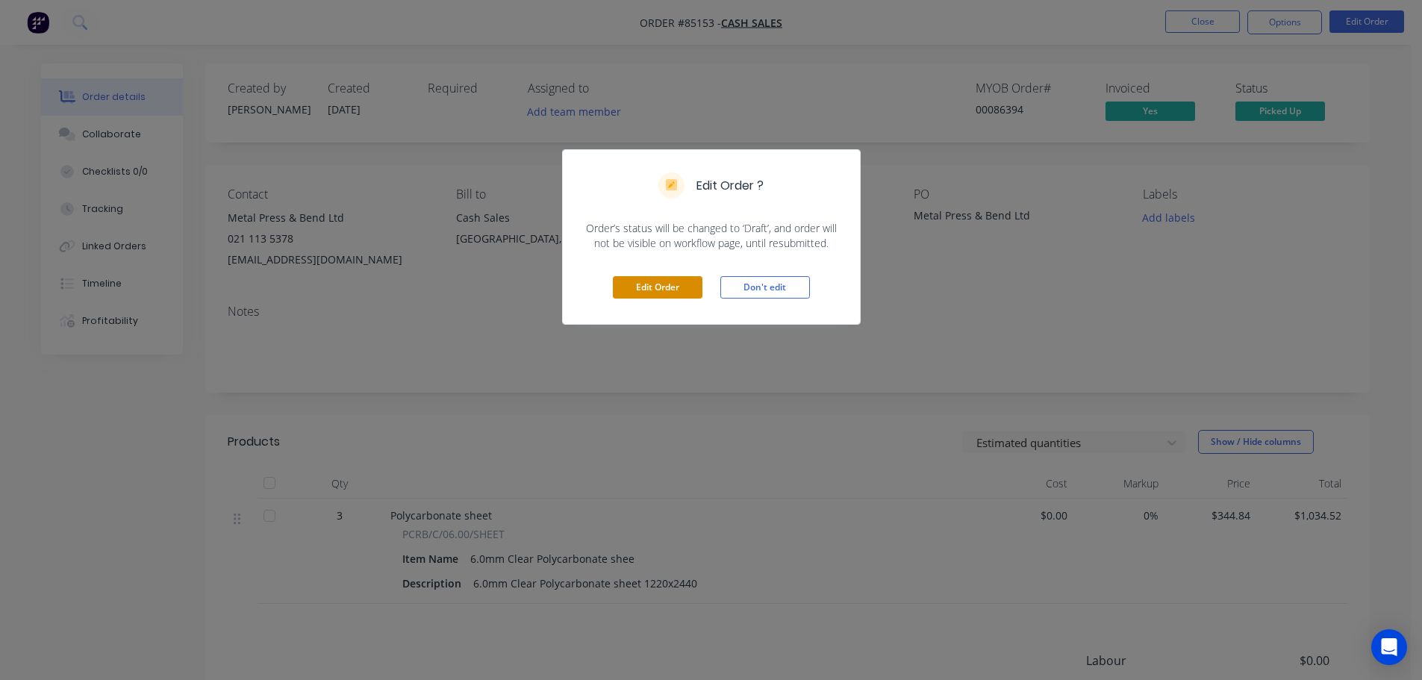
click at [661, 281] on button "Edit Order" at bounding box center [658, 287] width 90 height 22
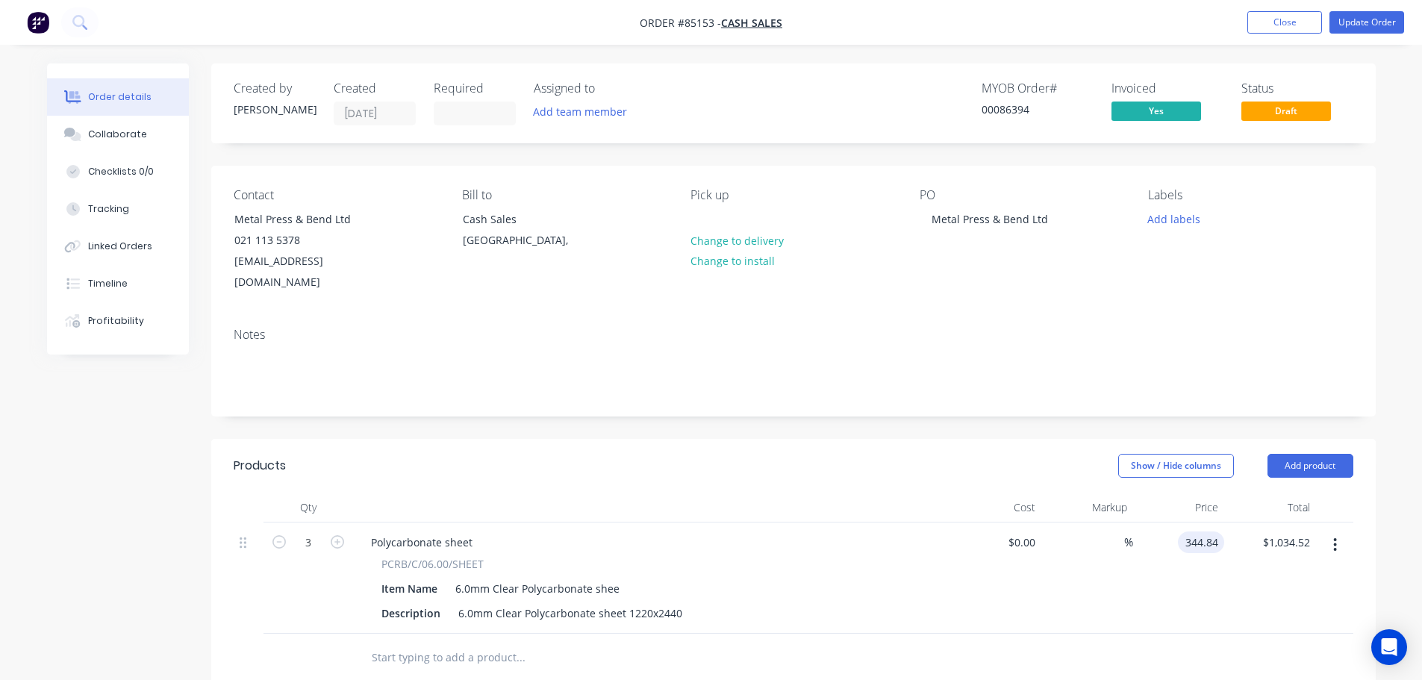
click at [1203, 532] on input "344.84" at bounding box center [1204, 543] width 40 height 22
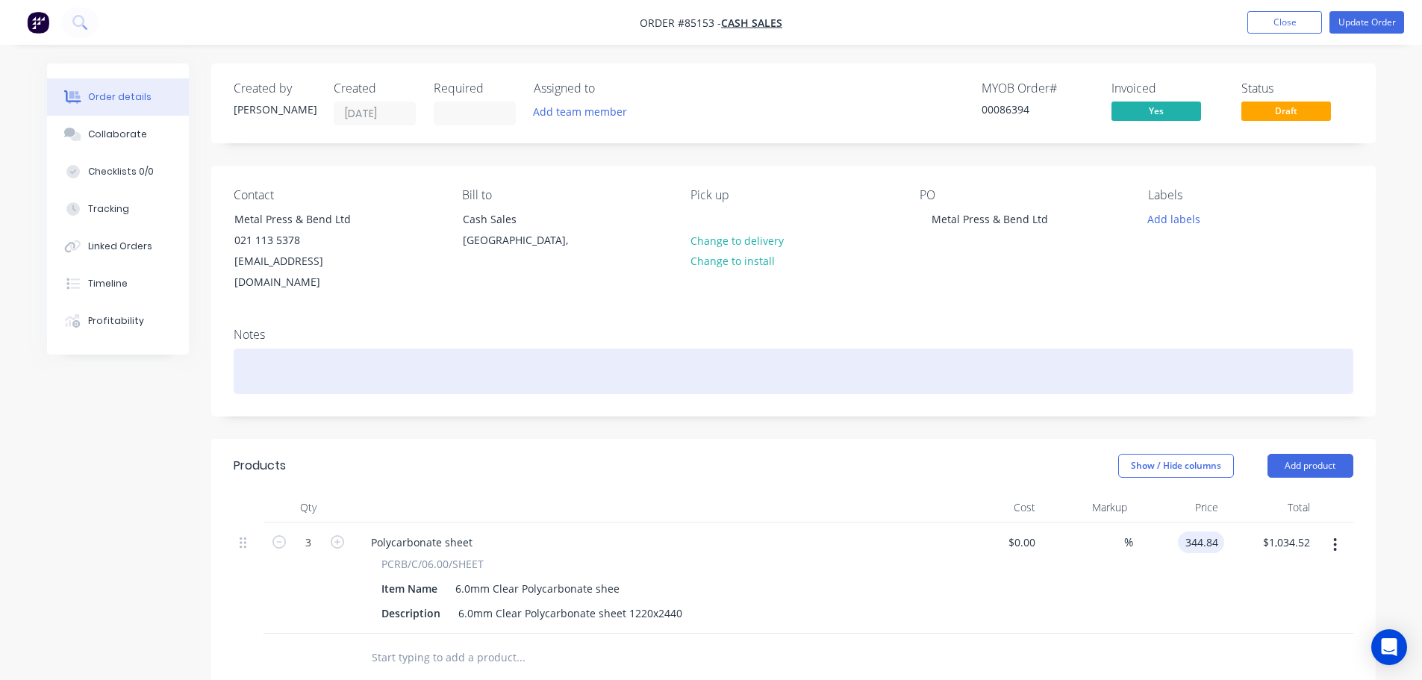
paste input "68.5"
type input "$368.54"
type input "$1,105.62"
click at [1279, 358] on div at bounding box center [794, 372] width 1120 height 46
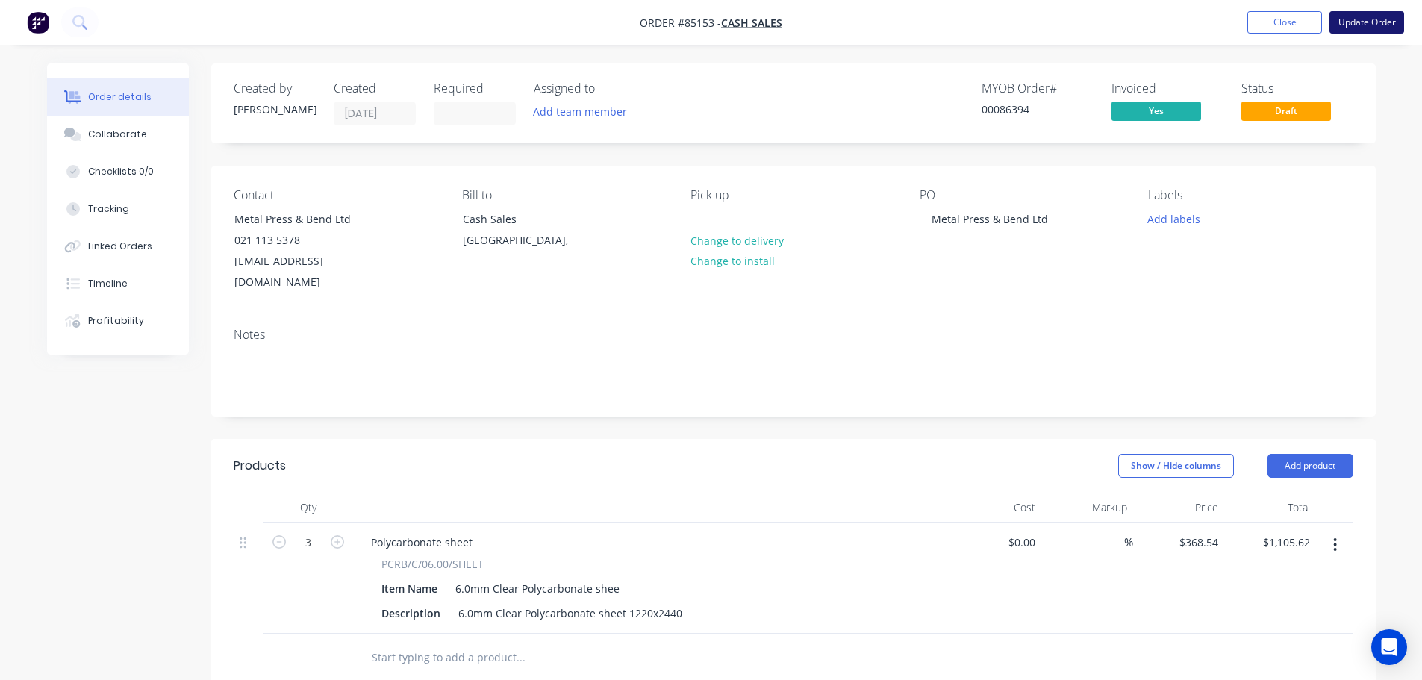
click at [1372, 28] on button "Update Order" at bounding box center [1367, 22] width 75 height 22
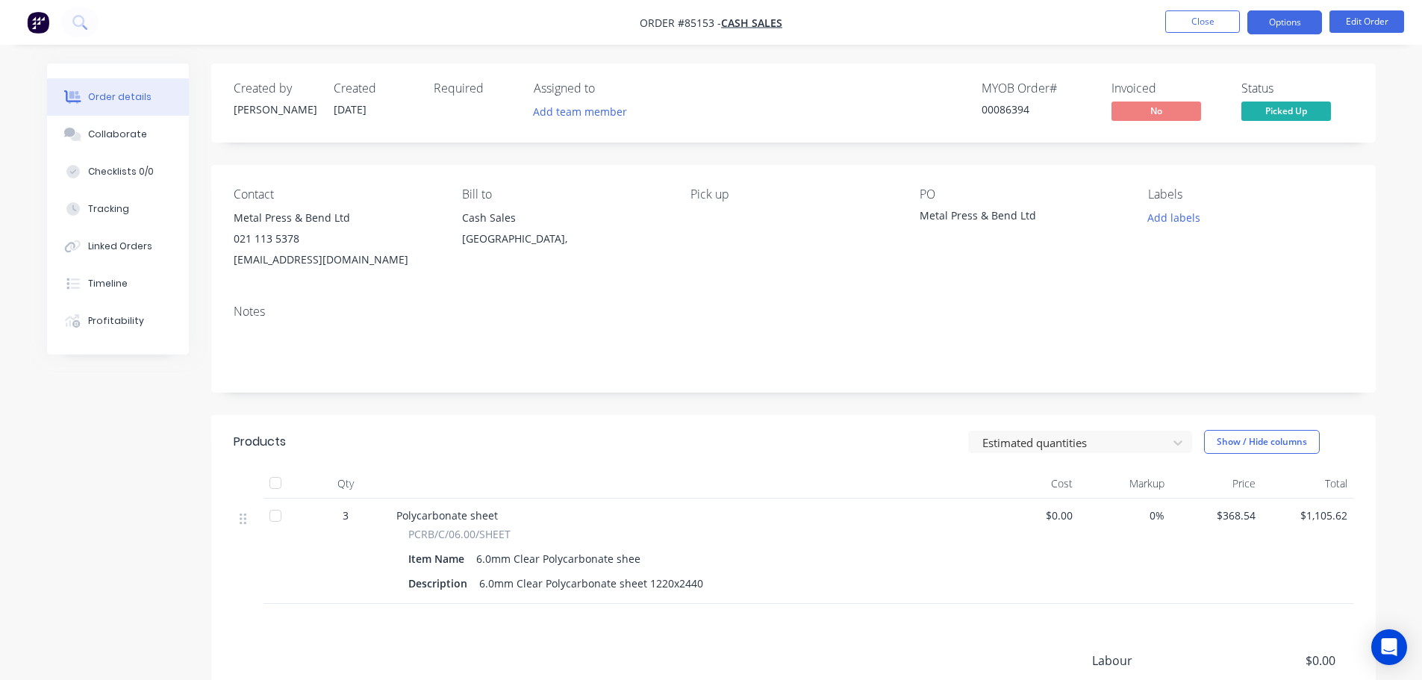
click at [1277, 27] on button "Options" at bounding box center [1285, 22] width 75 height 24
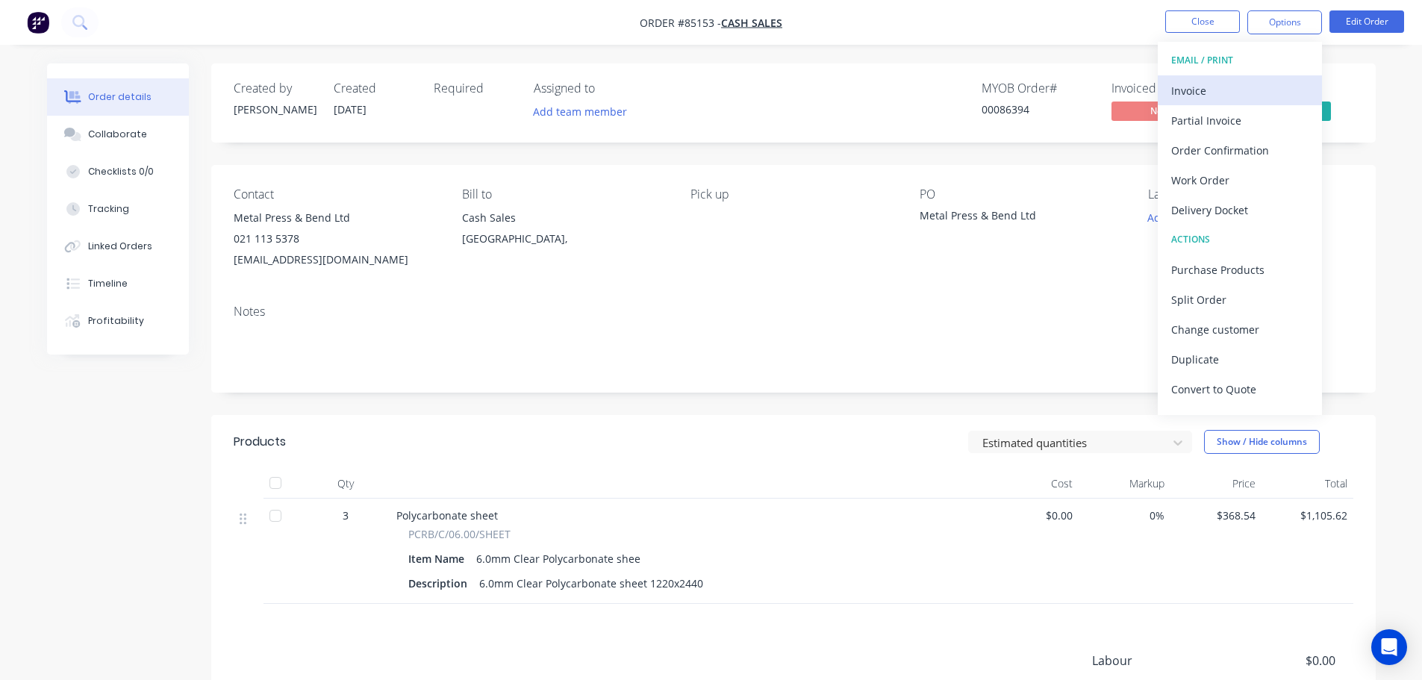
click at [1245, 83] on div "Invoice" at bounding box center [1239, 91] width 137 height 22
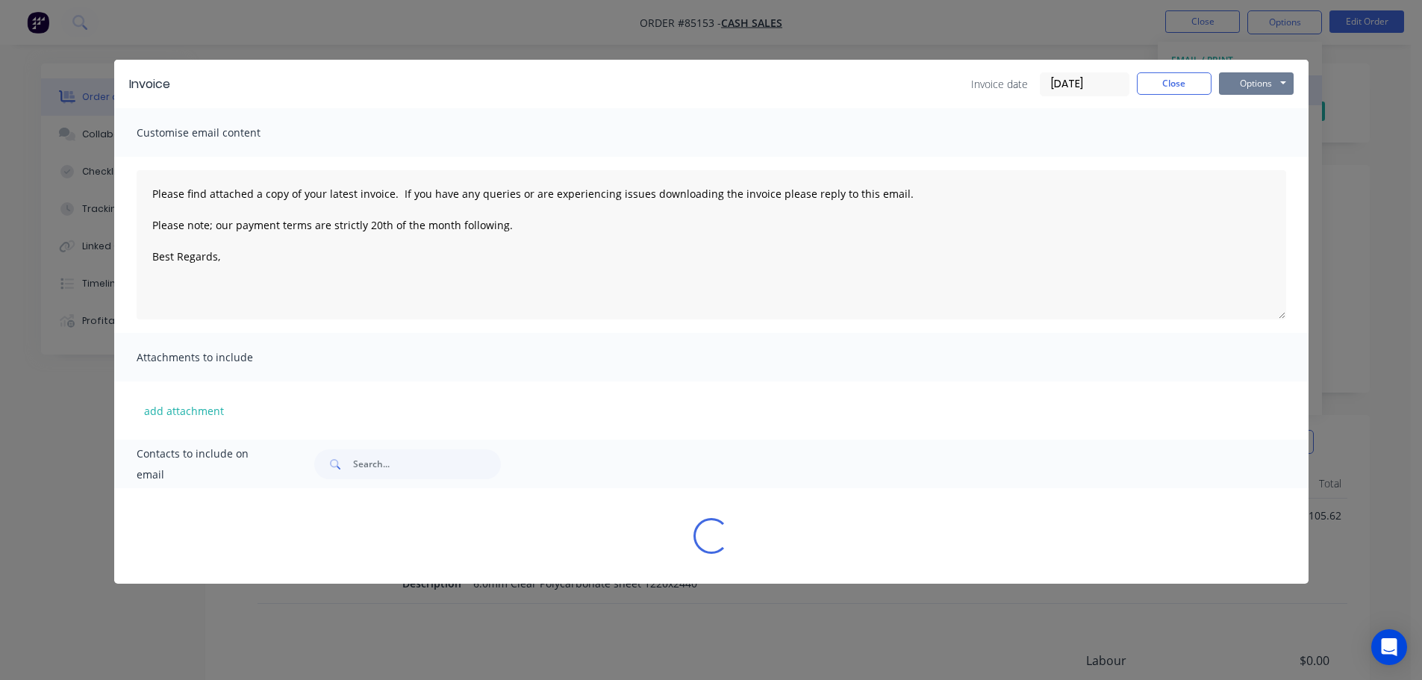
click at [1254, 81] on button "Options" at bounding box center [1256, 83] width 75 height 22
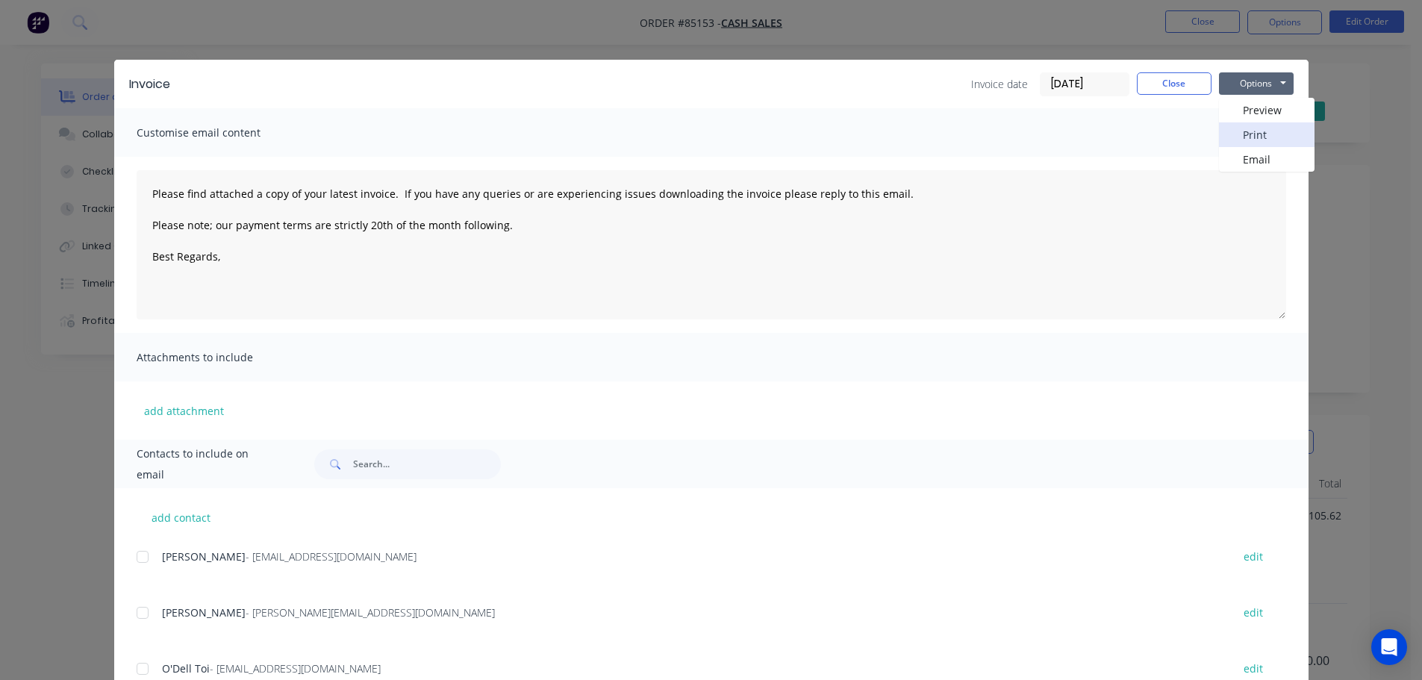
click at [1262, 126] on button "Print" at bounding box center [1267, 134] width 96 height 25
type textarea "Please find attached a copy of your latest invoice. If you have any queries or …"
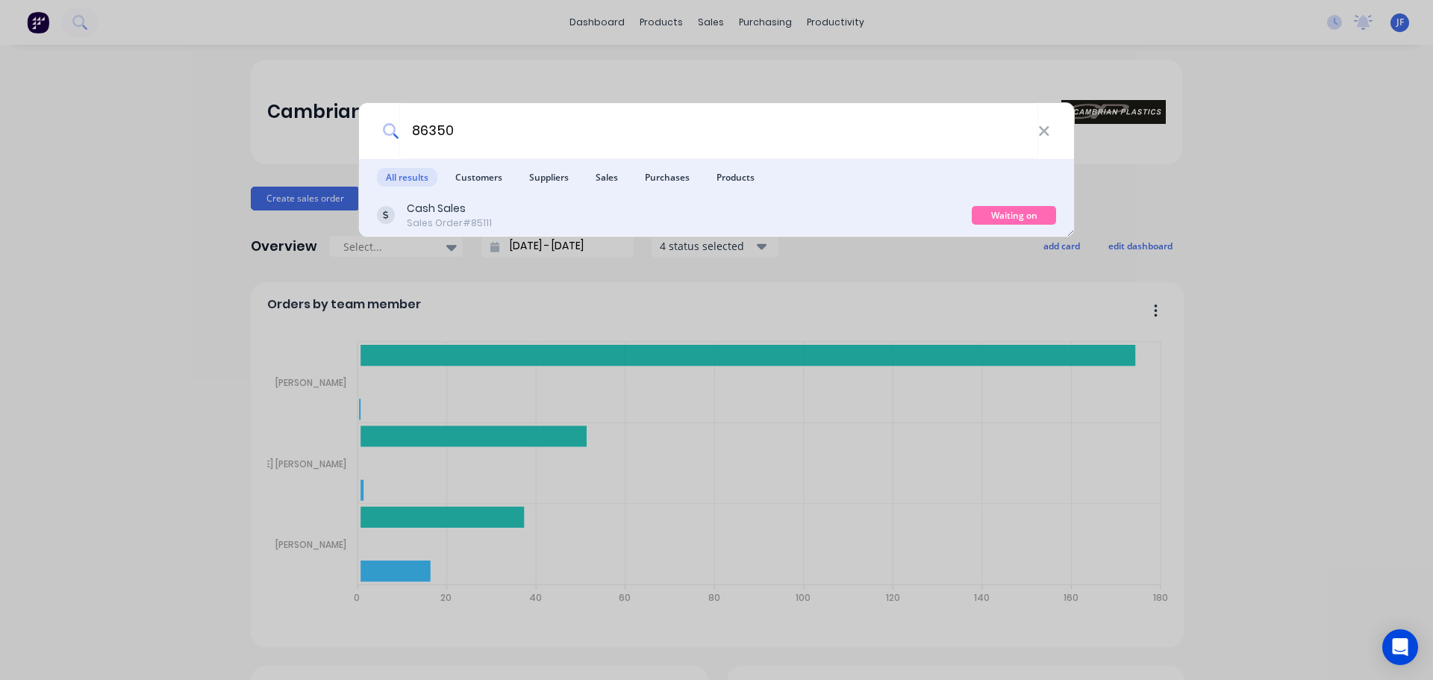
type input "86350"
click at [779, 199] on div "Cash Sales Sales Order #85111 Waiting on Supplier" at bounding box center [716, 216] width 715 height 42
click at [812, 217] on div "Cash Sales Sales Order #85111" at bounding box center [674, 215] width 595 height 29
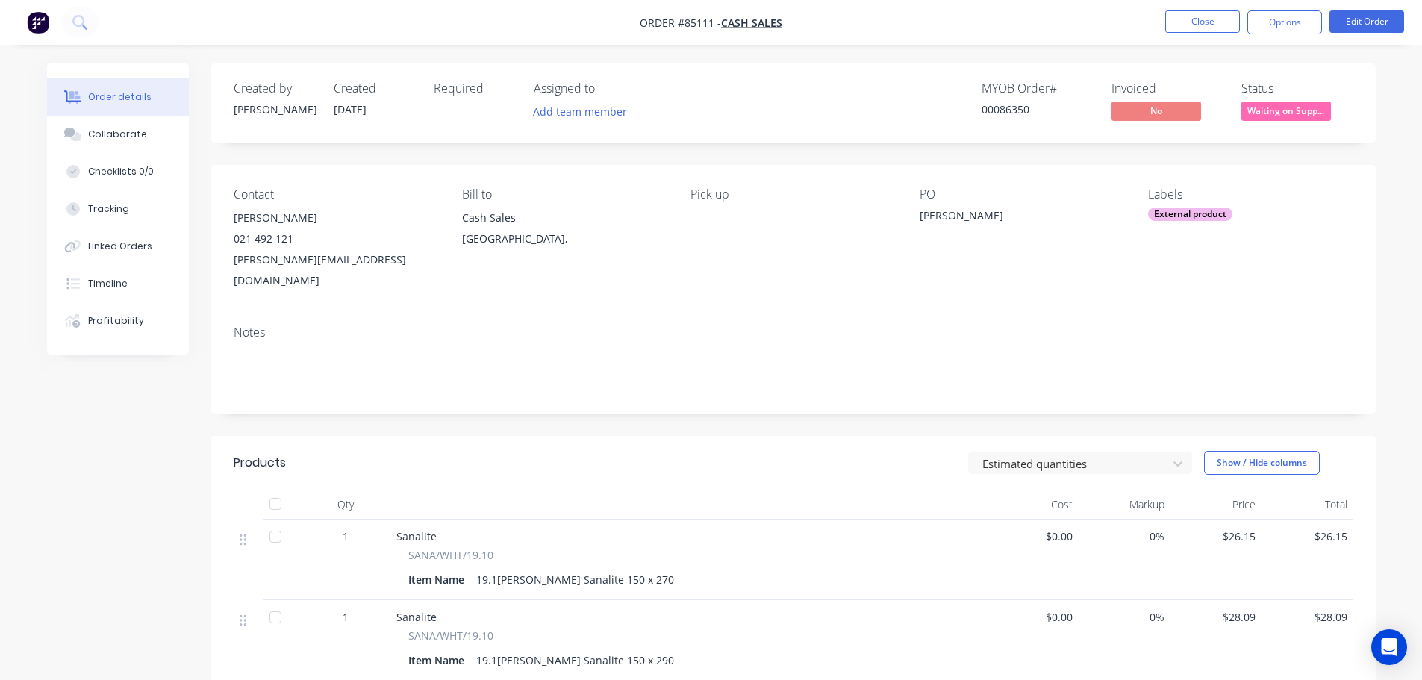
click at [1270, 105] on span "Waiting on Supp..." at bounding box center [1287, 111] width 90 height 19
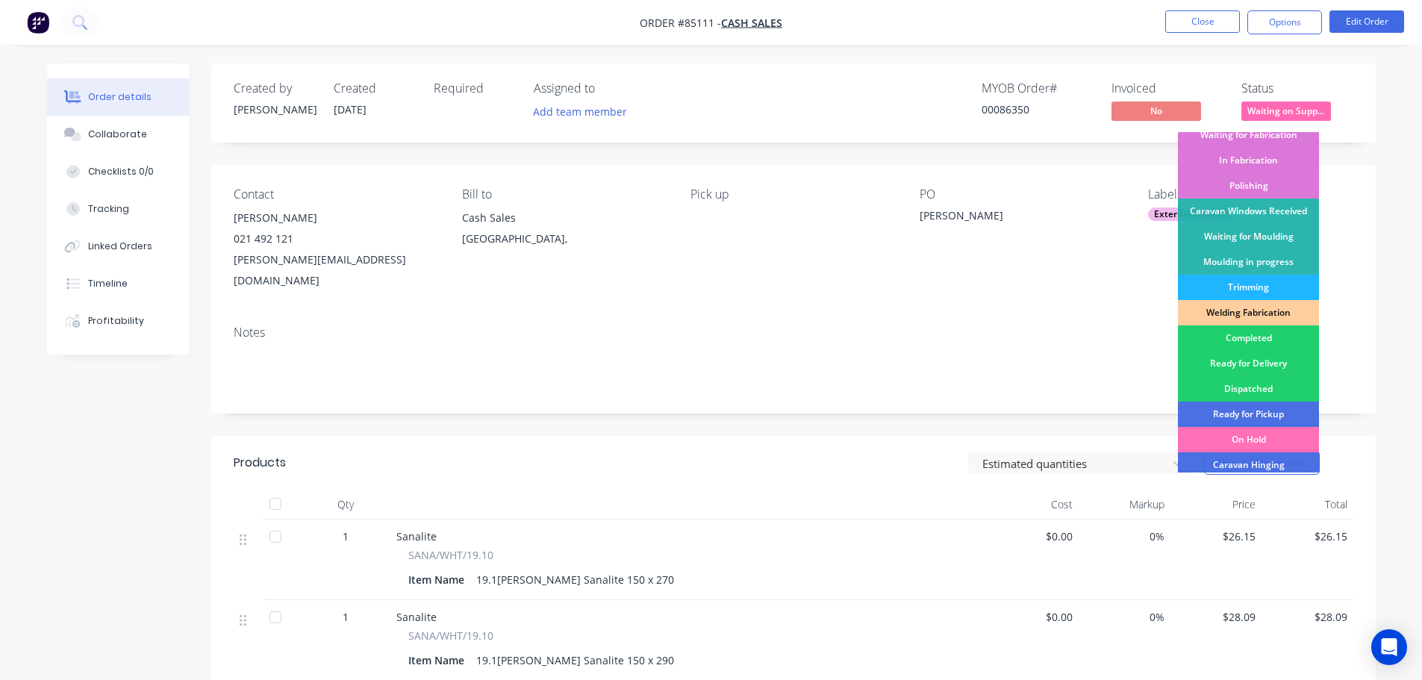
scroll to position [294, 0]
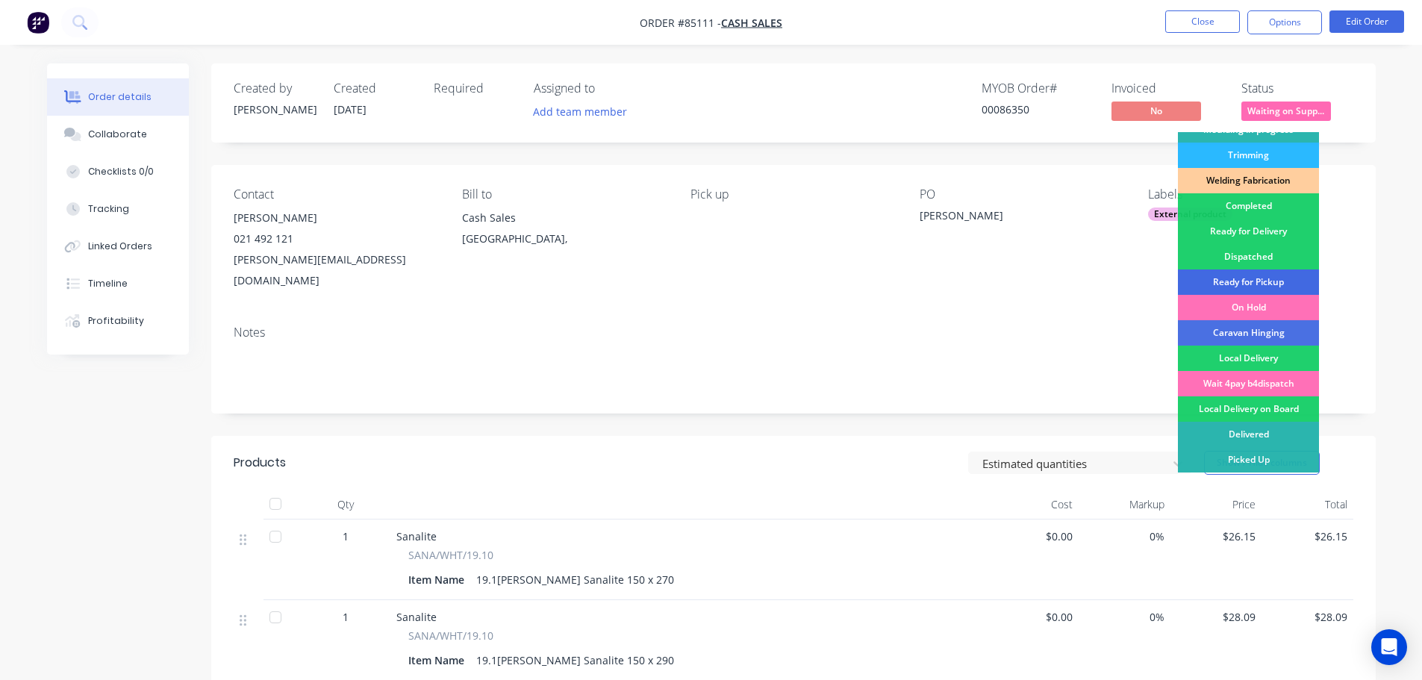
click at [1244, 287] on div "Ready for Pickup" at bounding box center [1248, 282] width 141 height 25
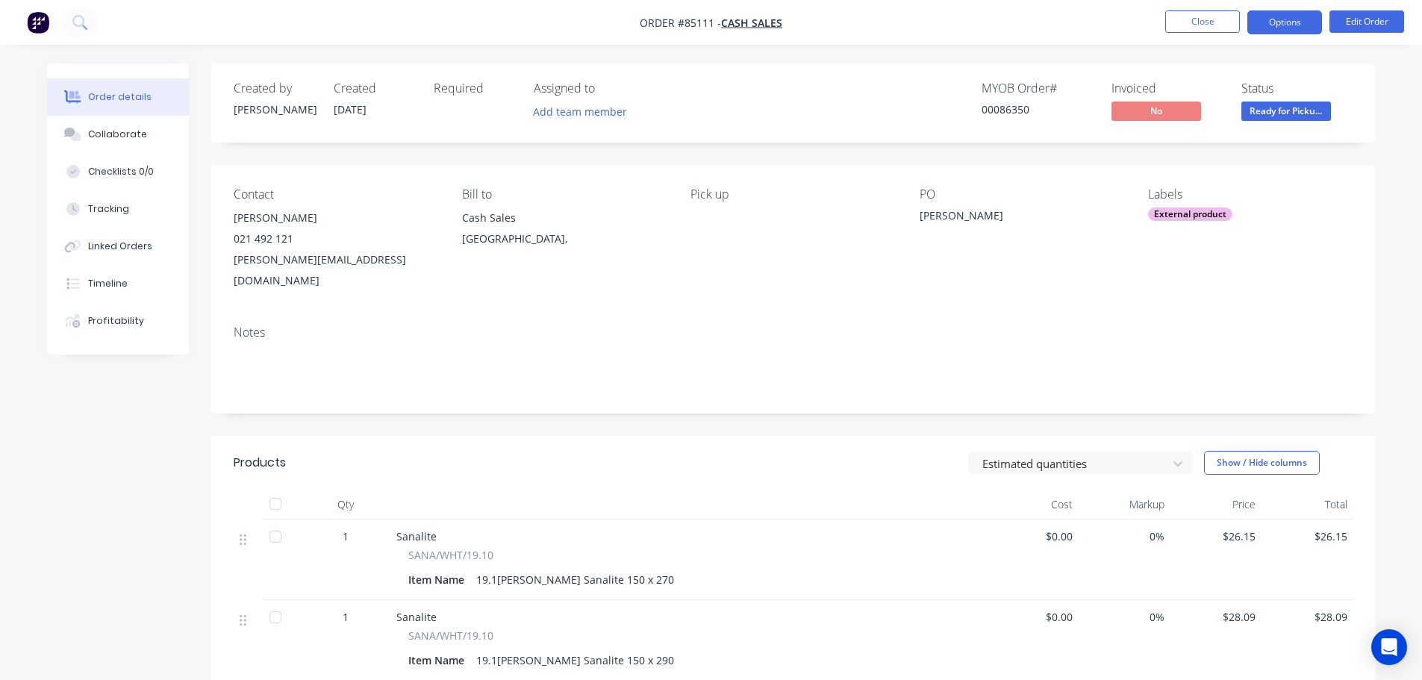
click at [1292, 22] on button "Options" at bounding box center [1285, 22] width 75 height 24
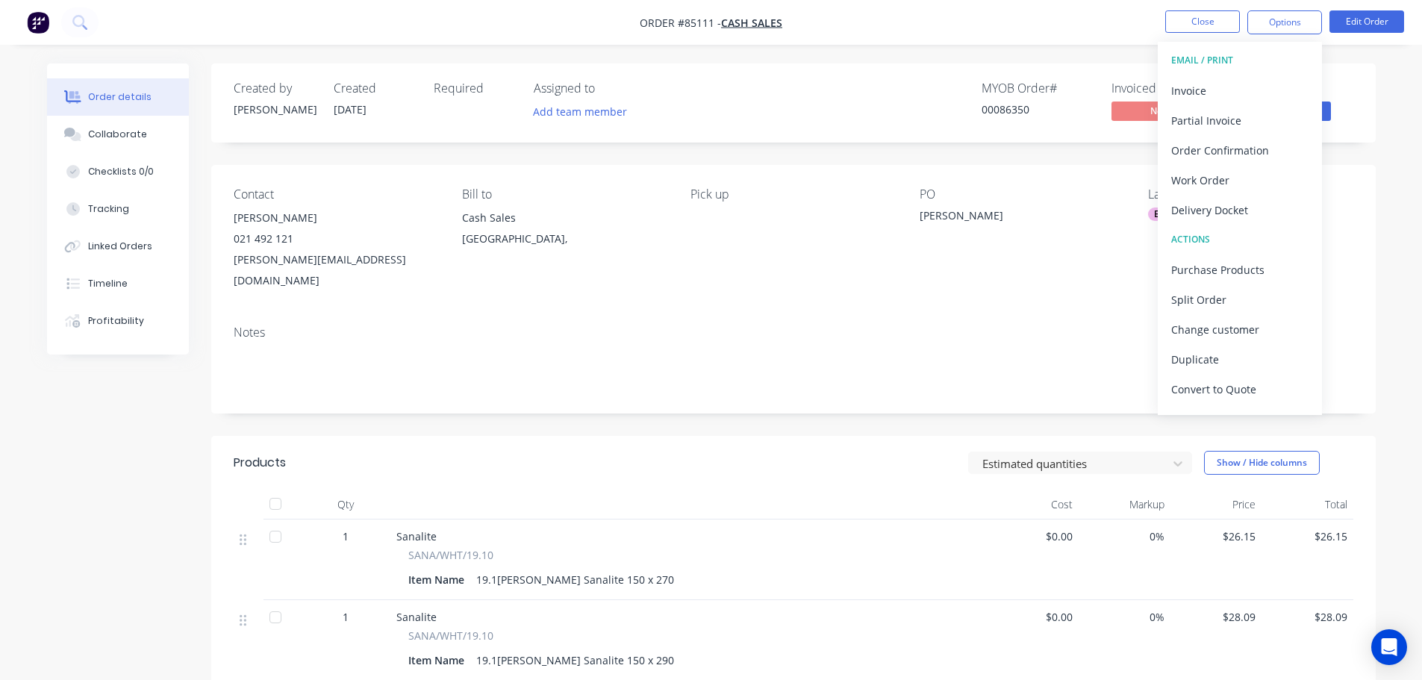
click at [1250, 69] on div "EMAIL / PRINT" at bounding box center [1239, 60] width 137 height 19
click at [1248, 81] on div "Invoice" at bounding box center [1239, 91] width 137 height 22
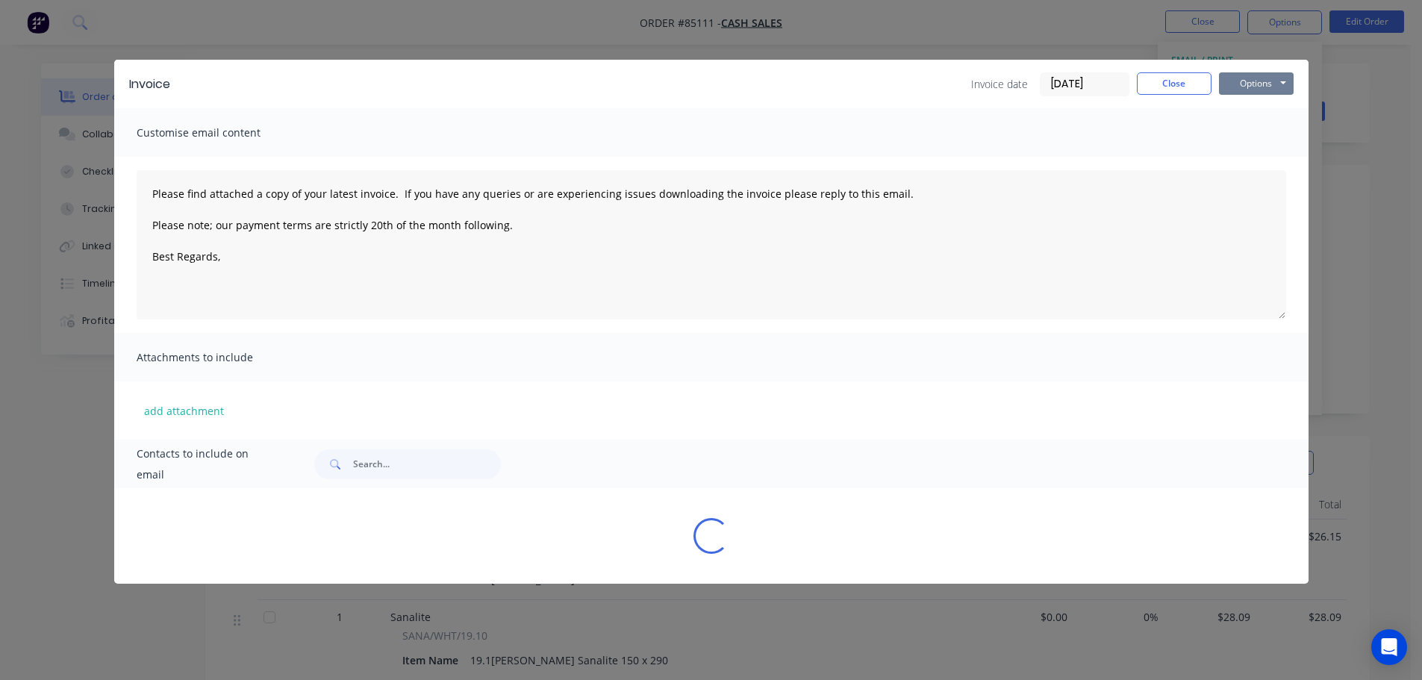
click at [1266, 81] on button "Options" at bounding box center [1256, 83] width 75 height 22
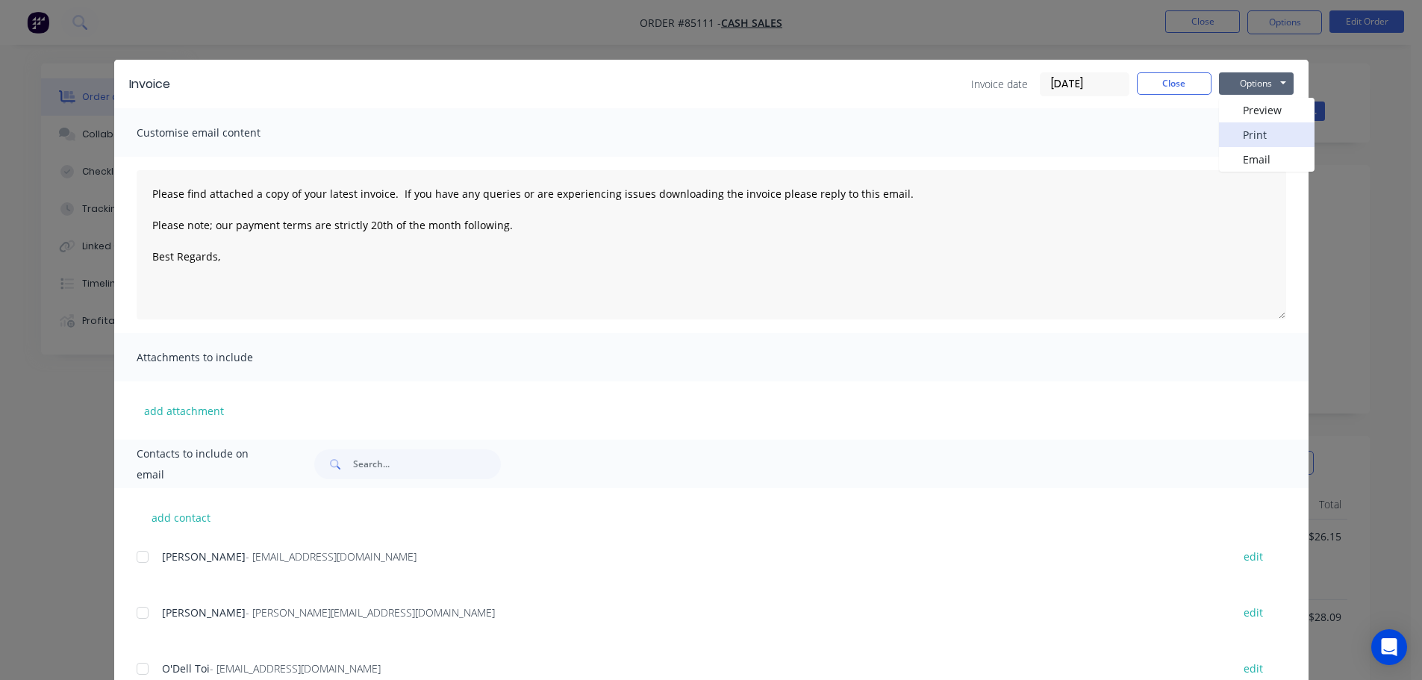
click at [1267, 131] on button "Print" at bounding box center [1267, 134] width 96 height 25
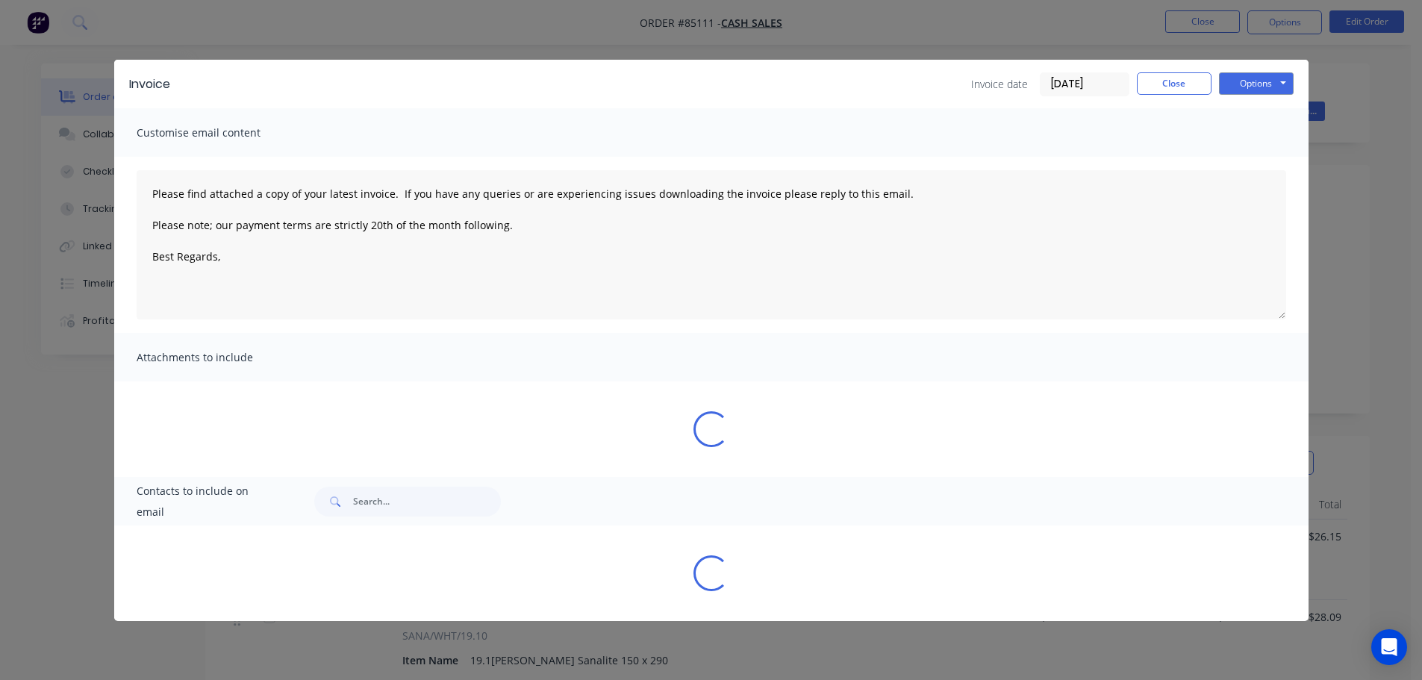
type textarea "Please find attached a copy of your latest invoice. If you have any queries or …"
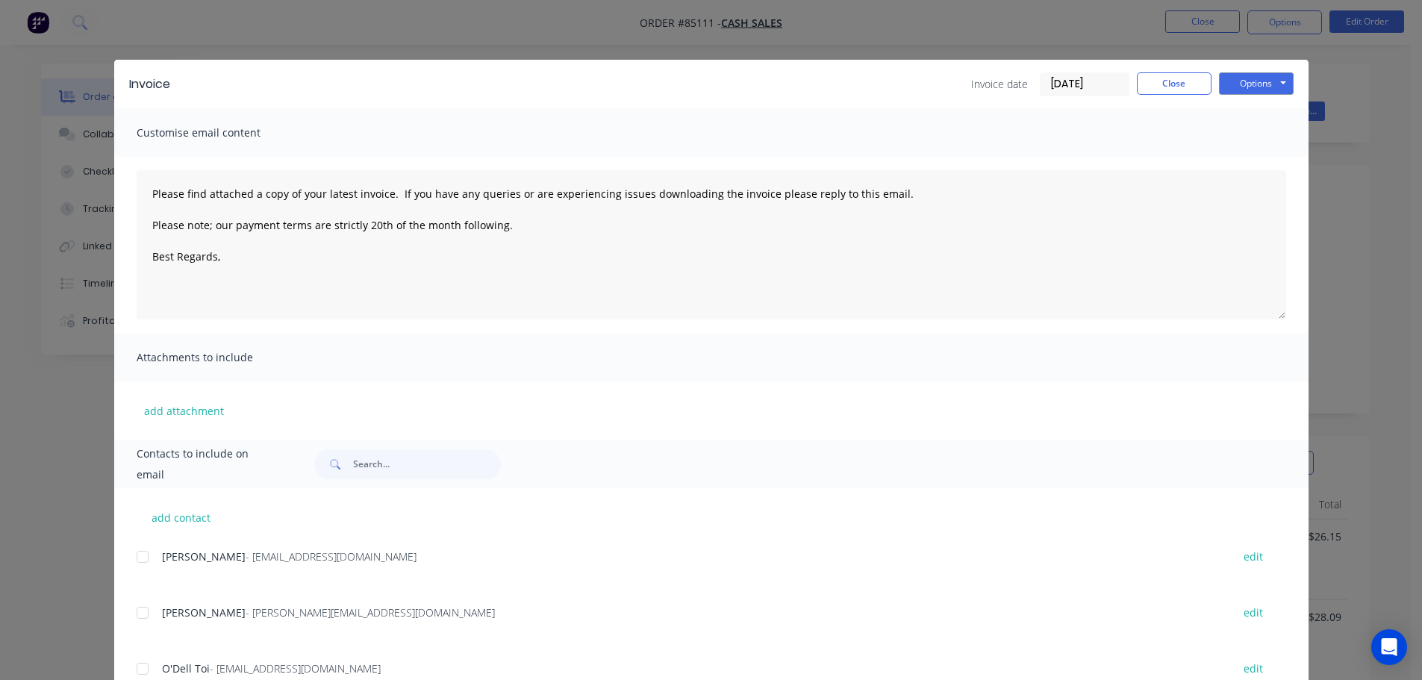
drag, startPoint x: 117, startPoint y: 44, endPoint x: 108, endPoint y: 43, distance: 9.8
click at [116, 44] on div "Invoice Invoice date 09/10/25 Close Options Preview Print Email Customise email…" at bounding box center [711, 340] width 1422 height 680
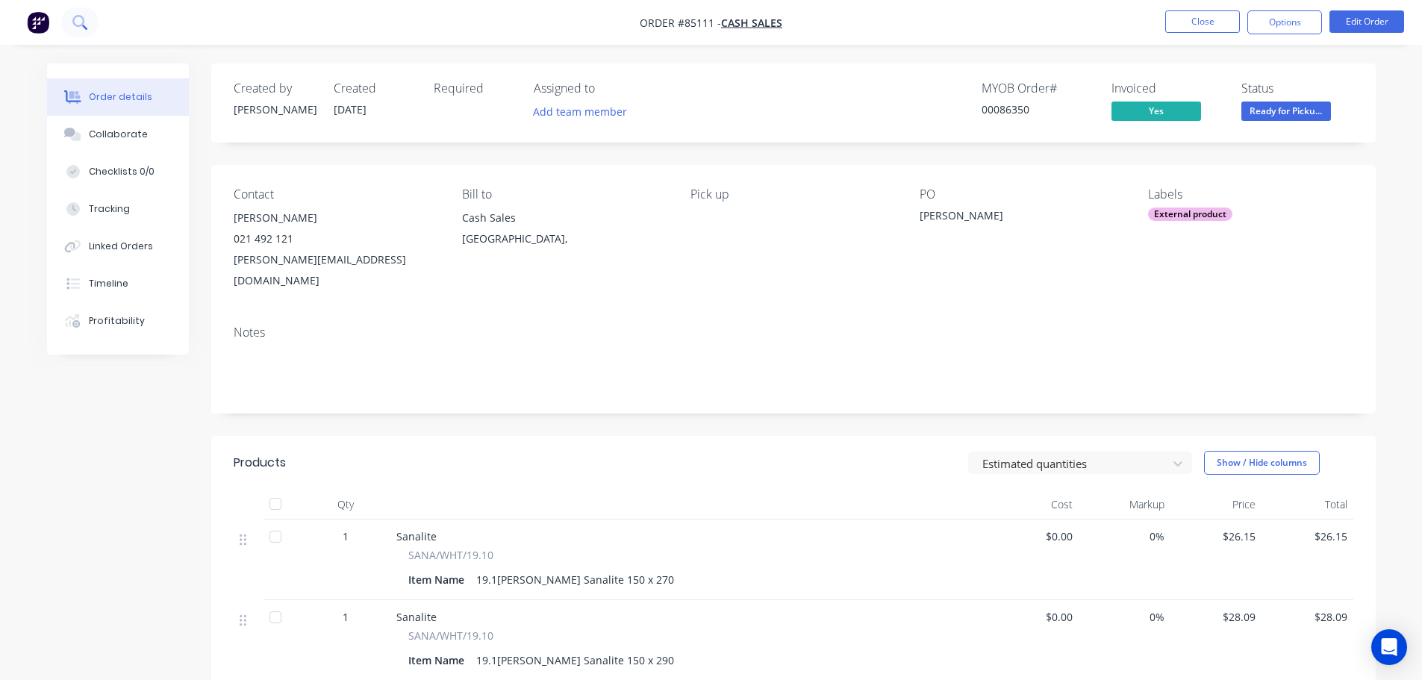
click at [81, 28] on icon at bounding box center [79, 22] width 14 height 14
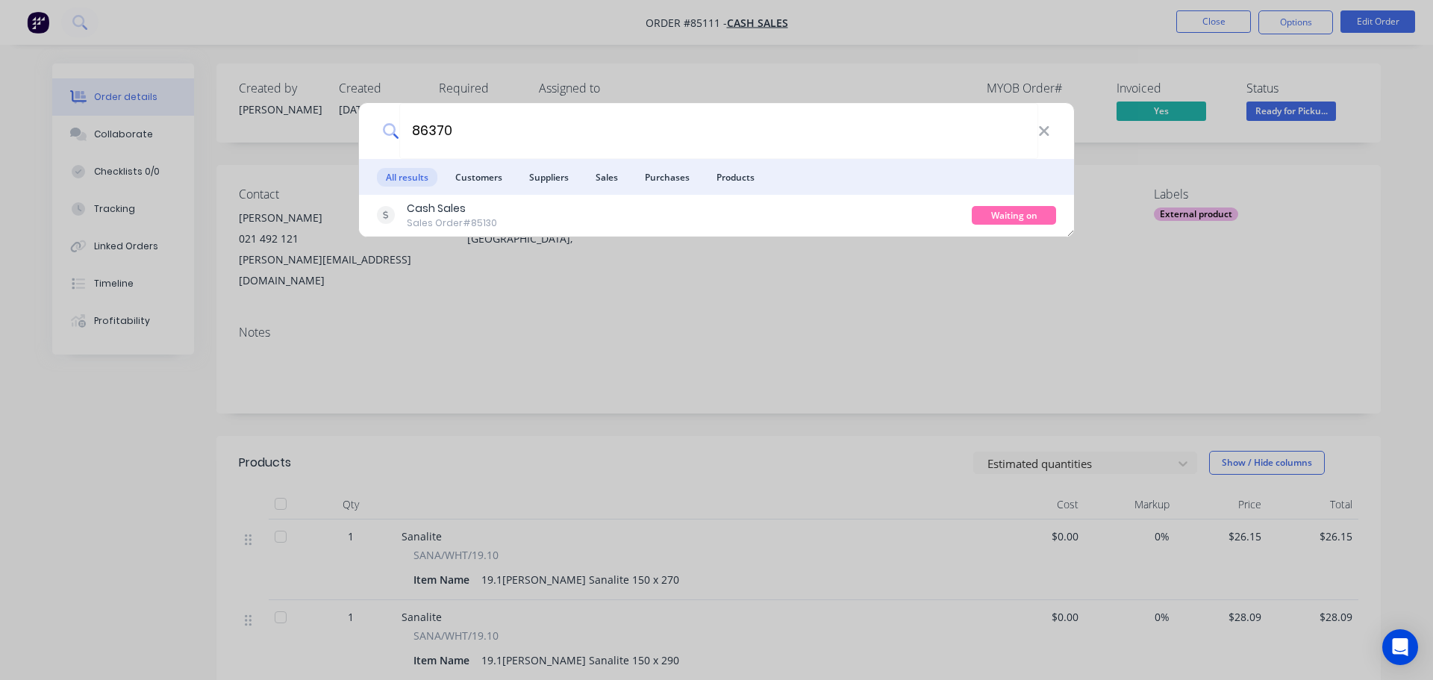
type input "86370"
click at [966, 193] on ul "All results Customers Suppliers Sales Purchases Products" at bounding box center [716, 177] width 715 height 36
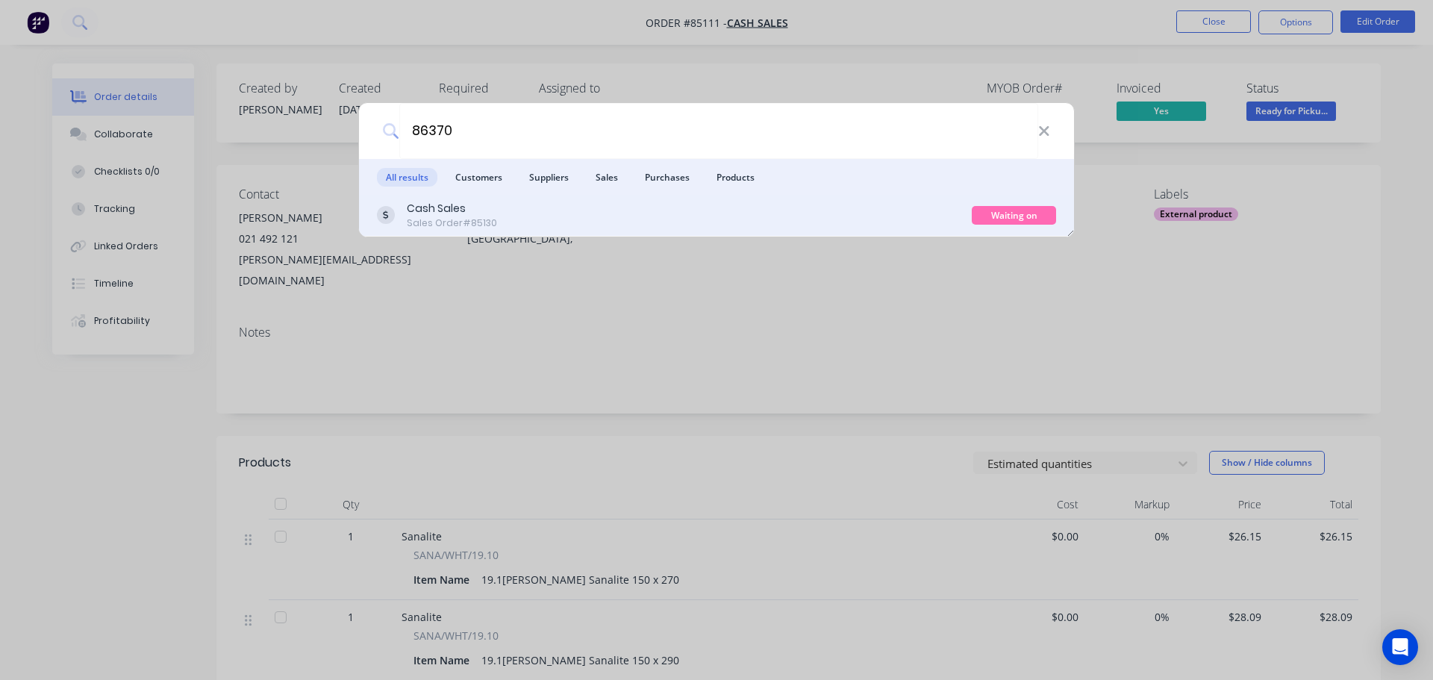
click at [956, 205] on div "Cash Sales Sales Order #85130" at bounding box center [674, 215] width 595 height 29
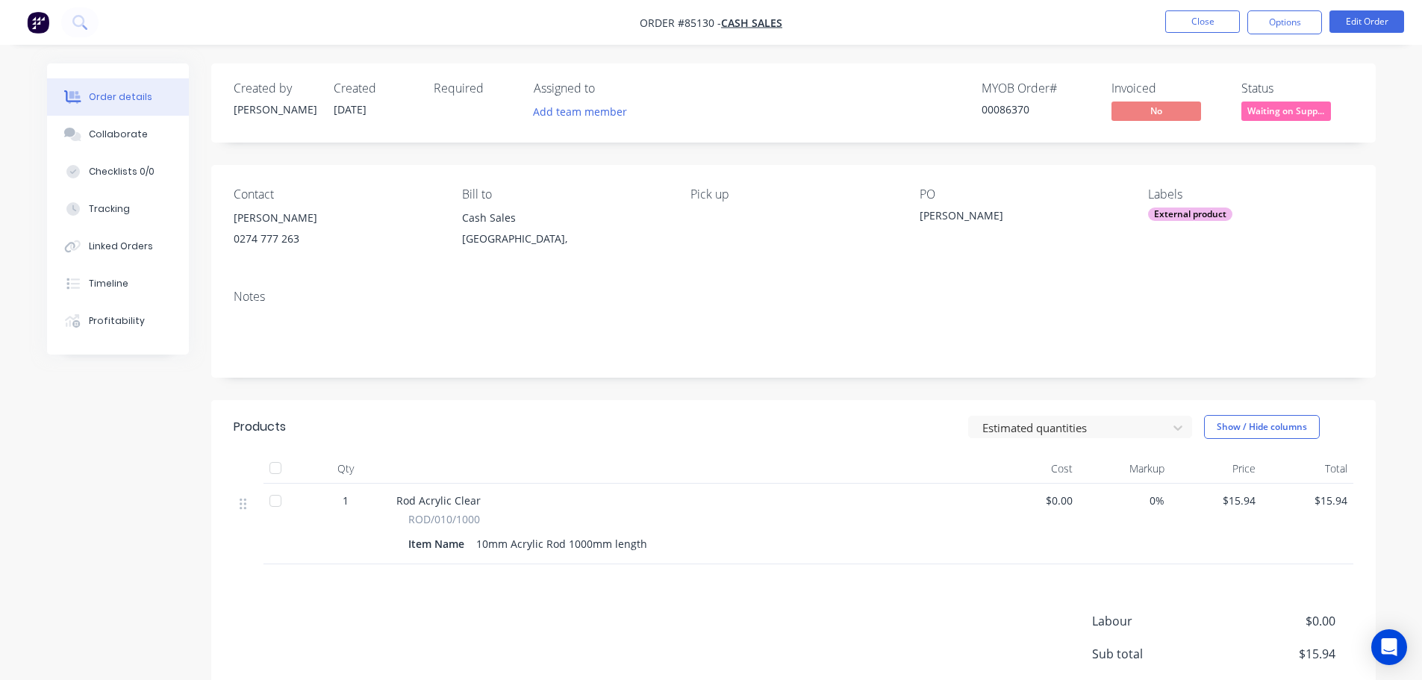
click at [1283, 105] on span "Waiting on Supp..." at bounding box center [1287, 111] width 90 height 19
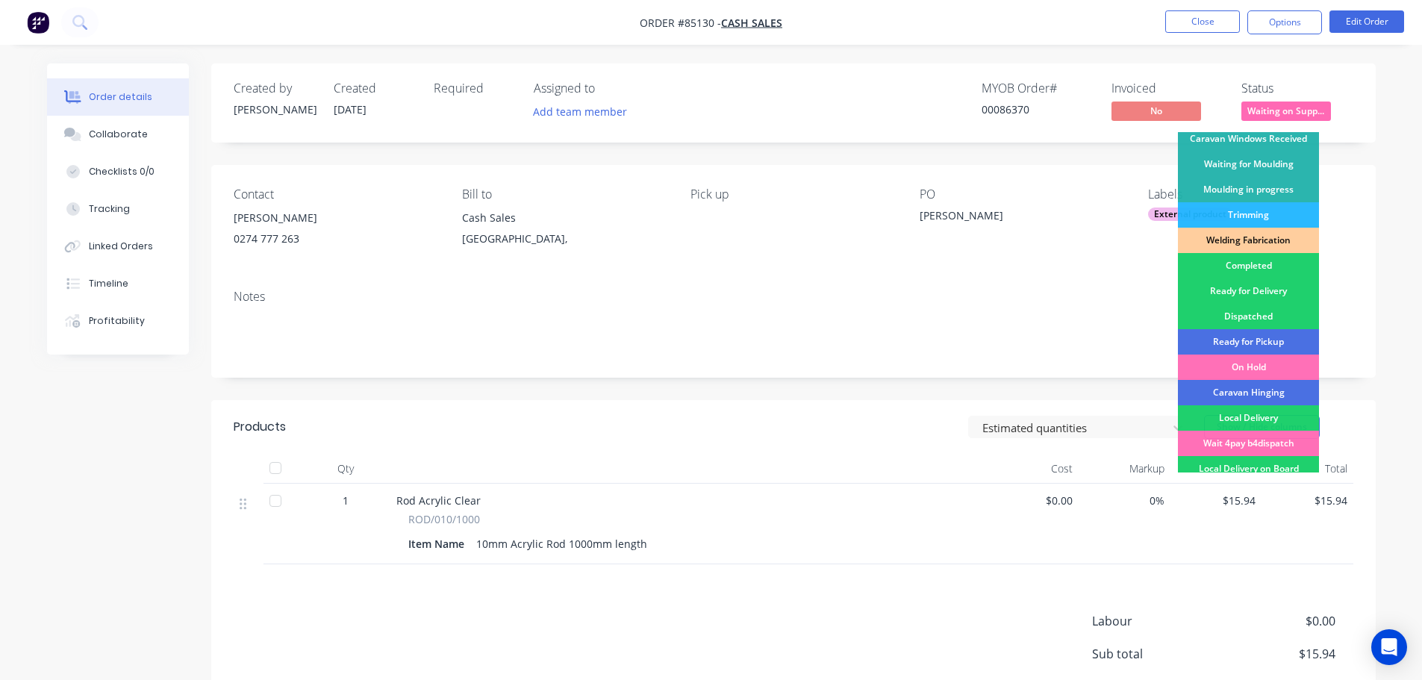
scroll to position [294, 0]
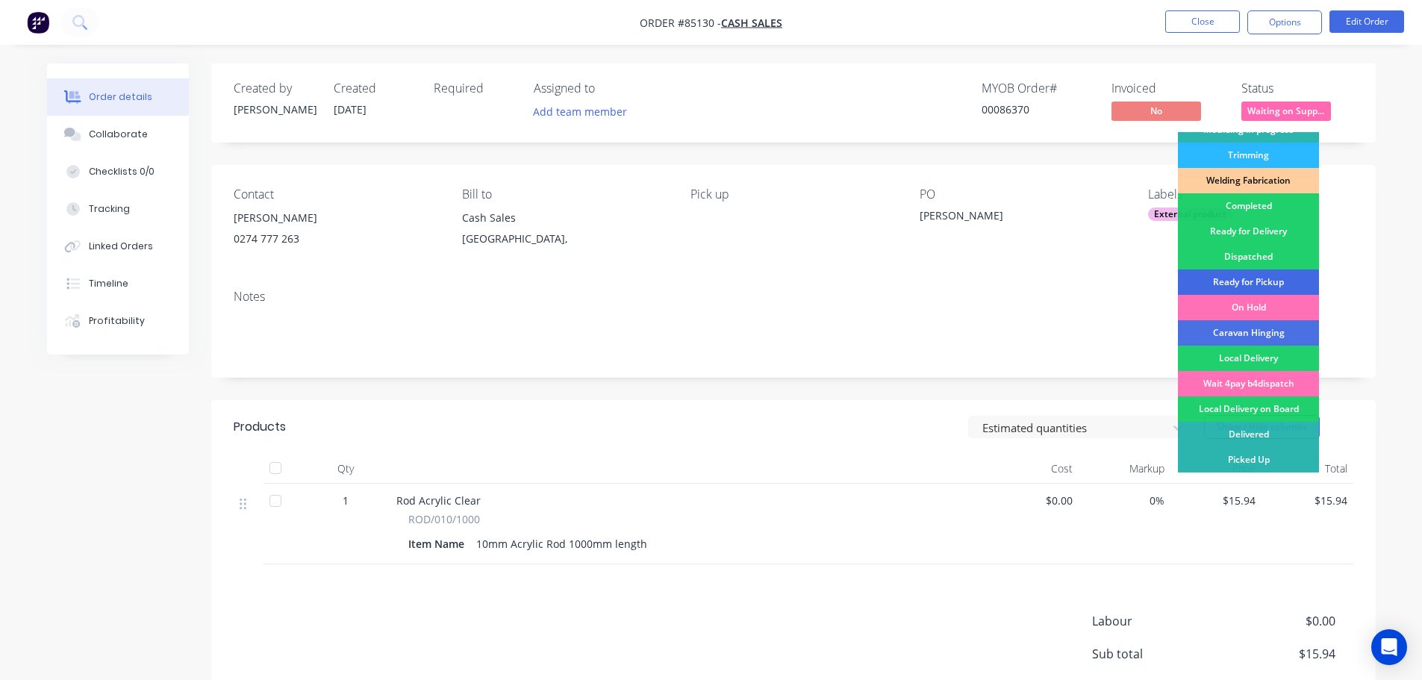
click at [1262, 277] on div "Ready for Pickup" at bounding box center [1248, 282] width 141 height 25
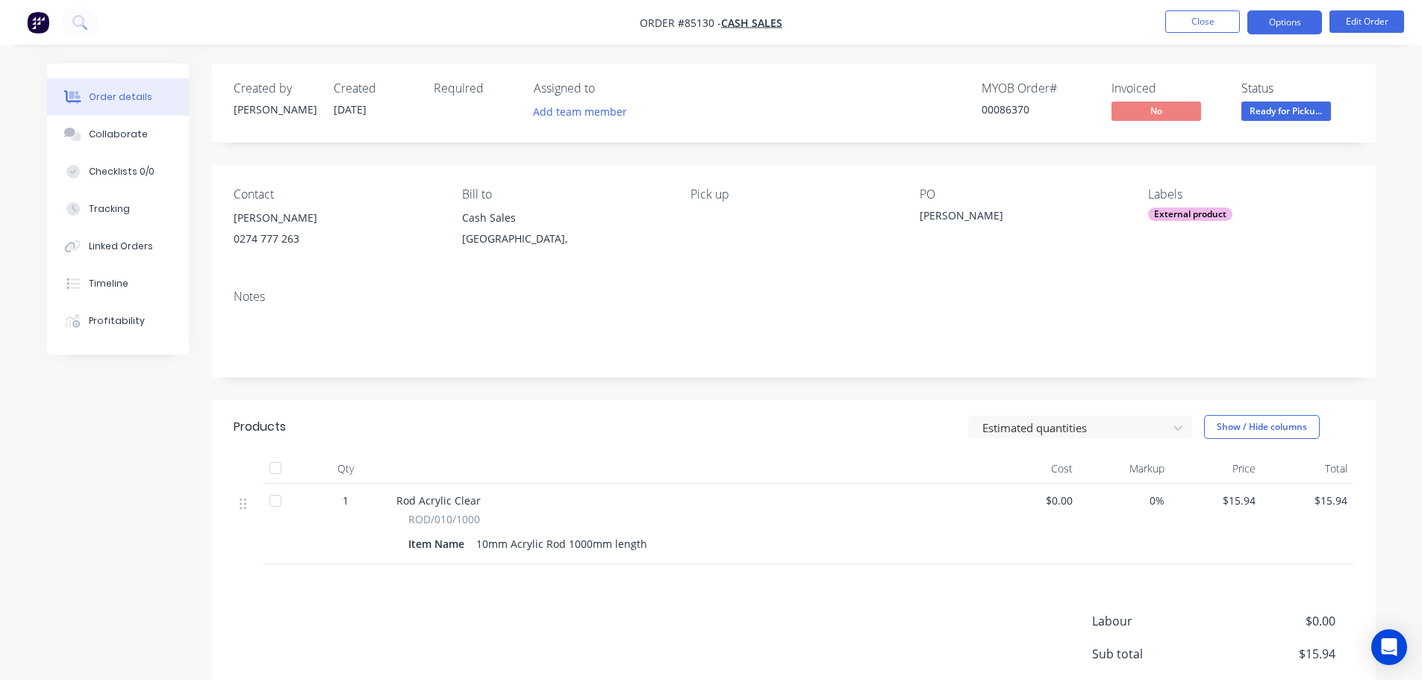
click at [1277, 32] on button "Options" at bounding box center [1285, 22] width 75 height 24
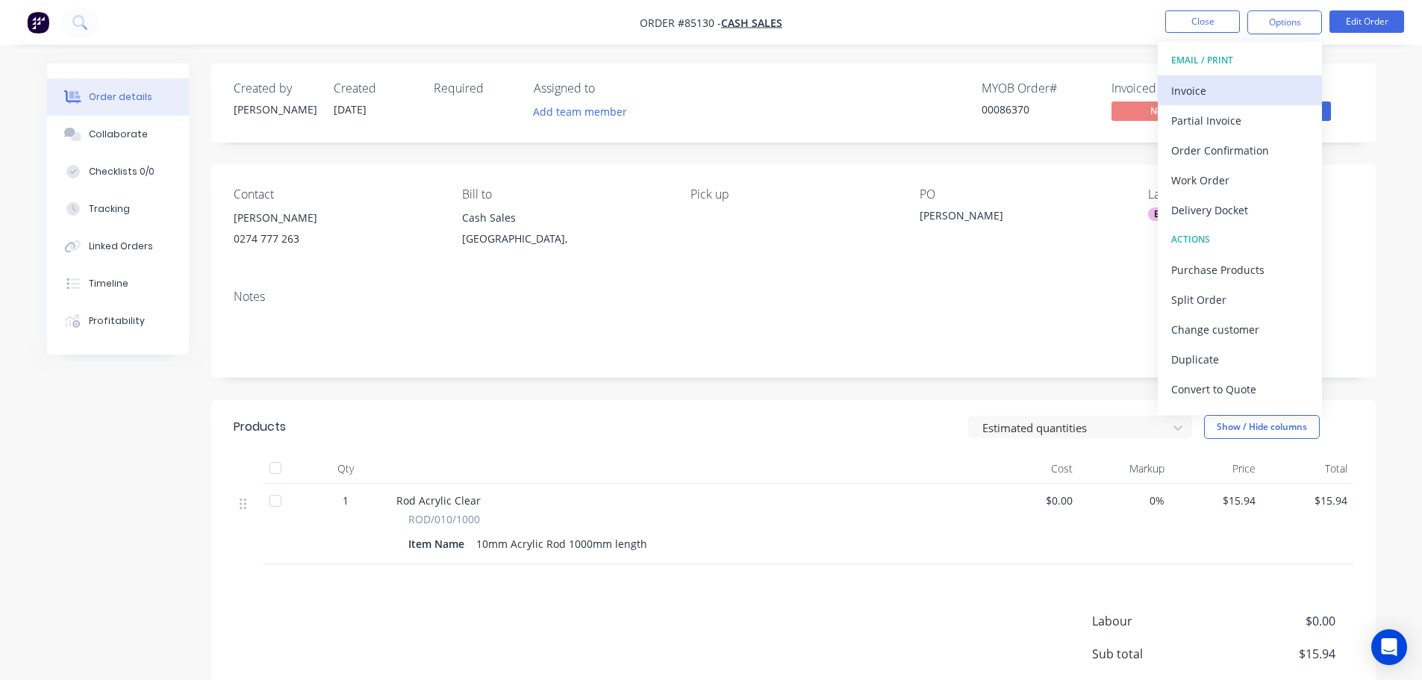
drag, startPoint x: 1205, startPoint y: 90, endPoint x: 1216, endPoint y: 87, distance: 11.8
click at [1216, 87] on div "Invoice" at bounding box center [1239, 91] width 137 height 22
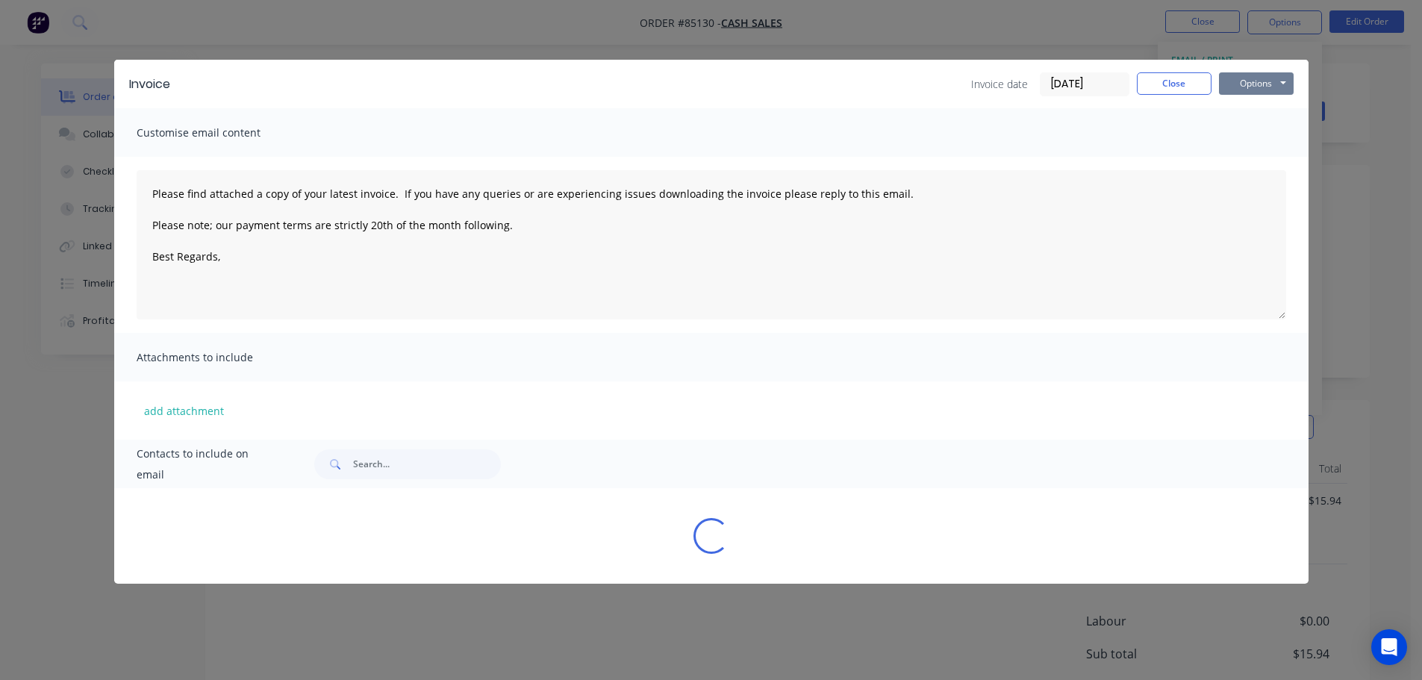
click at [1242, 80] on button "Options" at bounding box center [1256, 83] width 75 height 22
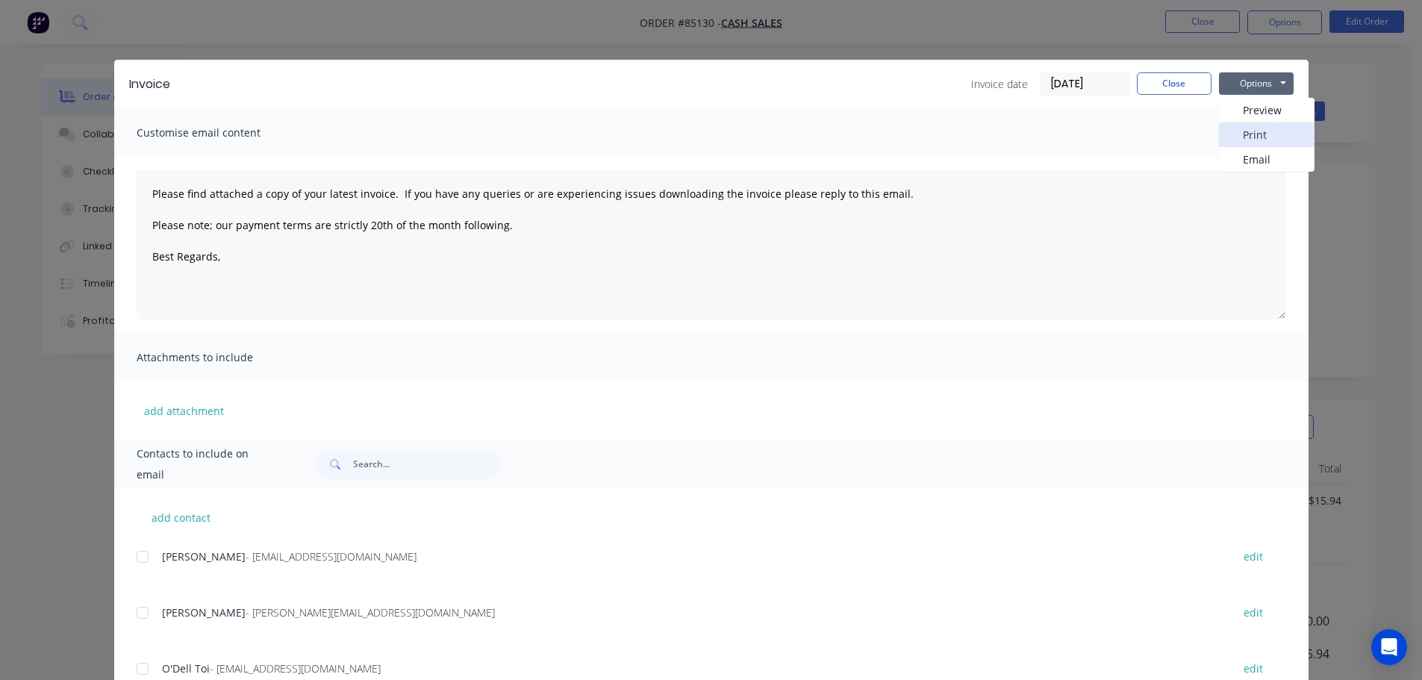
click at [1252, 123] on button "Print" at bounding box center [1267, 134] width 96 height 25
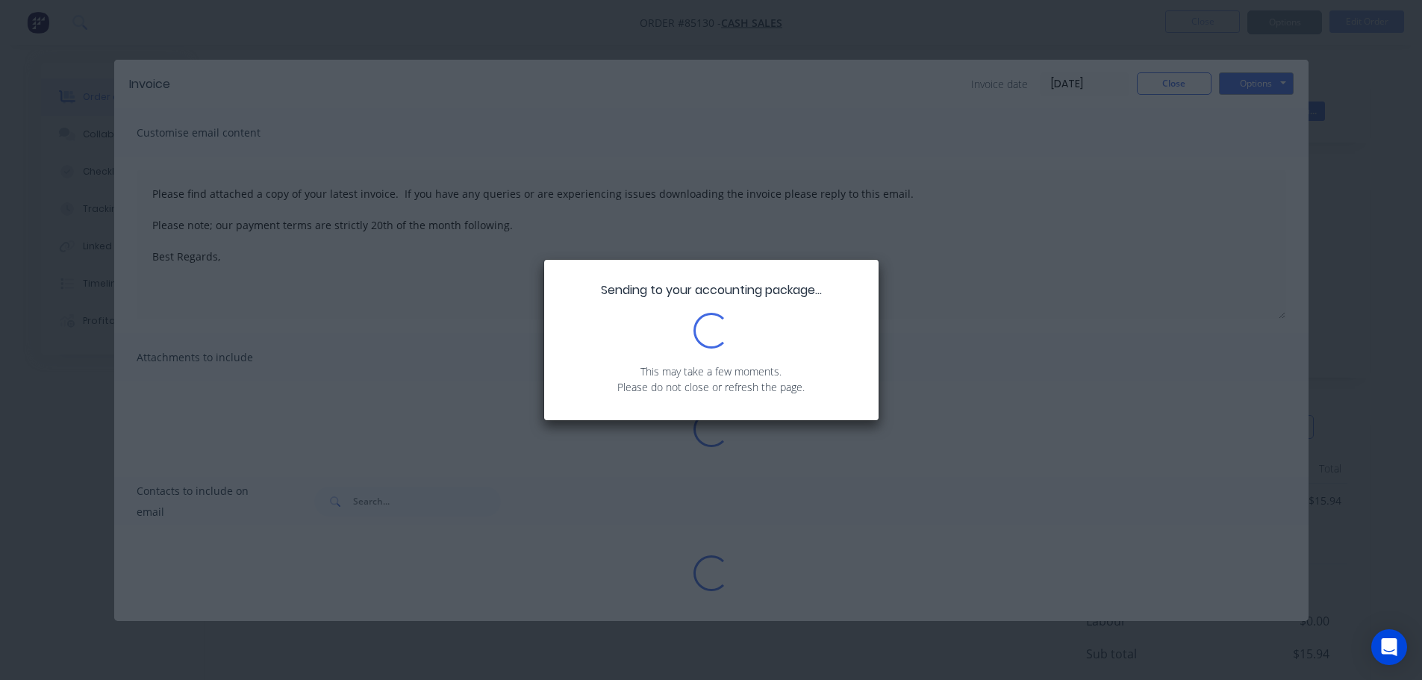
type textarea "Please find attached a copy of your latest invoice. If you have any queries or …"
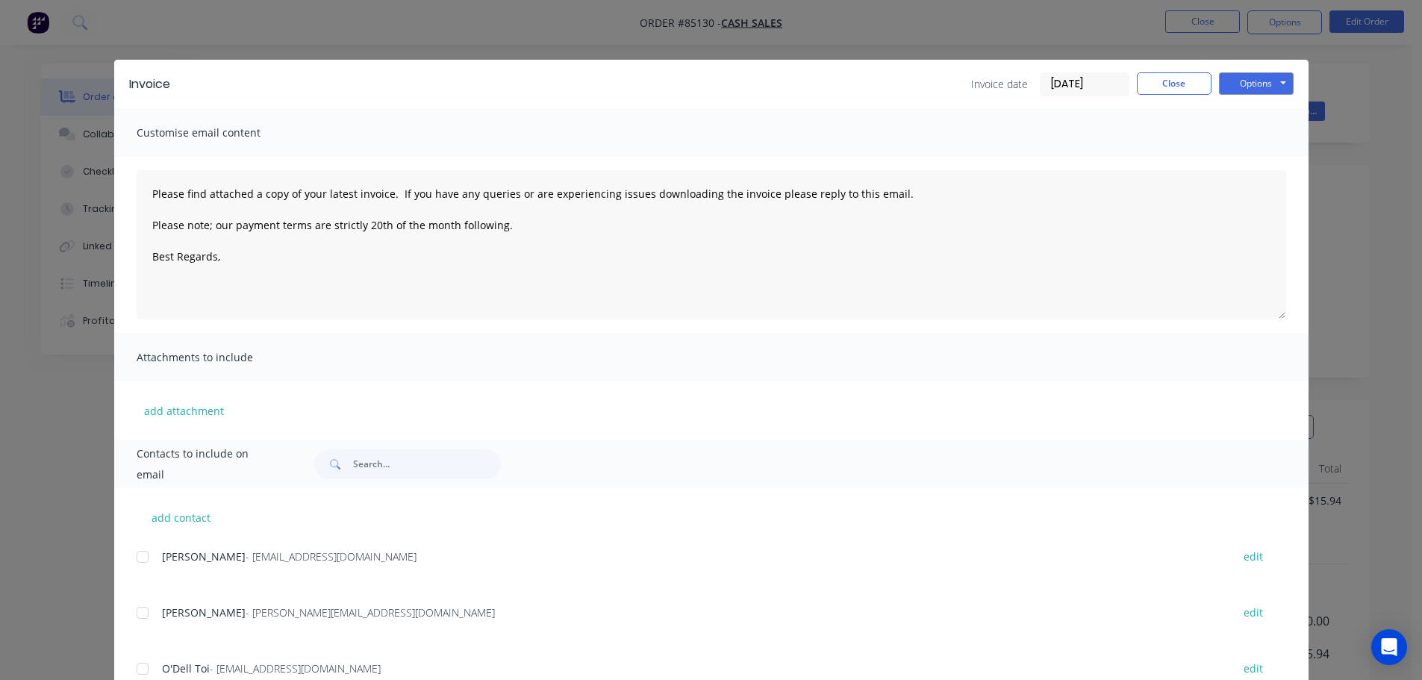
click at [128, 32] on div "Invoice Invoice date 09/10/25 Close Options Preview Print Email Customise email…" at bounding box center [711, 340] width 1422 height 680
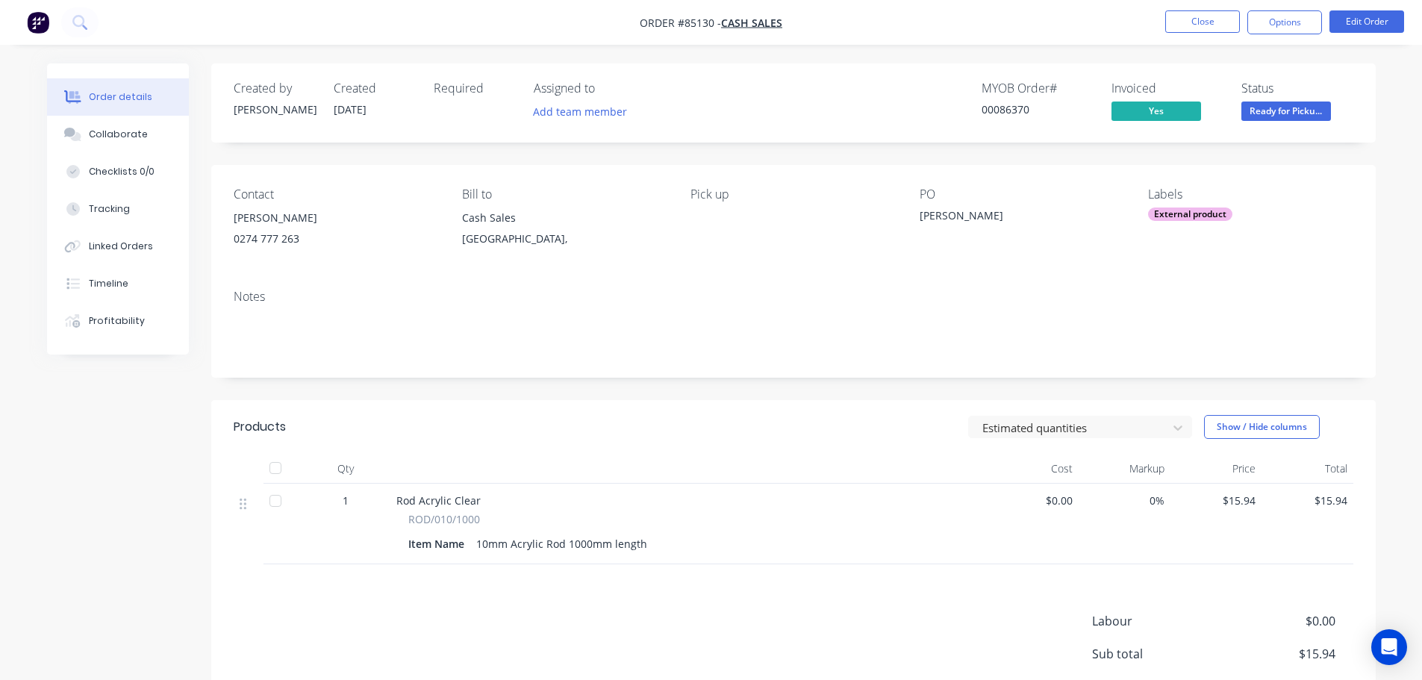
click at [100, 28] on nav "Order #85130 - Cash Sales Close Options Edit Order" at bounding box center [711, 22] width 1422 height 45
click at [82, 30] on button at bounding box center [79, 22] width 37 height 30
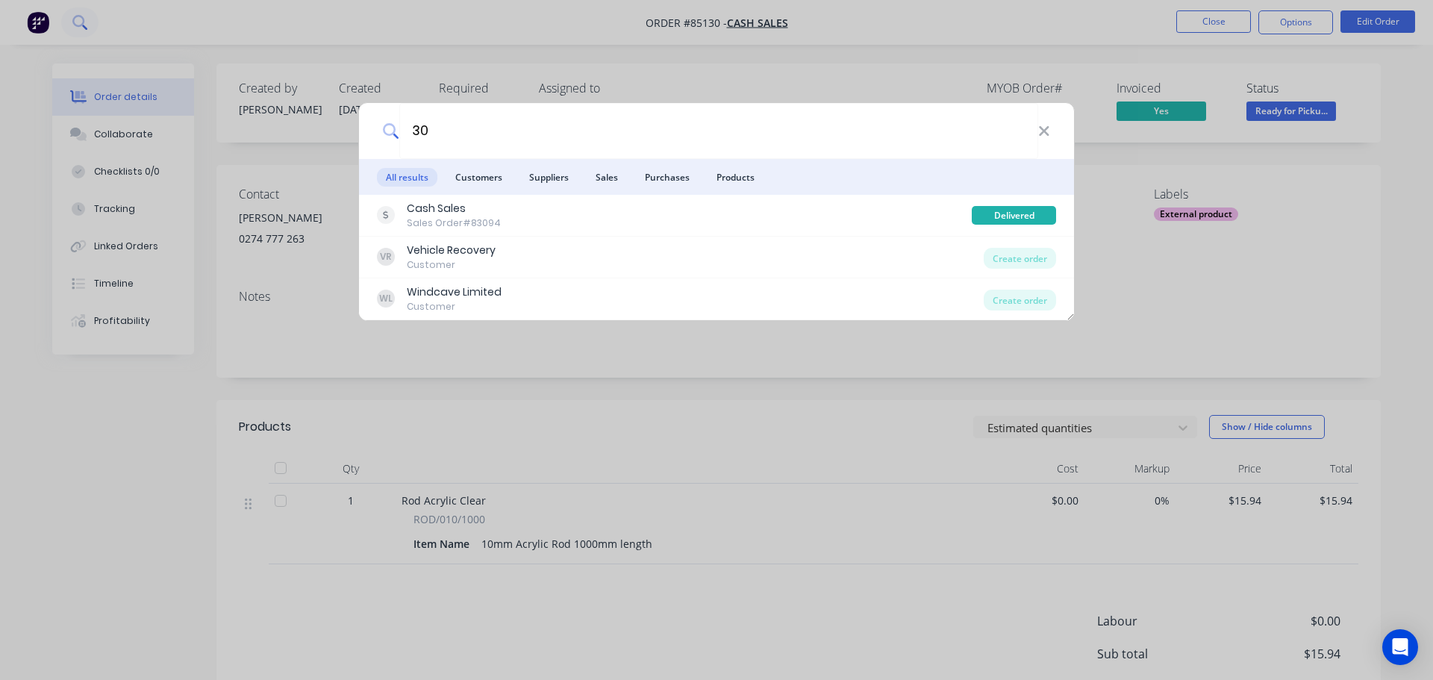
type input "3"
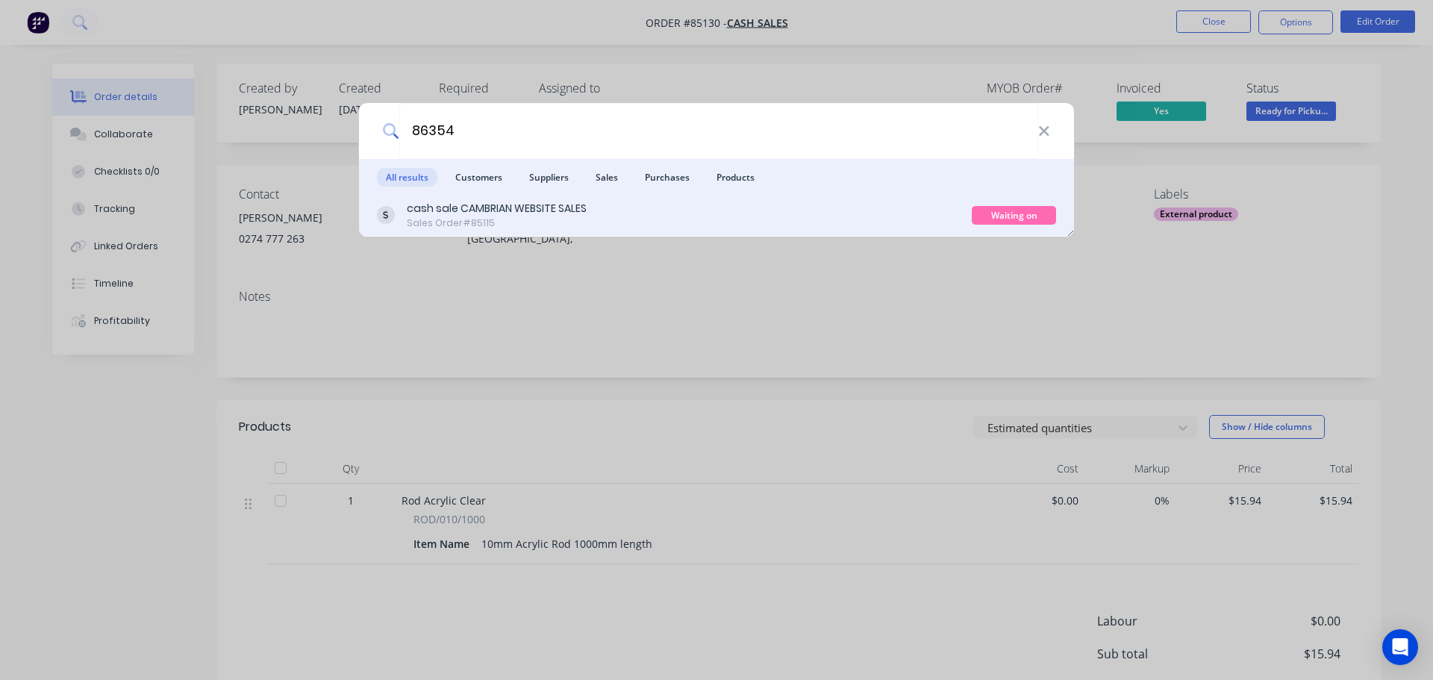
type input "86354"
click at [930, 215] on div "cash sale CAMBRIAN WEBSITE SALES Sales Order #85115" at bounding box center [674, 215] width 595 height 29
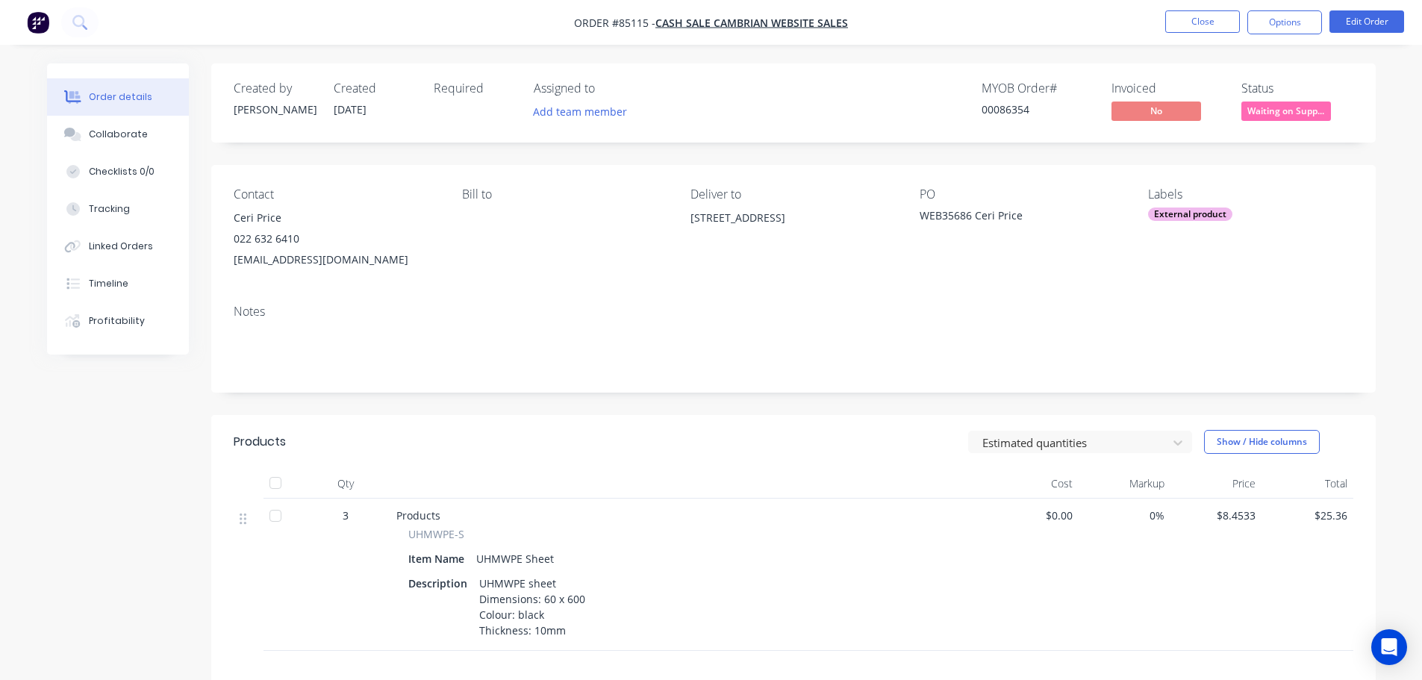
click at [1280, 113] on span "Waiting on Supp..." at bounding box center [1287, 111] width 90 height 19
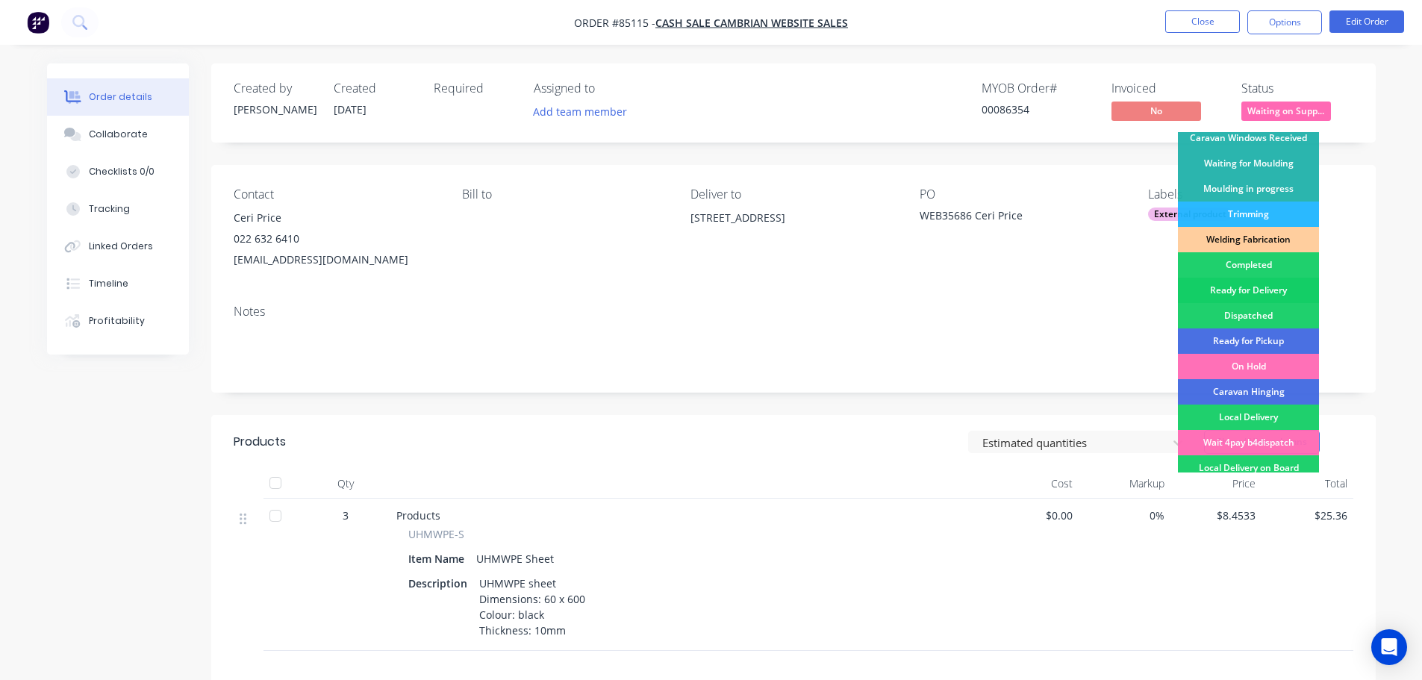
scroll to position [294, 0]
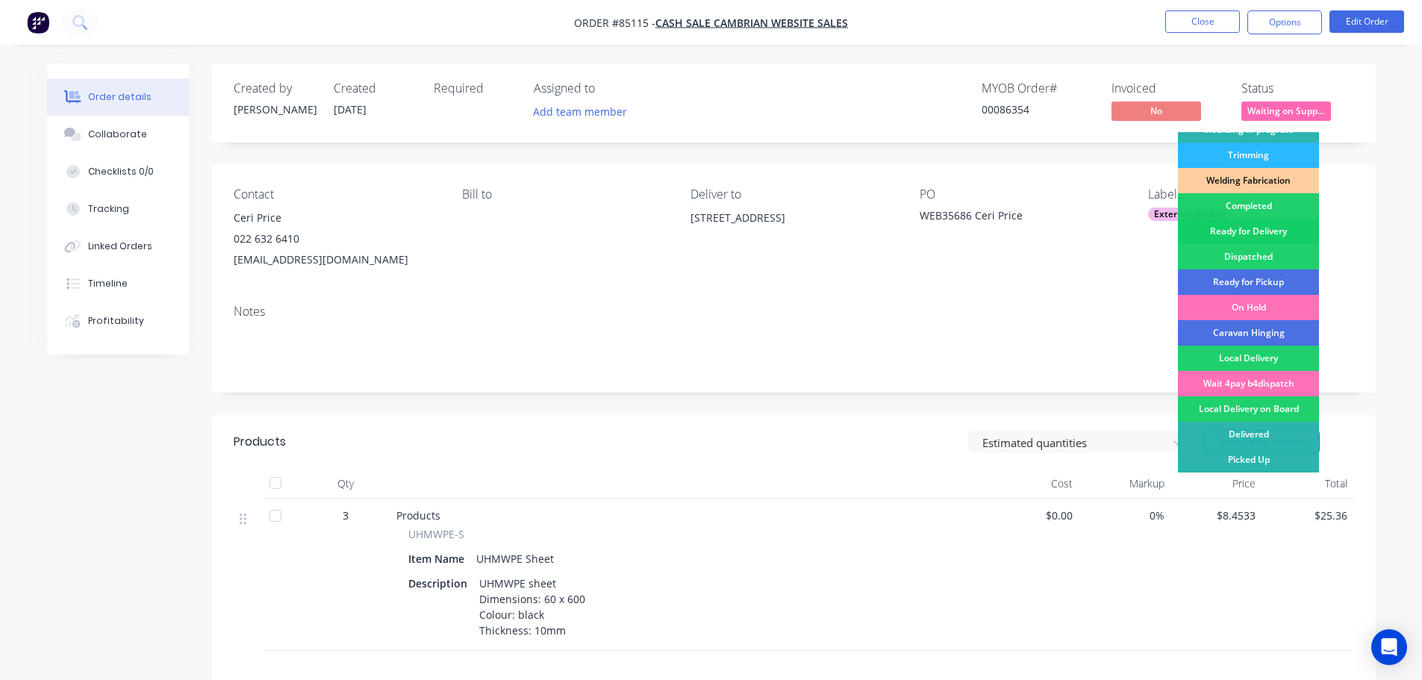
click at [1274, 231] on div "Ready for Delivery" at bounding box center [1248, 231] width 141 height 25
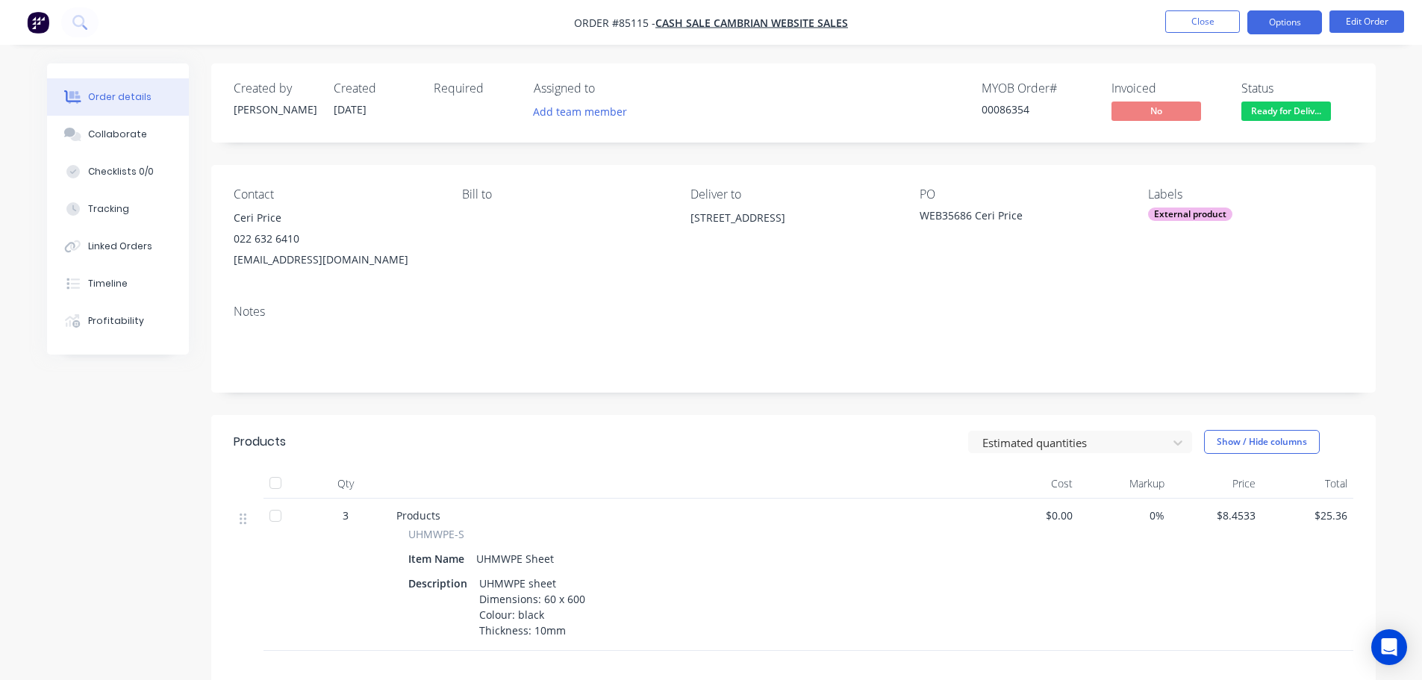
click at [1268, 22] on button "Options" at bounding box center [1285, 22] width 75 height 24
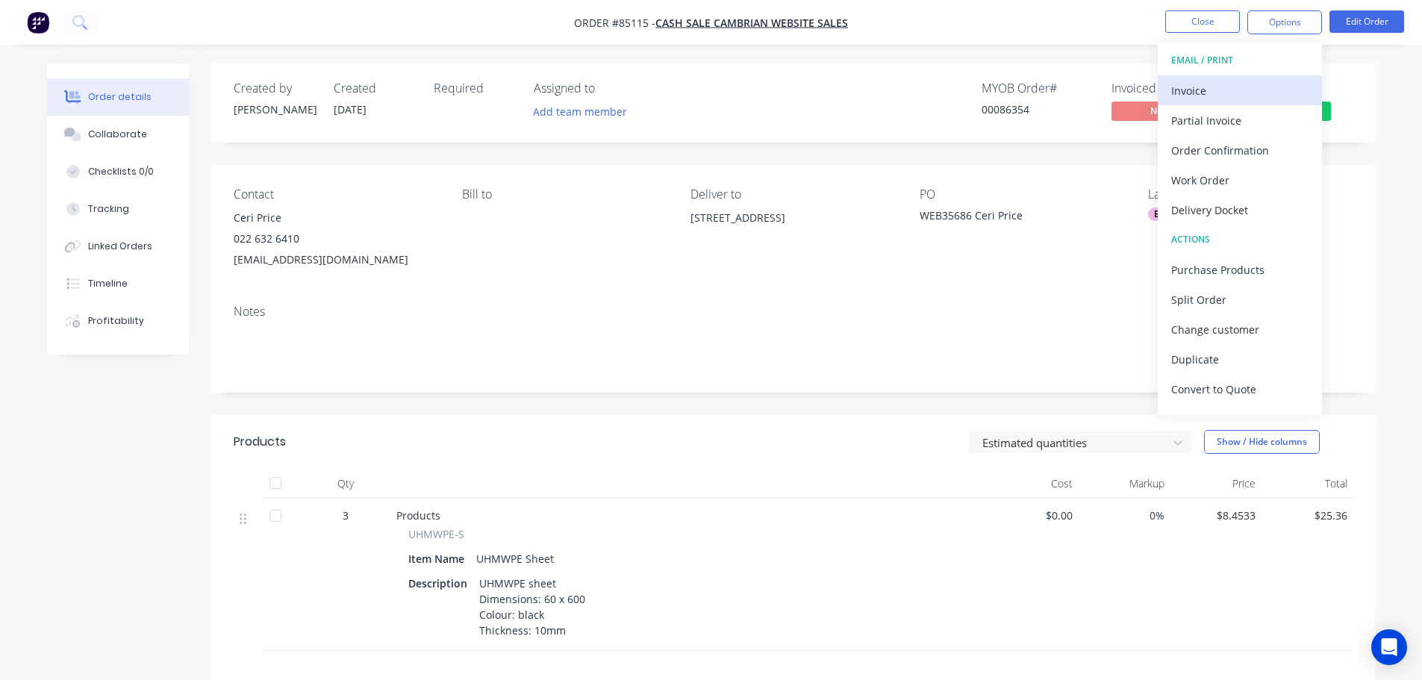
click at [1239, 82] on div "Invoice" at bounding box center [1239, 91] width 137 height 22
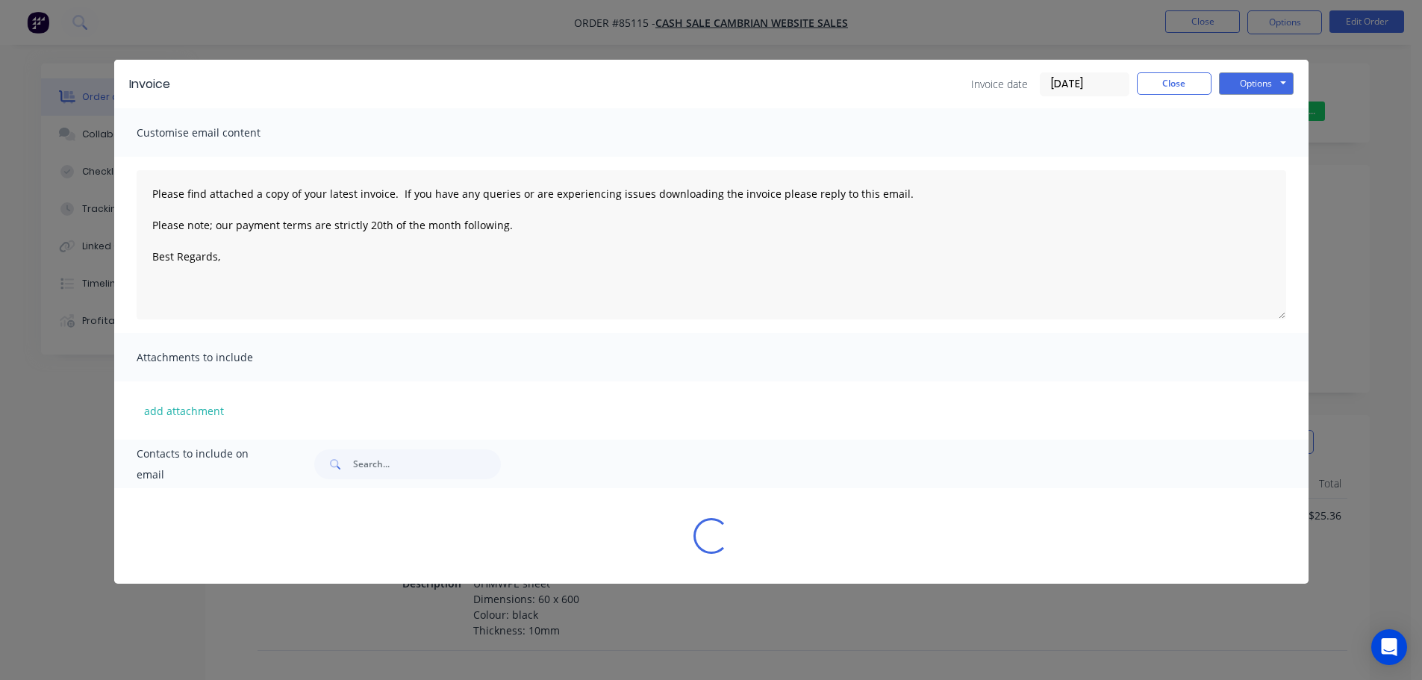
click at [1267, 82] on button "Options" at bounding box center [1256, 83] width 75 height 22
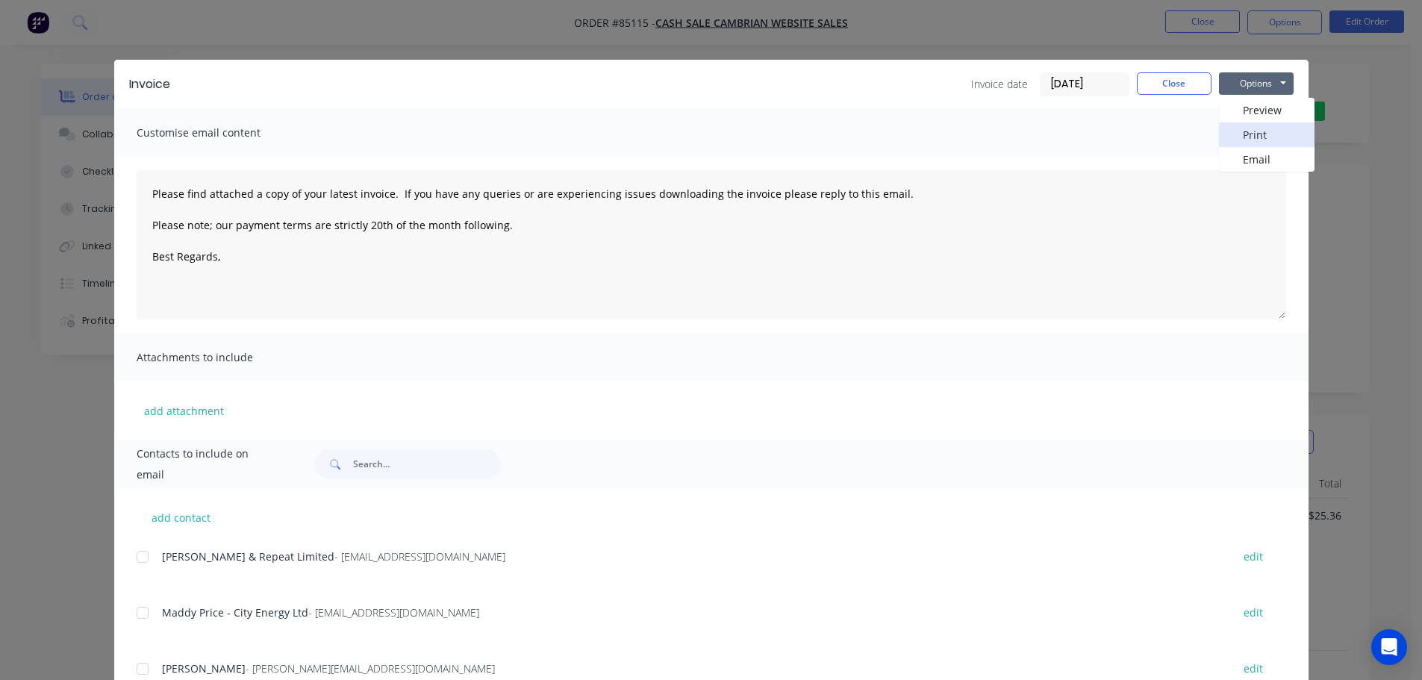
click at [1256, 140] on button "Print" at bounding box center [1267, 134] width 96 height 25
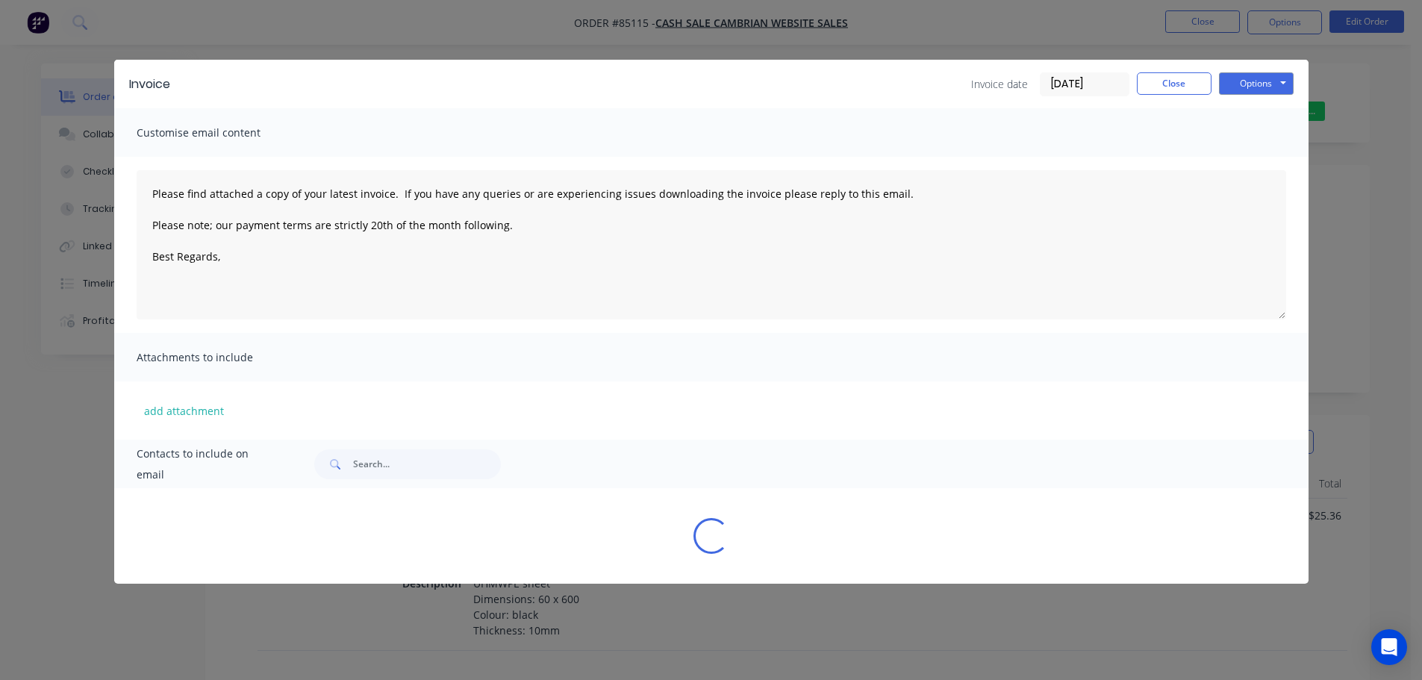
type textarea "Please find attached a copy of your latest invoice. If you have any queries or …"
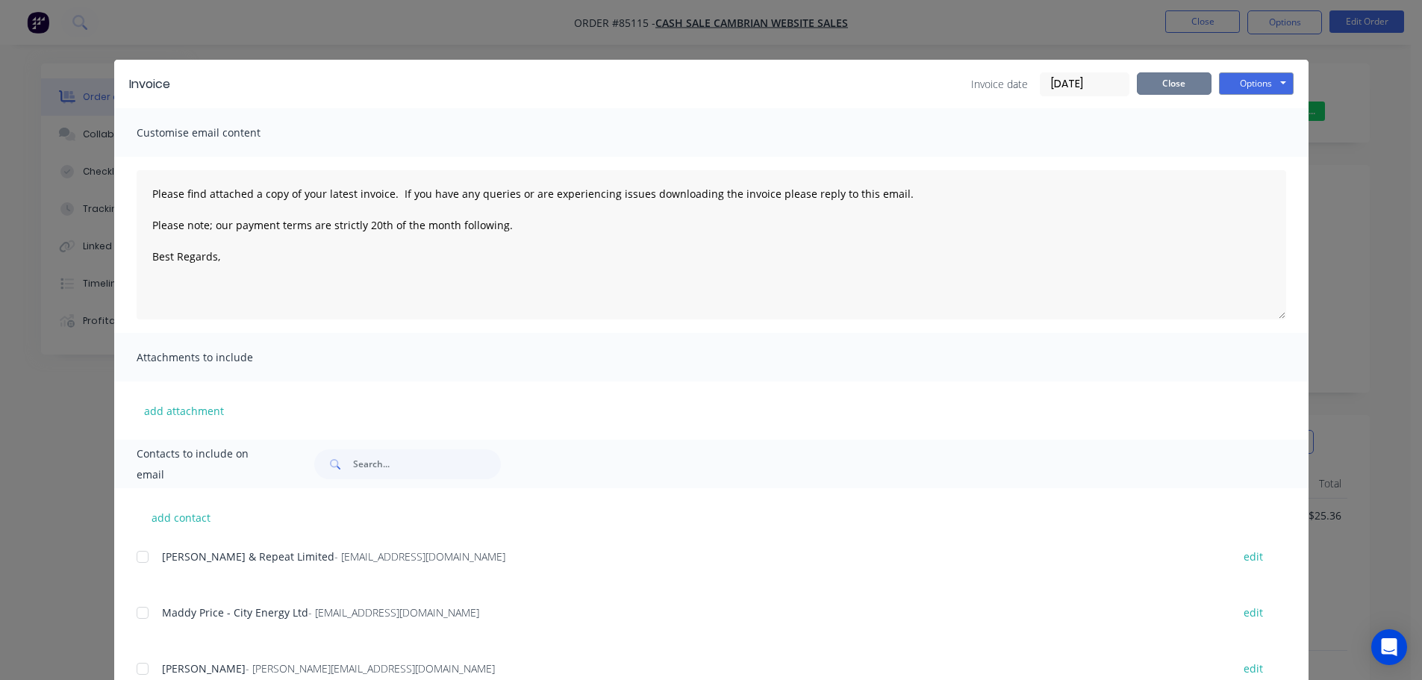
drag, startPoint x: 1152, startPoint y: 87, endPoint x: 1198, endPoint y: 90, distance: 45.6
click at [1154, 85] on button "Close" at bounding box center [1174, 83] width 75 height 22
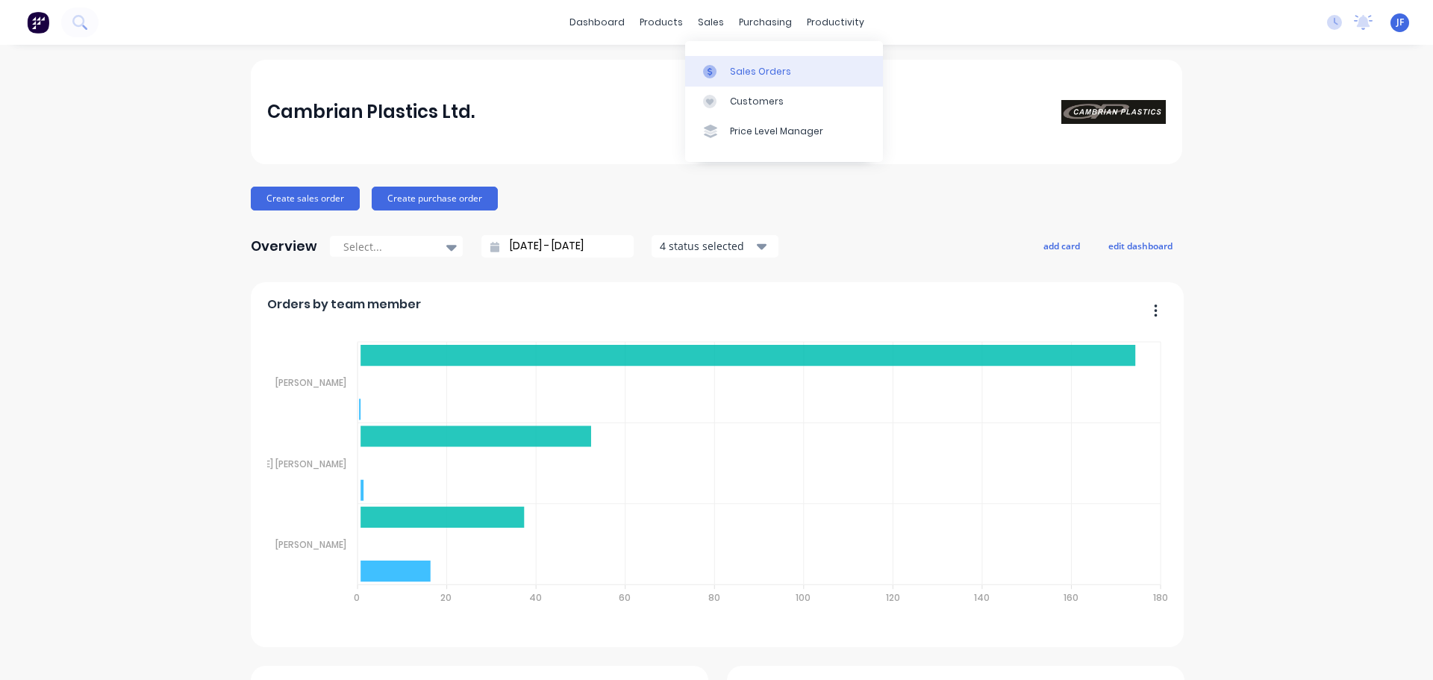
click at [738, 61] on link "Sales Orders" at bounding box center [784, 71] width 198 height 30
